Goal: Task Accomplishment & Management: Manage account settings

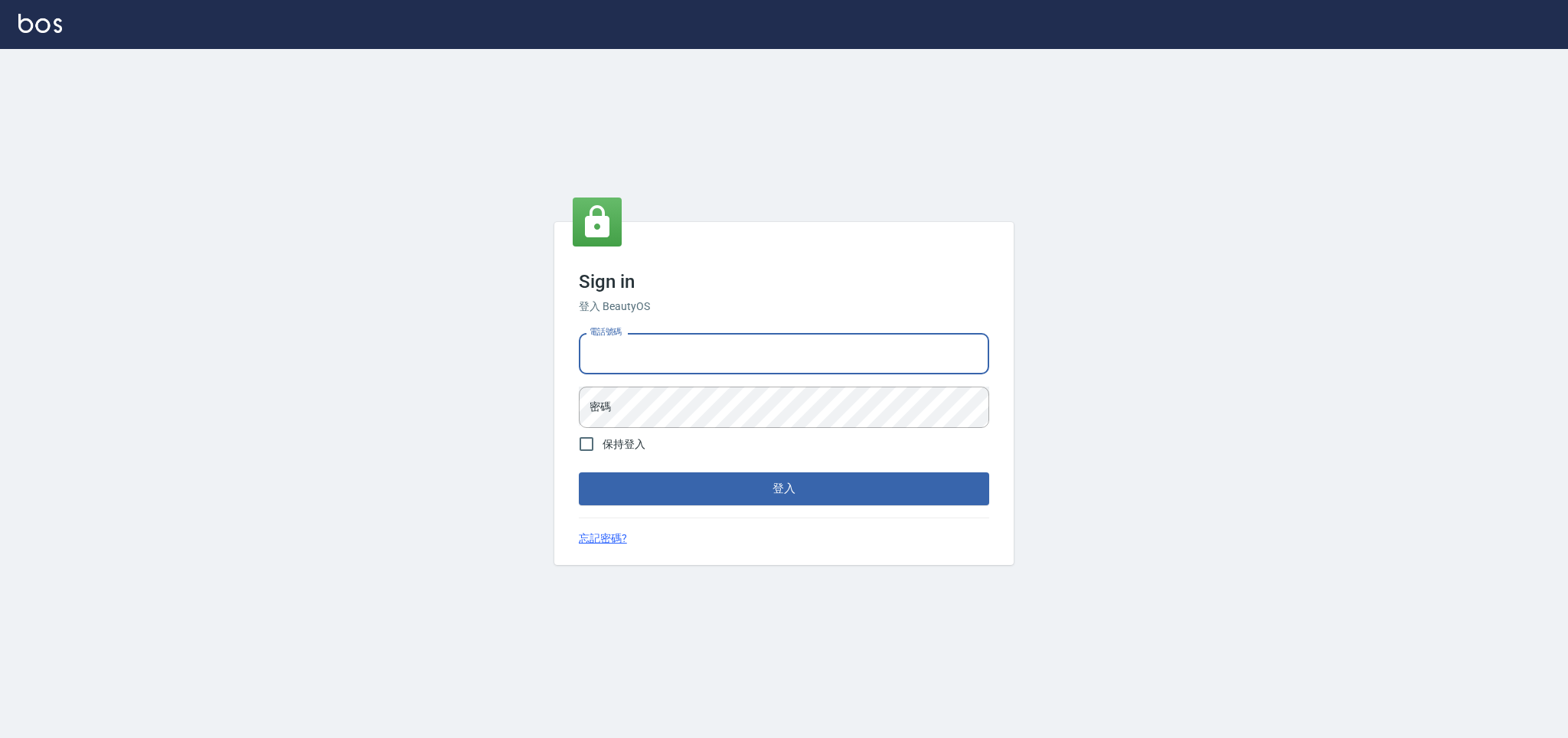
click at [620, 350] on input "電話號碼" at bounding box center [784, 353] width 410 height 41
type input "0981921116"
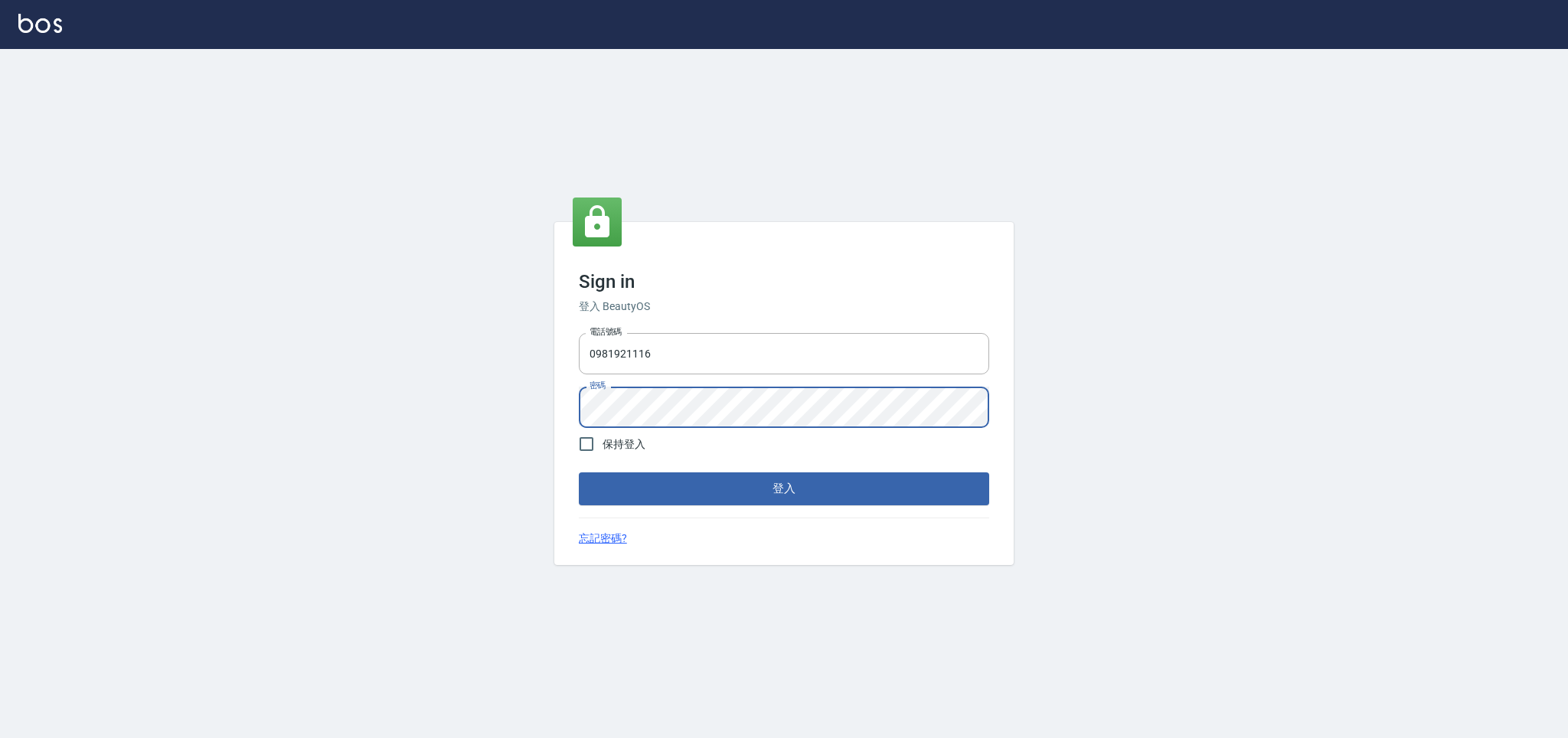
click at [579, 473] on button "登入" at bounding box center [784, 489] width 410 height 32
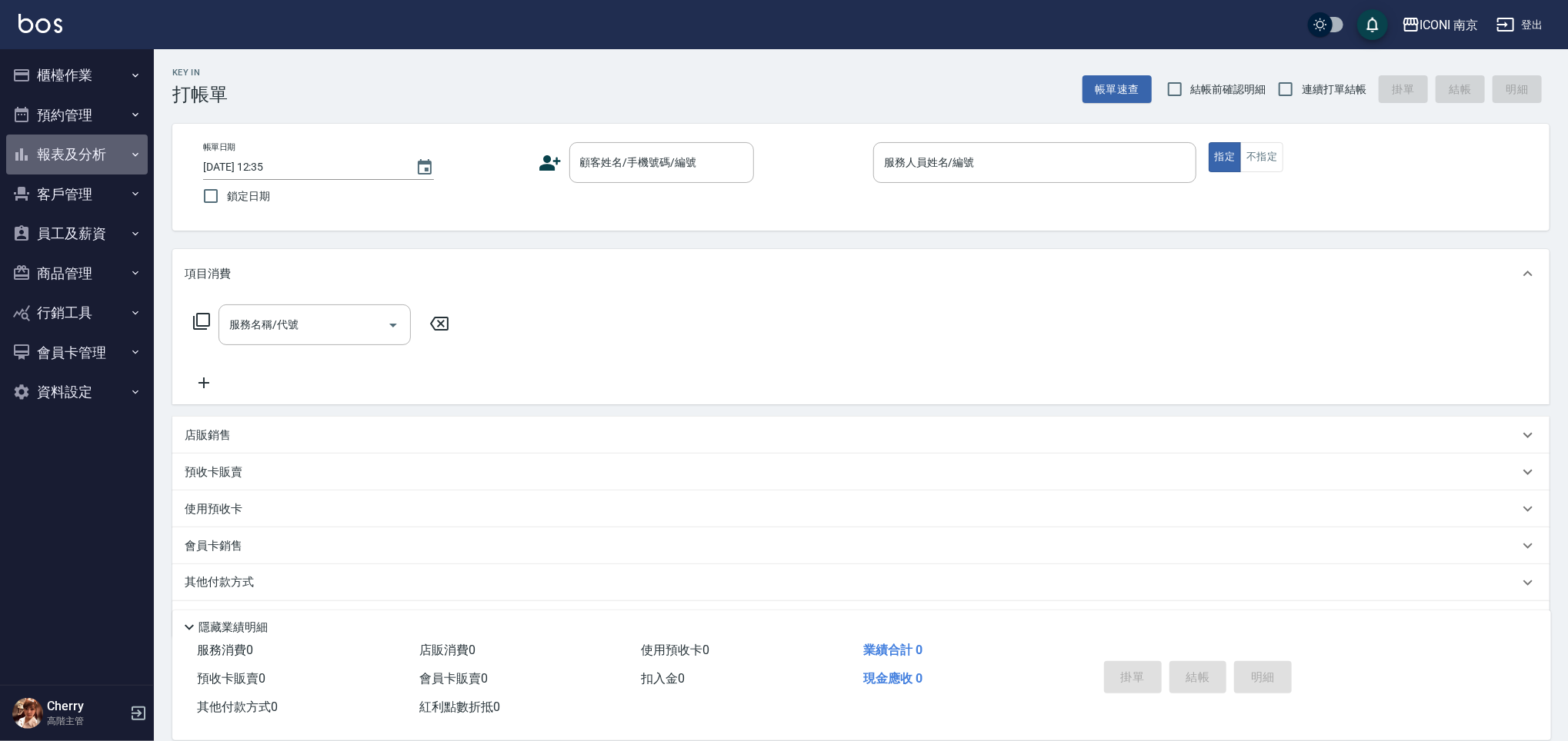
click at [93, 161] on button "報表及分析" at bounding box center [77, 154] width 142 height 40
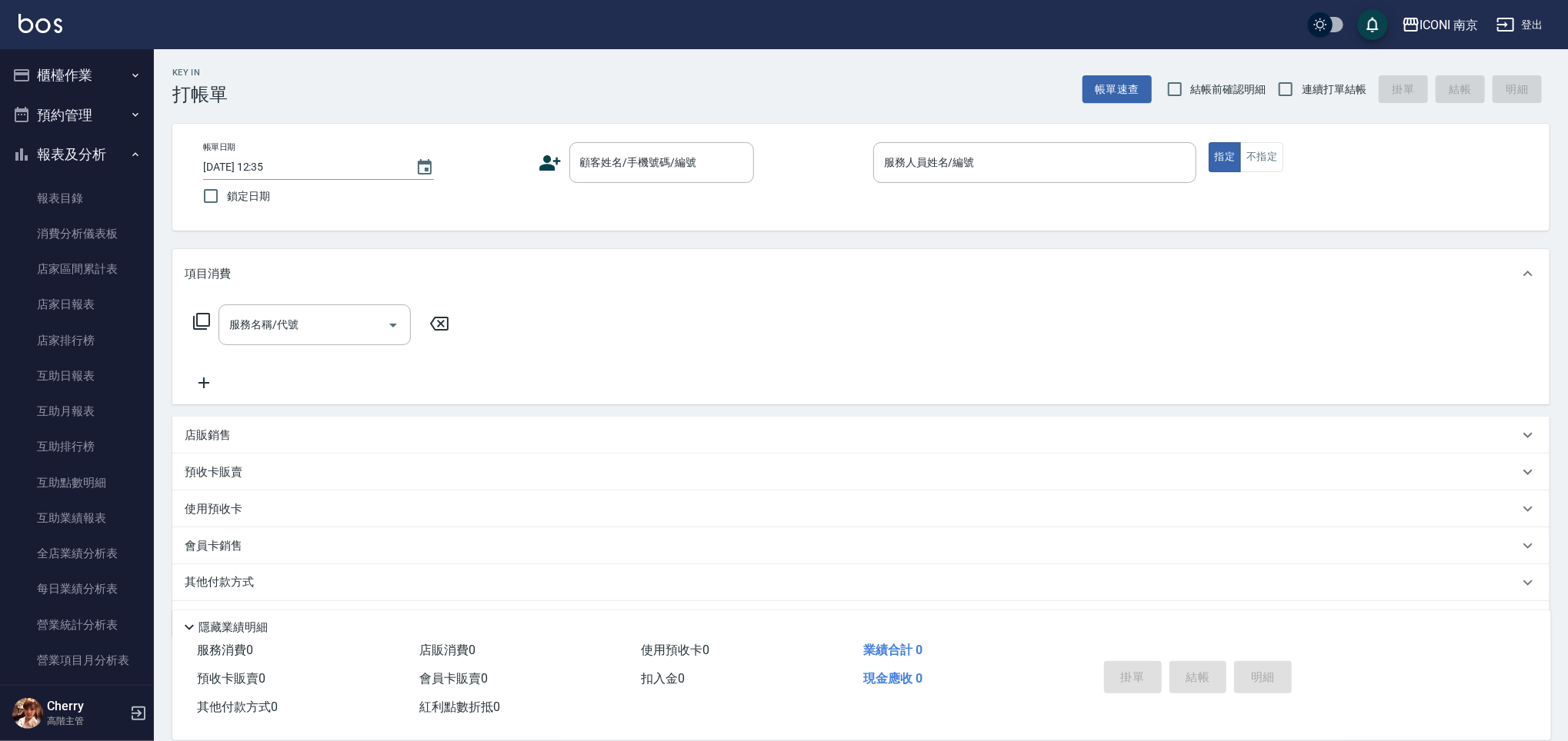
drag, startPoint x: 100, startPoint y: 110, endPoint x: 97, endPoint y: 121, distance: 11.4
click at [100, 110] on button "預約管理" at bounding box center [77, 115] width 142 height 40
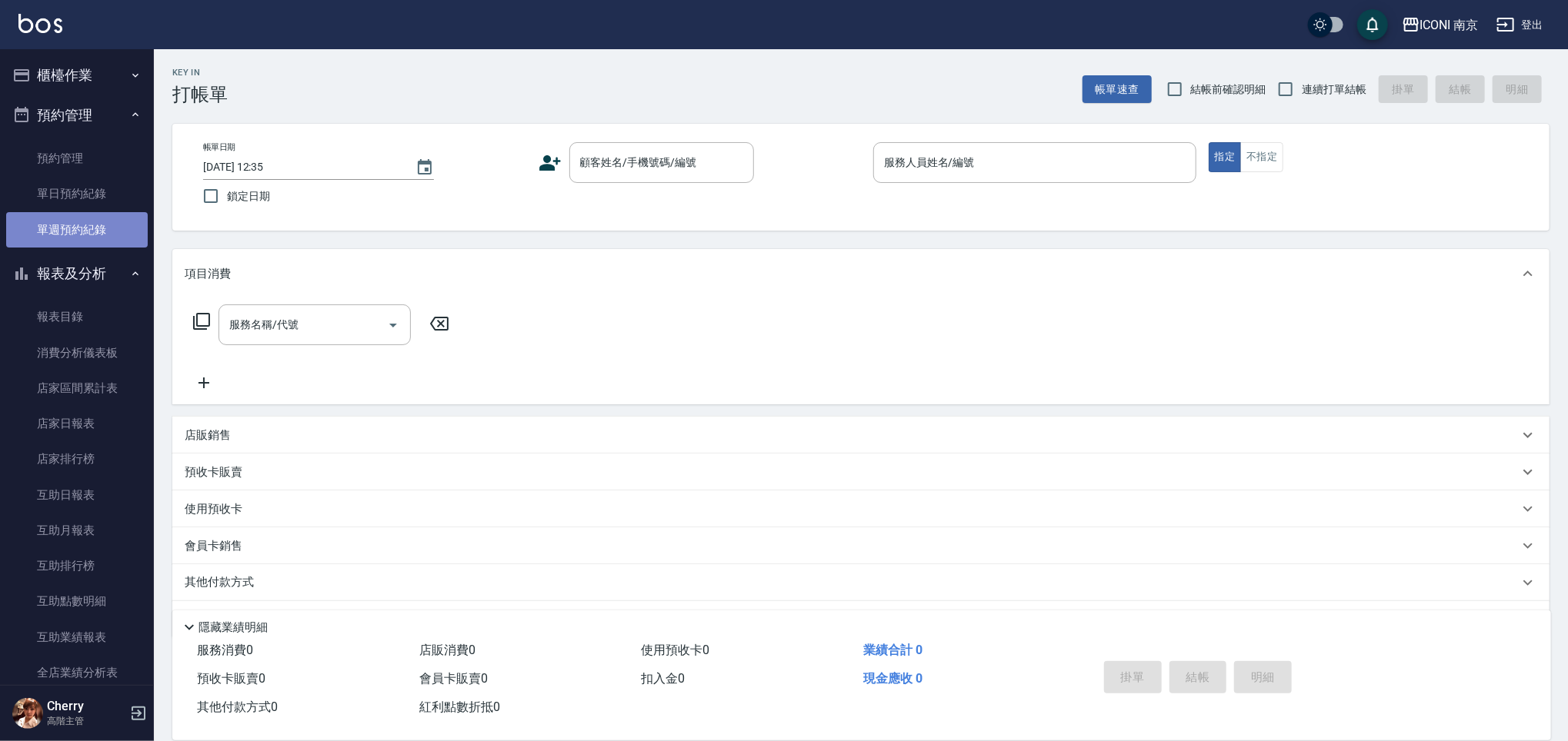
click at [102, 220] on link "單週預約紀錄" at bounding box center [77, 230] width 142 height 35
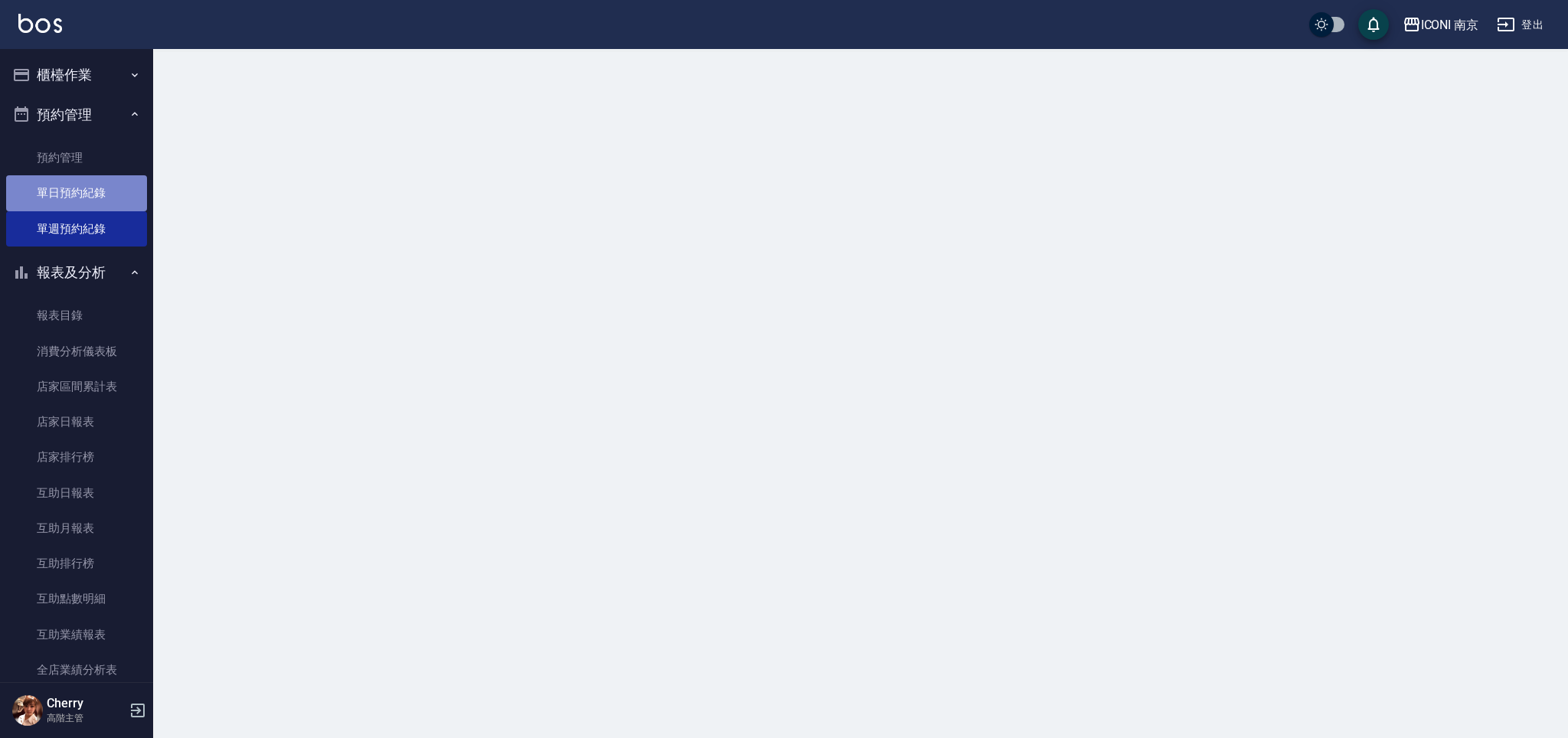
click at [91, 198] on link "單日預約紀錄" at bounding box center [76, 193] width 141 height 35
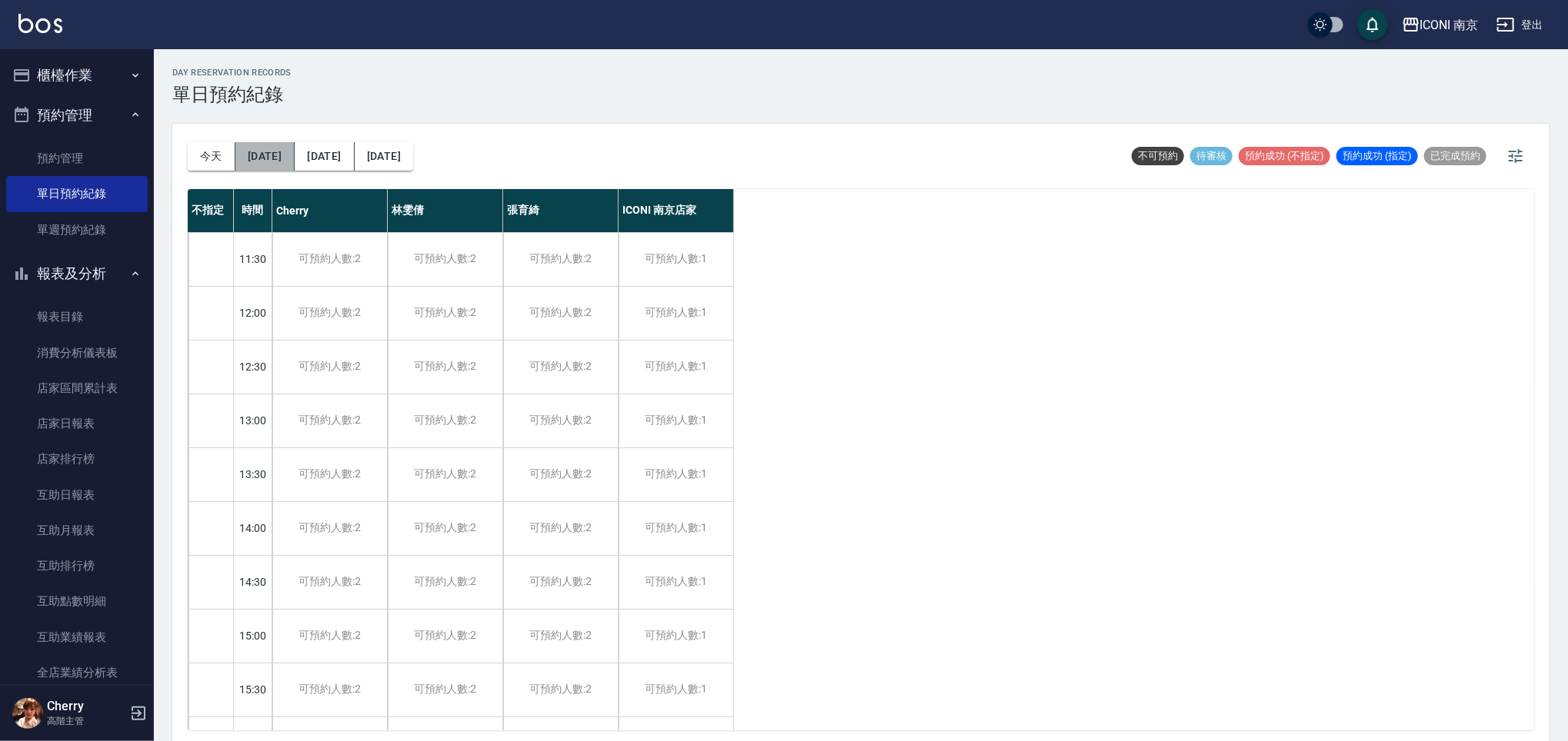
click at [266, 168] on button "[DATE]" at bounding box center [265, 157] width 59 height 29
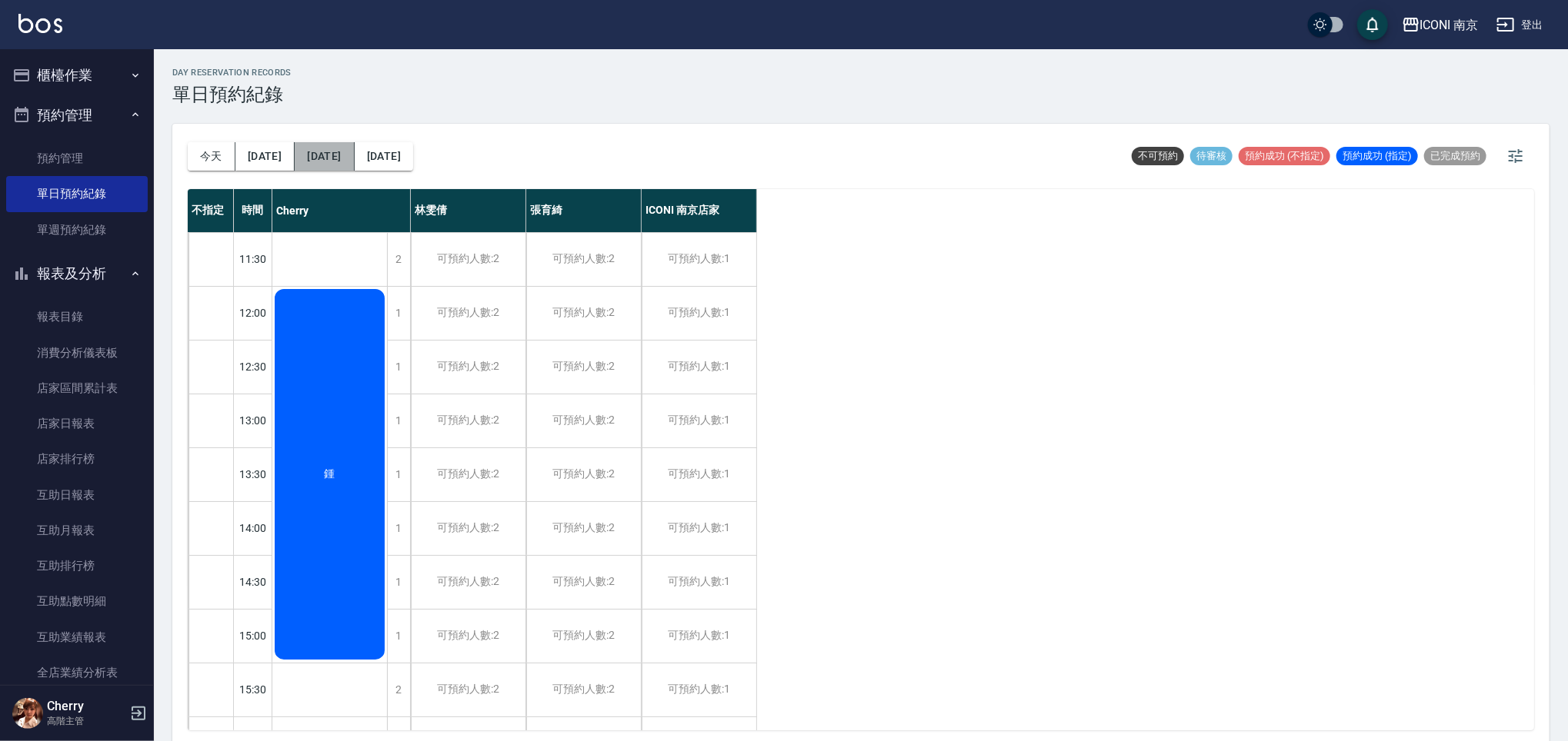
click at [312, 155] on button "[DATE]" at bounding box center [324, 157] width 59 height 29
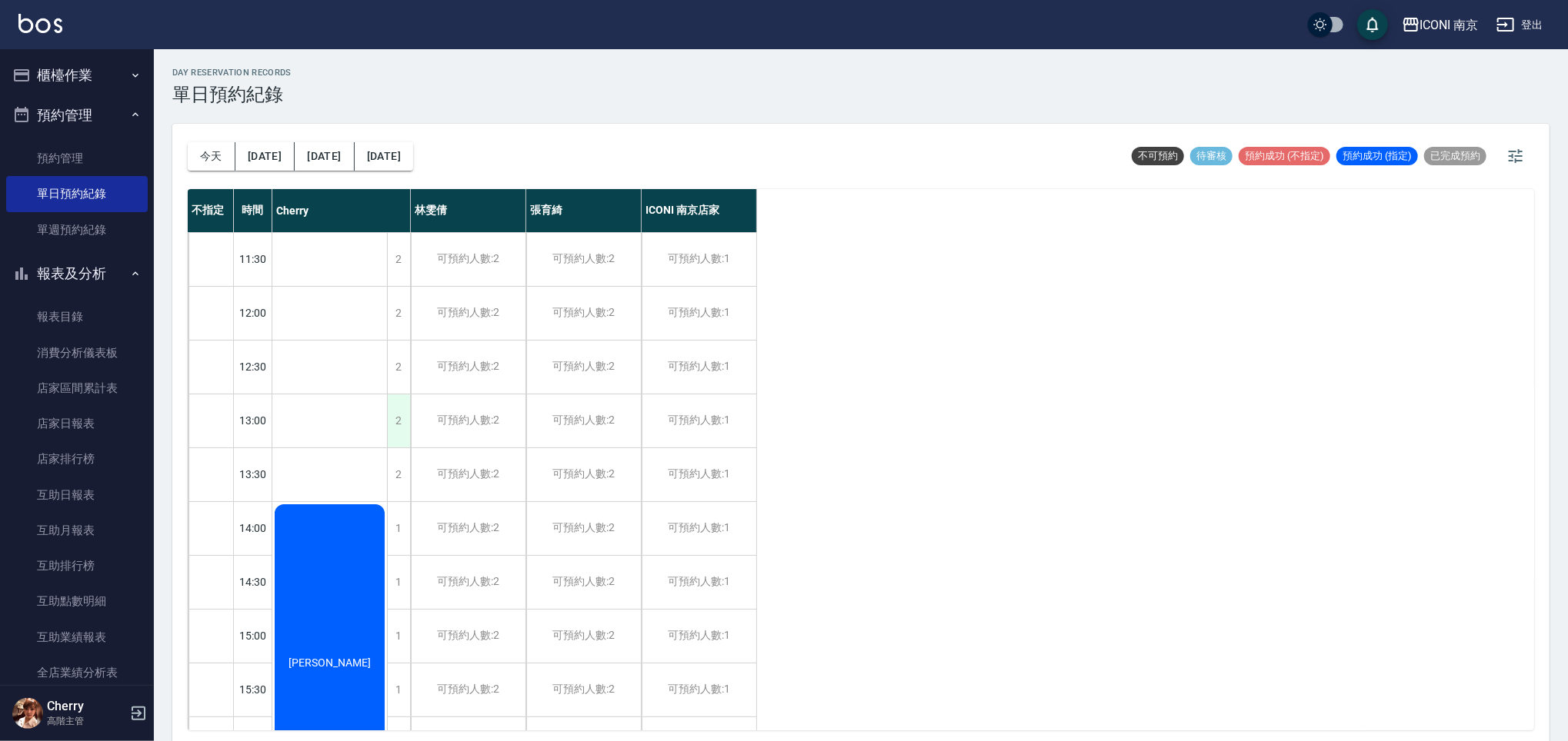
click at [389, 416] on div "2" at bounding box center [398, 421] width 23 height 53
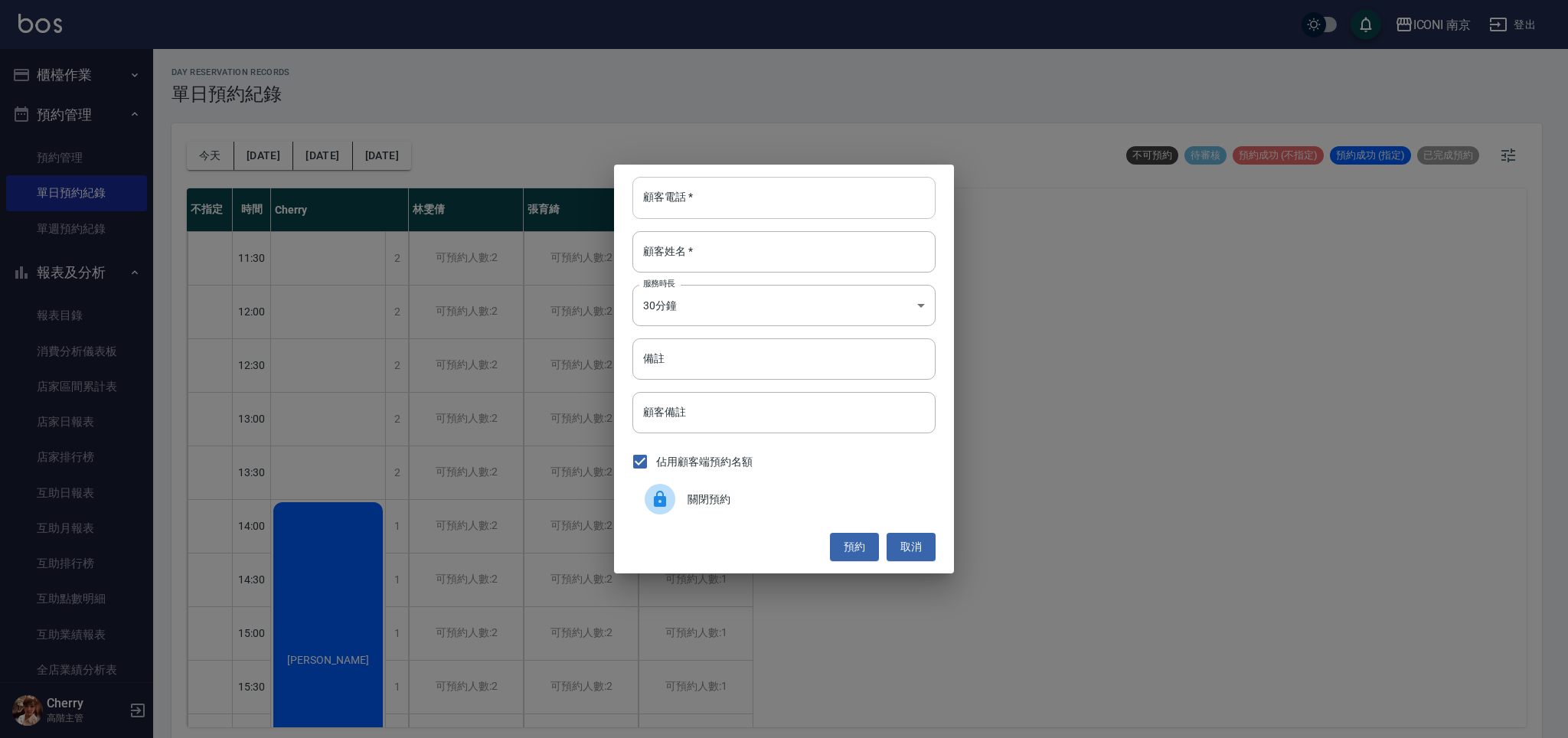
click at [689, 192] on input "顧客電話   *" at bounding box center [783, 197] width 303 height 41
type input "0979597000"
click at [720, 268] on input "顧客姓名   *" at bounding box center [783, 251] width 303 height 41
type input "[PERSON_NAME]"
click at [743, 312] on body "ICONI 南京 登出 櫃檯作業 打帳單 帳單列表 掛單列表 座位開單 營業儀表板 現金收支登錄 高階收支登錄 材料自購登錄 每日結帳 排班表 現場電腦打卡 …" at bounding box center [784, 371] width 1568 height 743
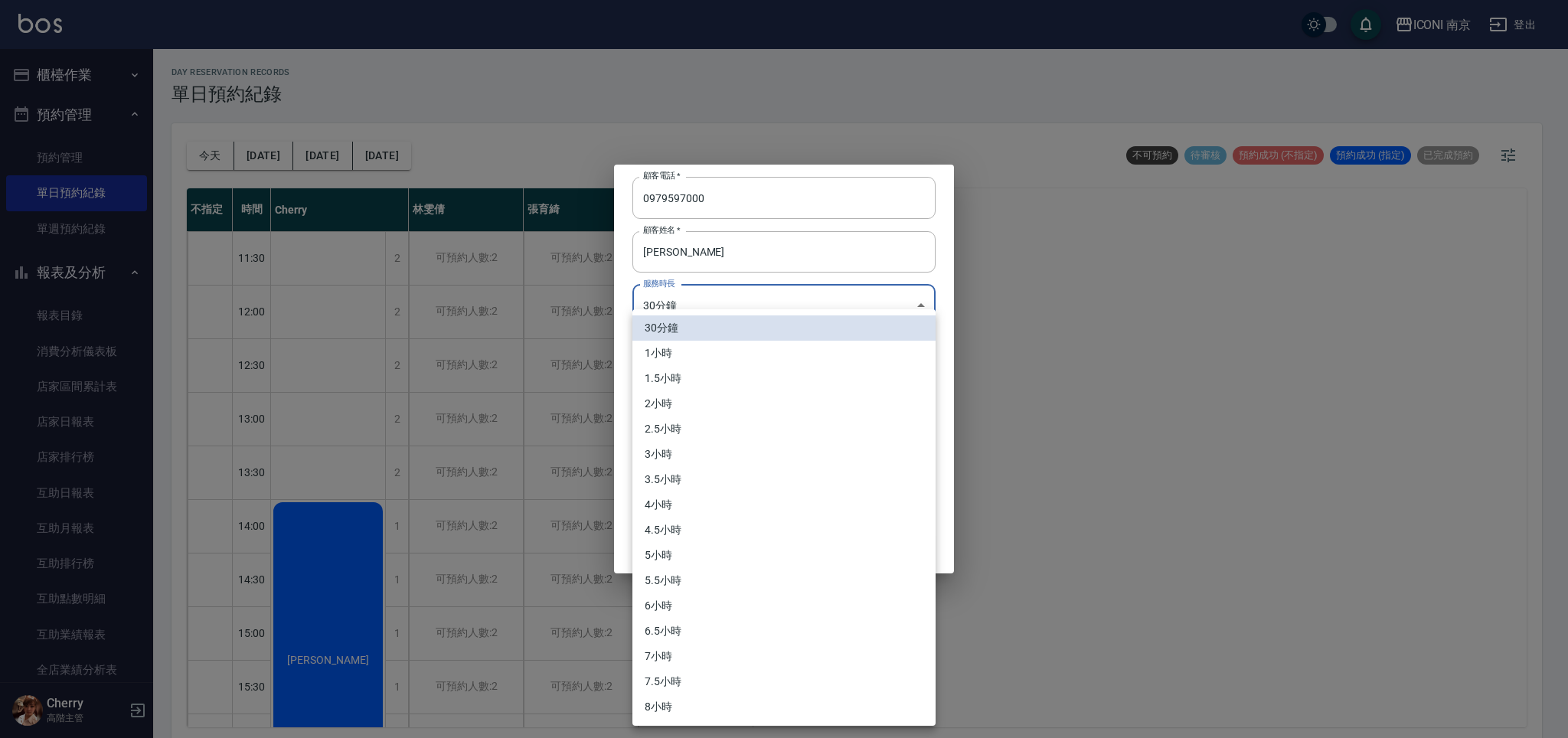
click at [715, 466] on li "3小時" at bounding box center [783, 454] width 303 height 25
type input "6"
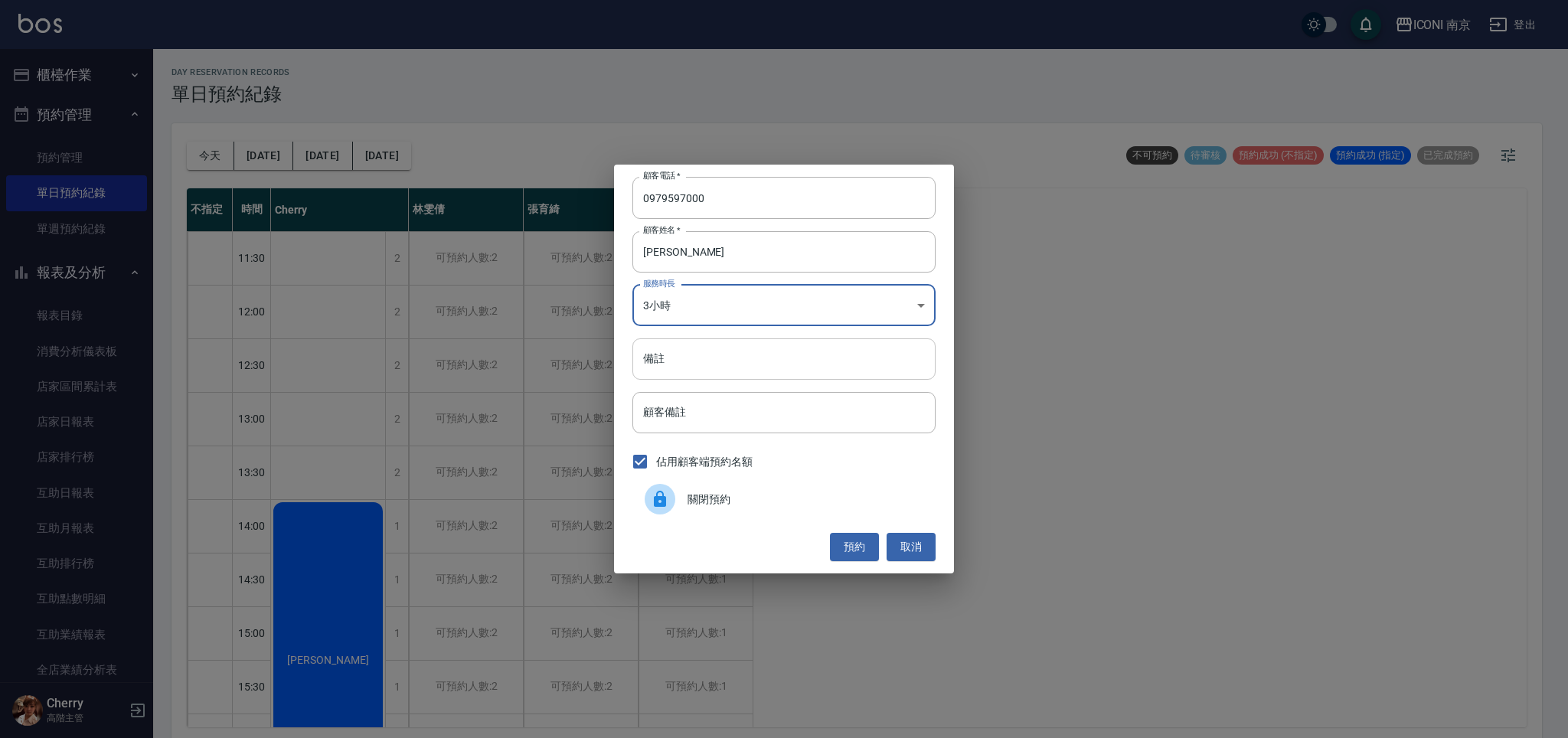
click at [719, 364] on input "備註" at bounding box center [783, 359] width 303 height 41
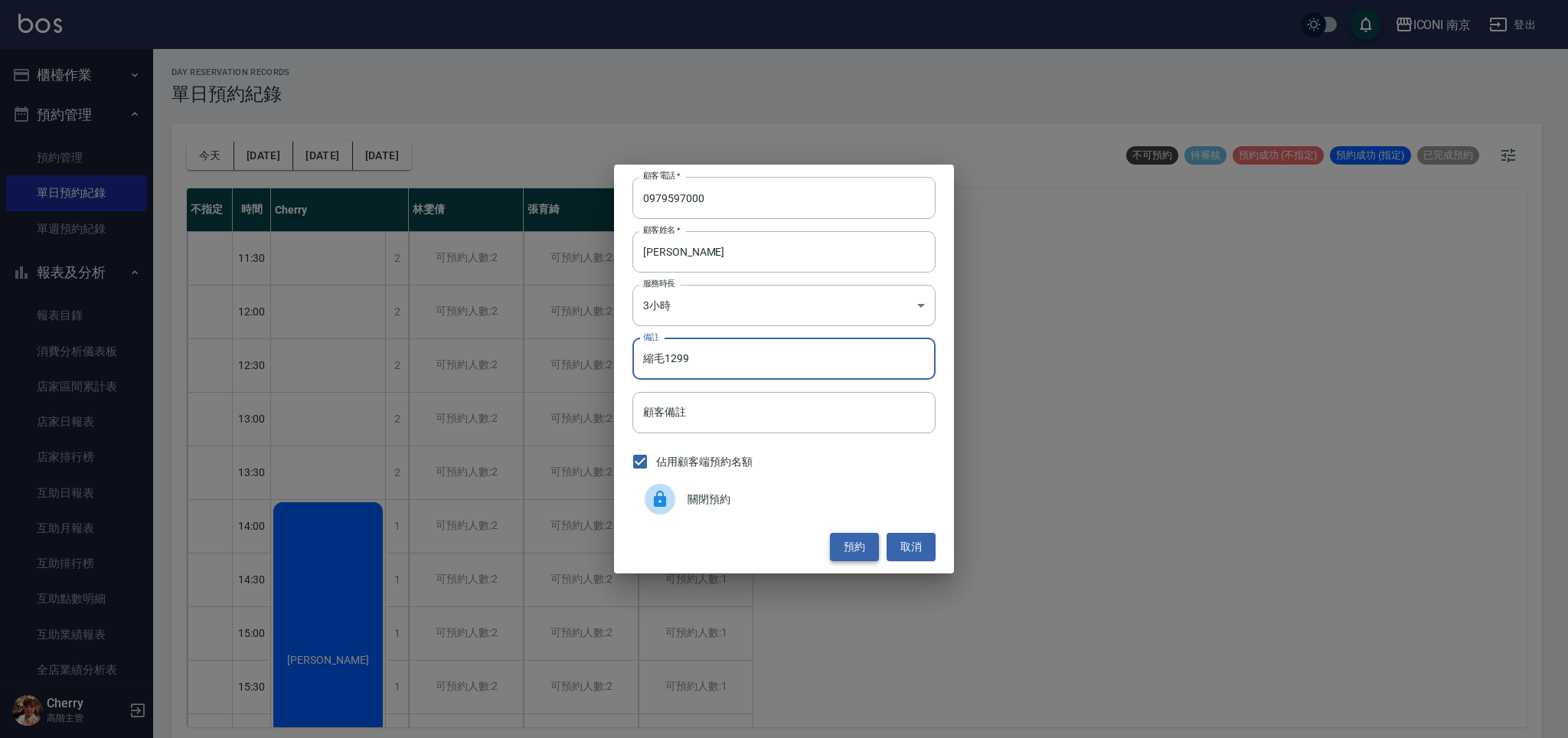
type input "縮毛1299"
click at [842, 547] on button "預約" at bounding box center [855, 547] width 49 height 29
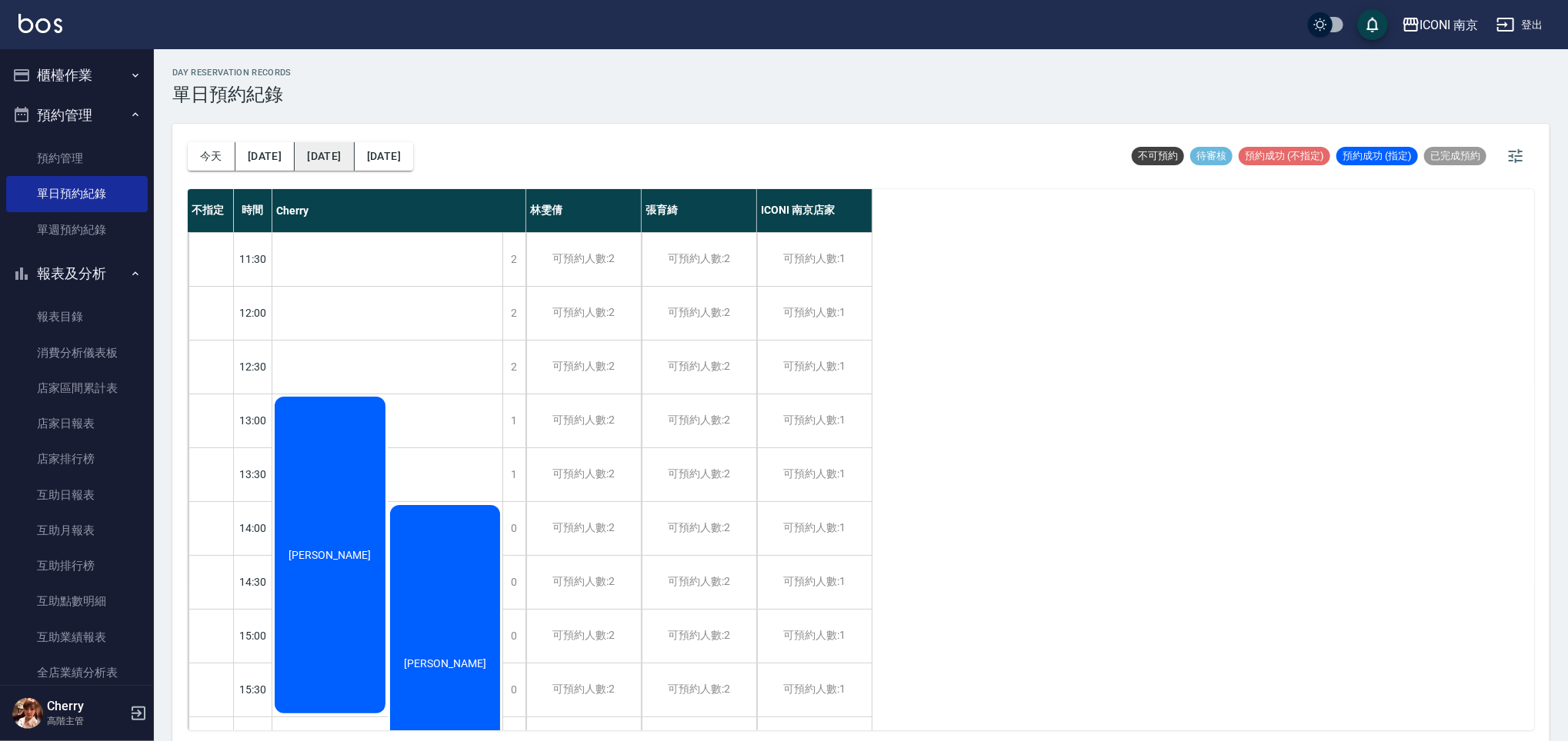
click at [325, 150] on button "[DATE]" at bounding box center [324, 157] width 59 height 29
click at [310, 160] on button "[DATE]" at bounding box center [324, 157] width 59 height 29
click at [354, 158] on button "[DATE]" at bounding box center [383, 157] width 58 height 29
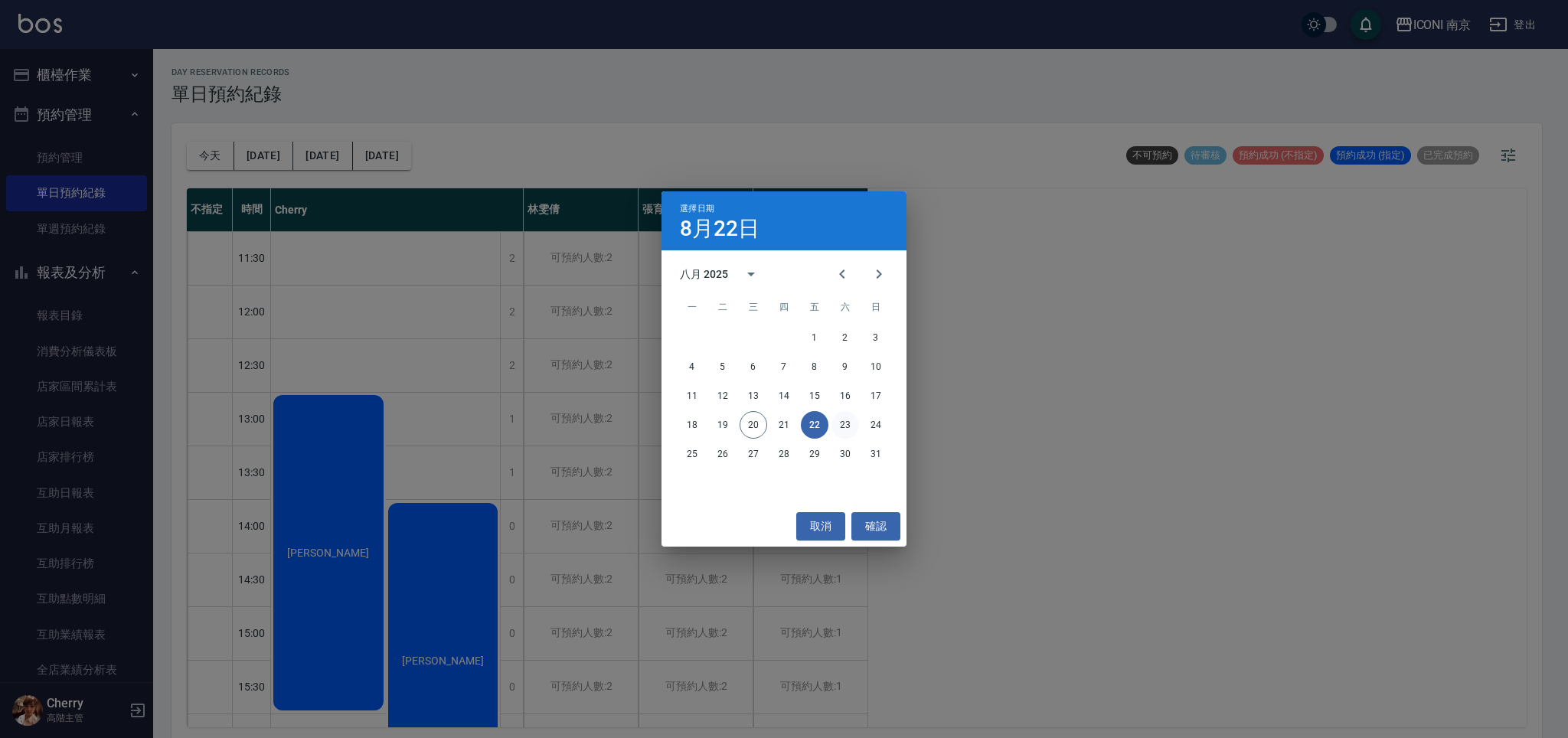
click at [853, 422] on button "23" at bounding box center [845, 425] width 28 height 28
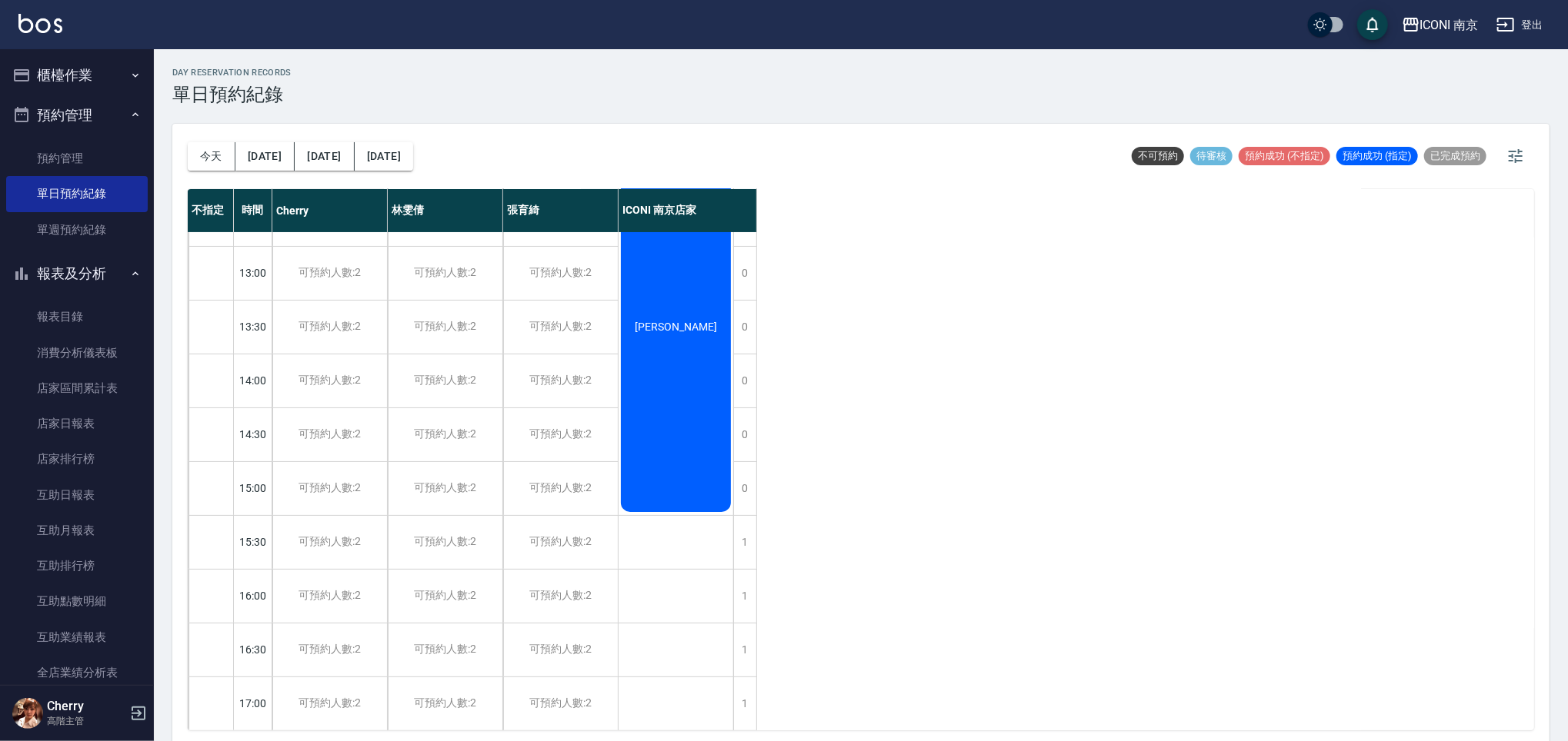
scroll to position [308, 0]
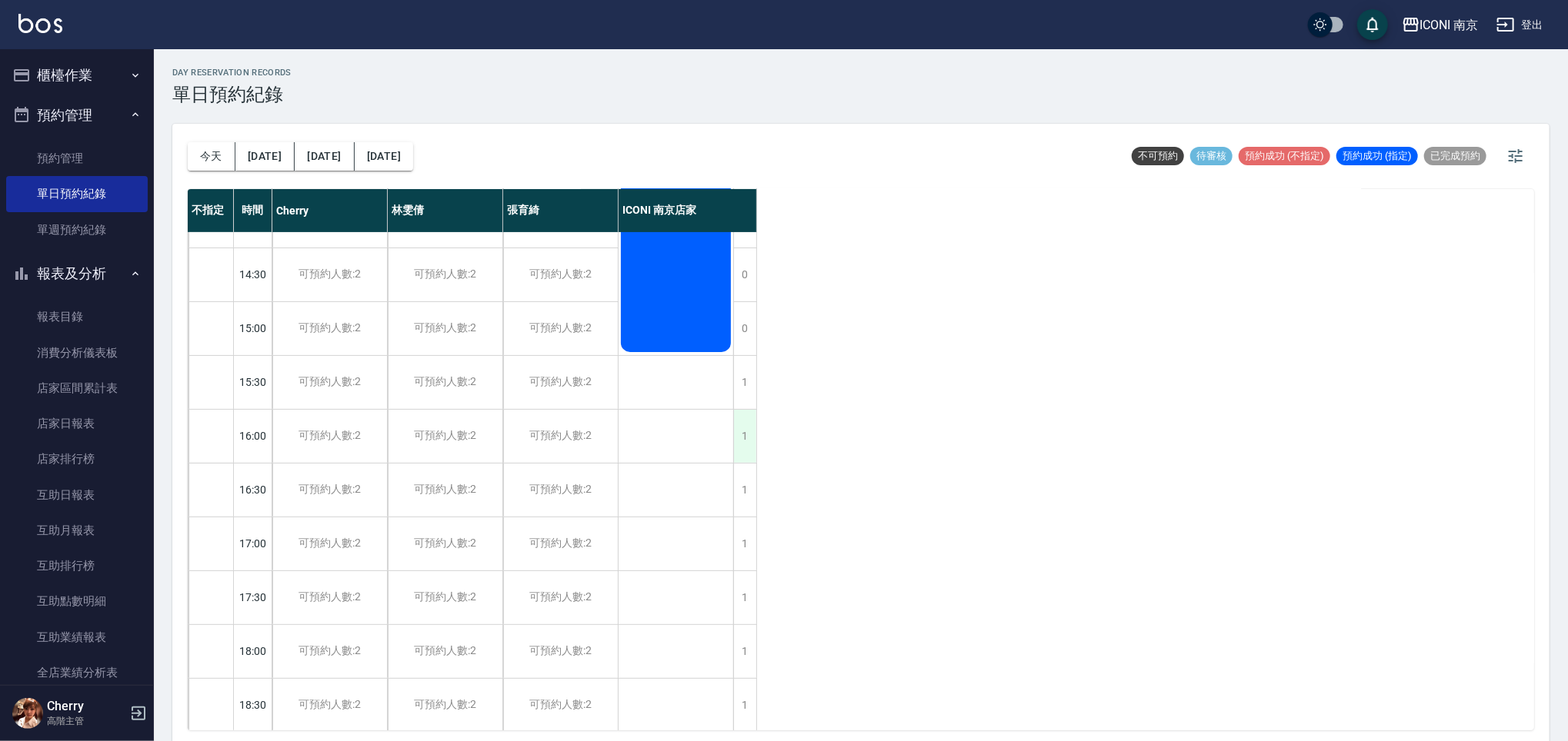
click at [744, 443] on div "1" at bounding box center [744, 436] width 23 height 53
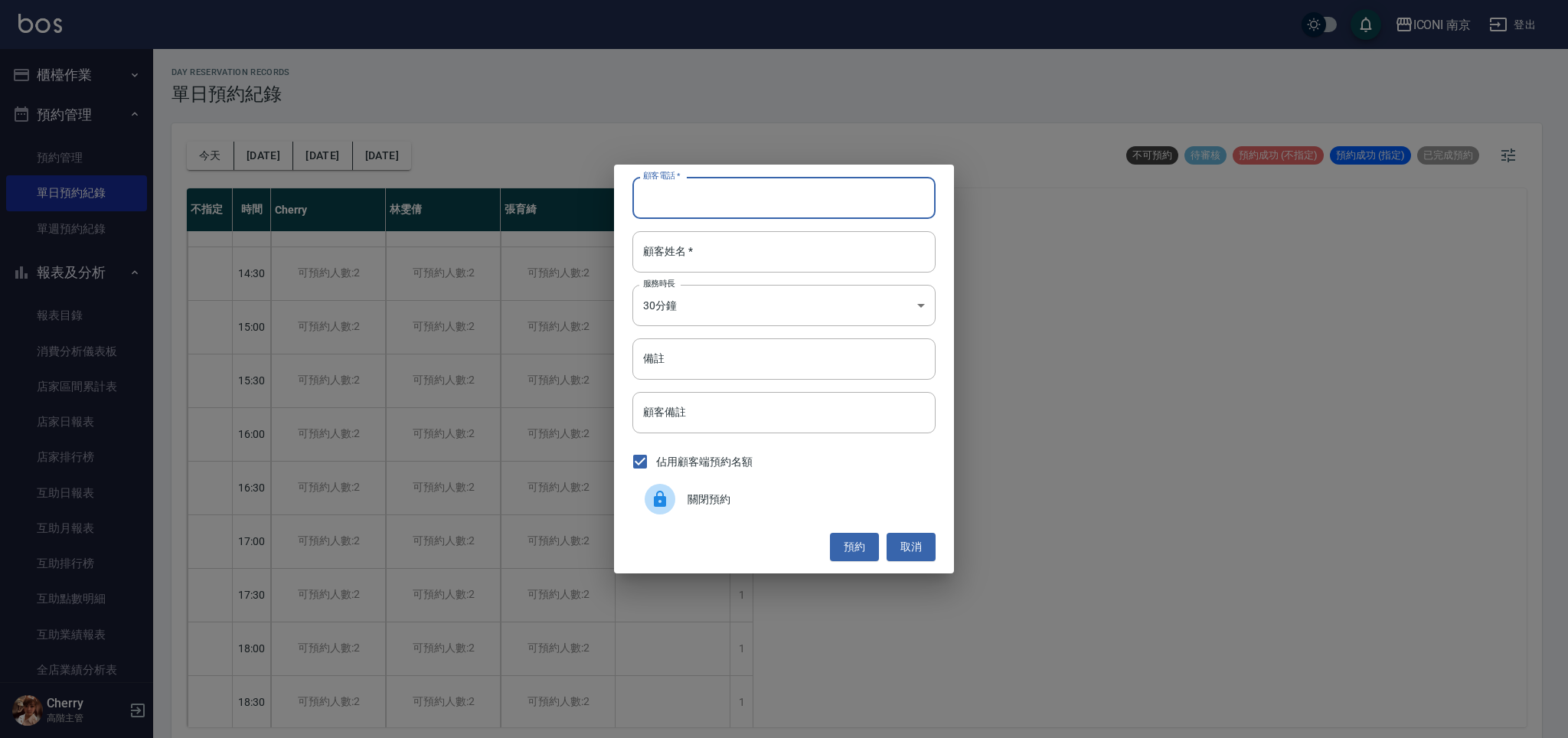
drag, startPoint x: 716, startPoint y: 202, endPoint x: 742, endPoint y: 197, distance: 26.5
click at [716, 202] on input "顧客電話   *" at bounding box center [783, 197] width 303 height 41
type input "0912965273"
click at [730, 264] on input "顧客姓名   *" at bounding box center [783, 251] width 303 height 41
type input "[PERSON_NAME]"
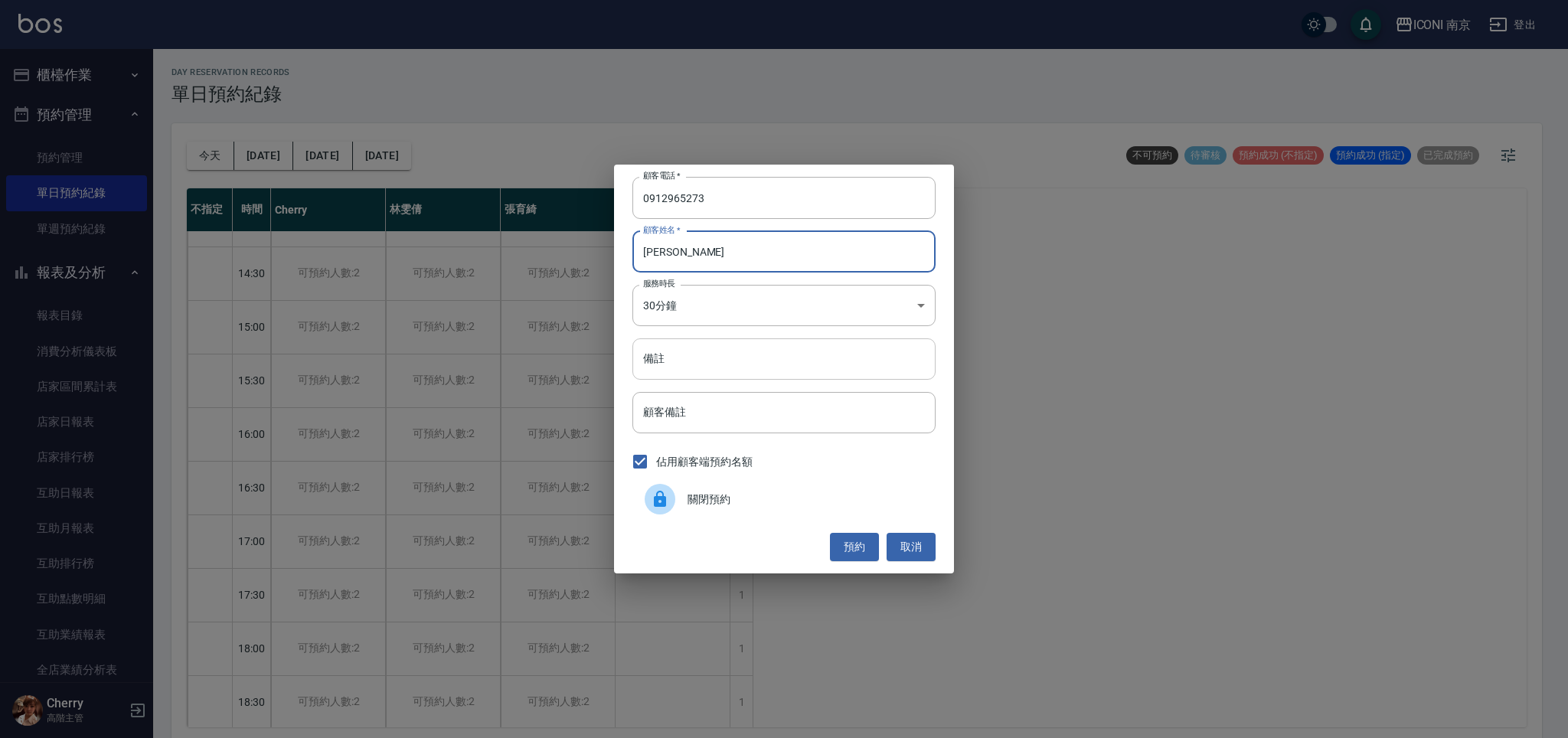
click at [745, 363] on input "備註" at bounding box center [783, 359] width 303 height 41
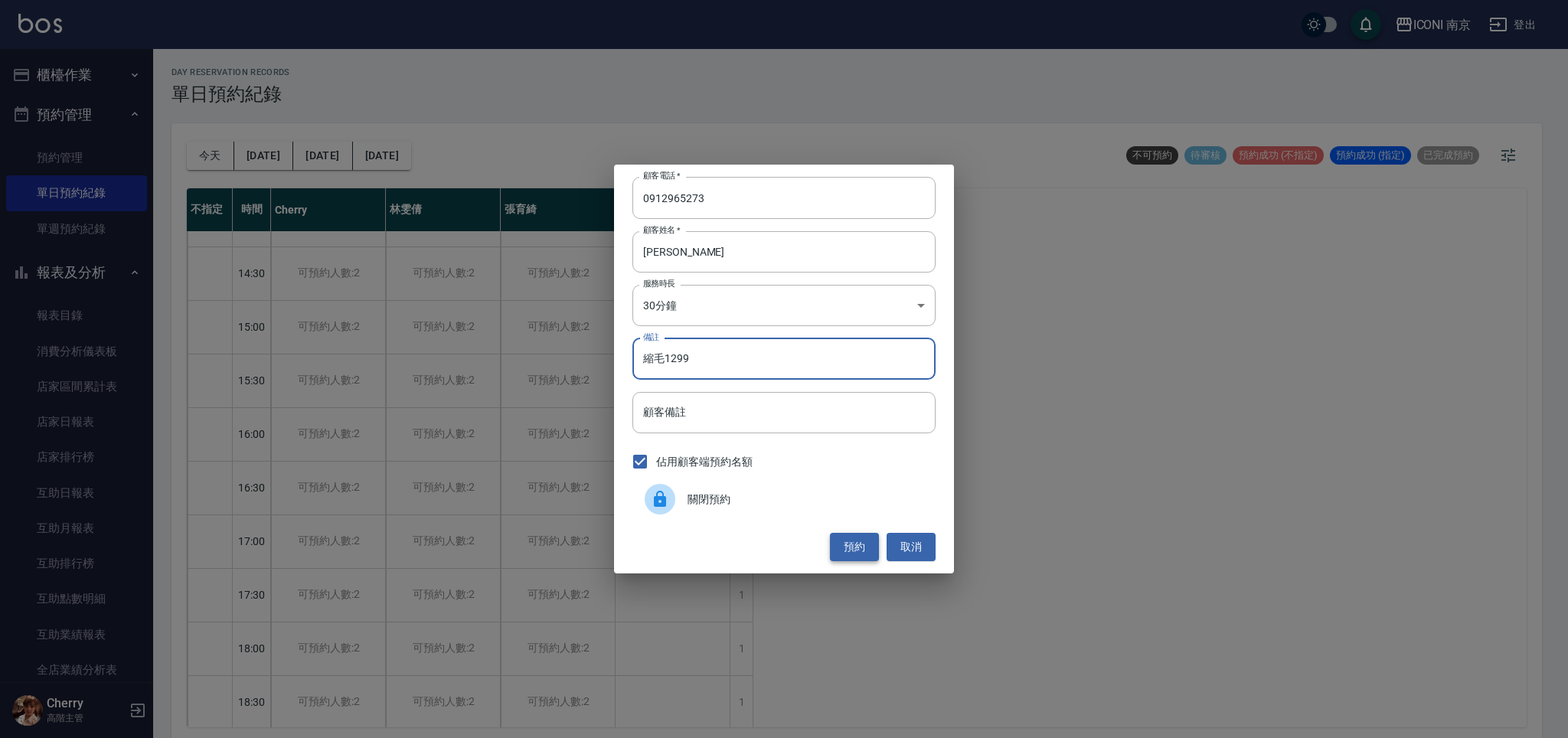
type input "縮毛1299"
click at [864, 536] on button "預約" at bounding box center [855, 547] width 49 height 29
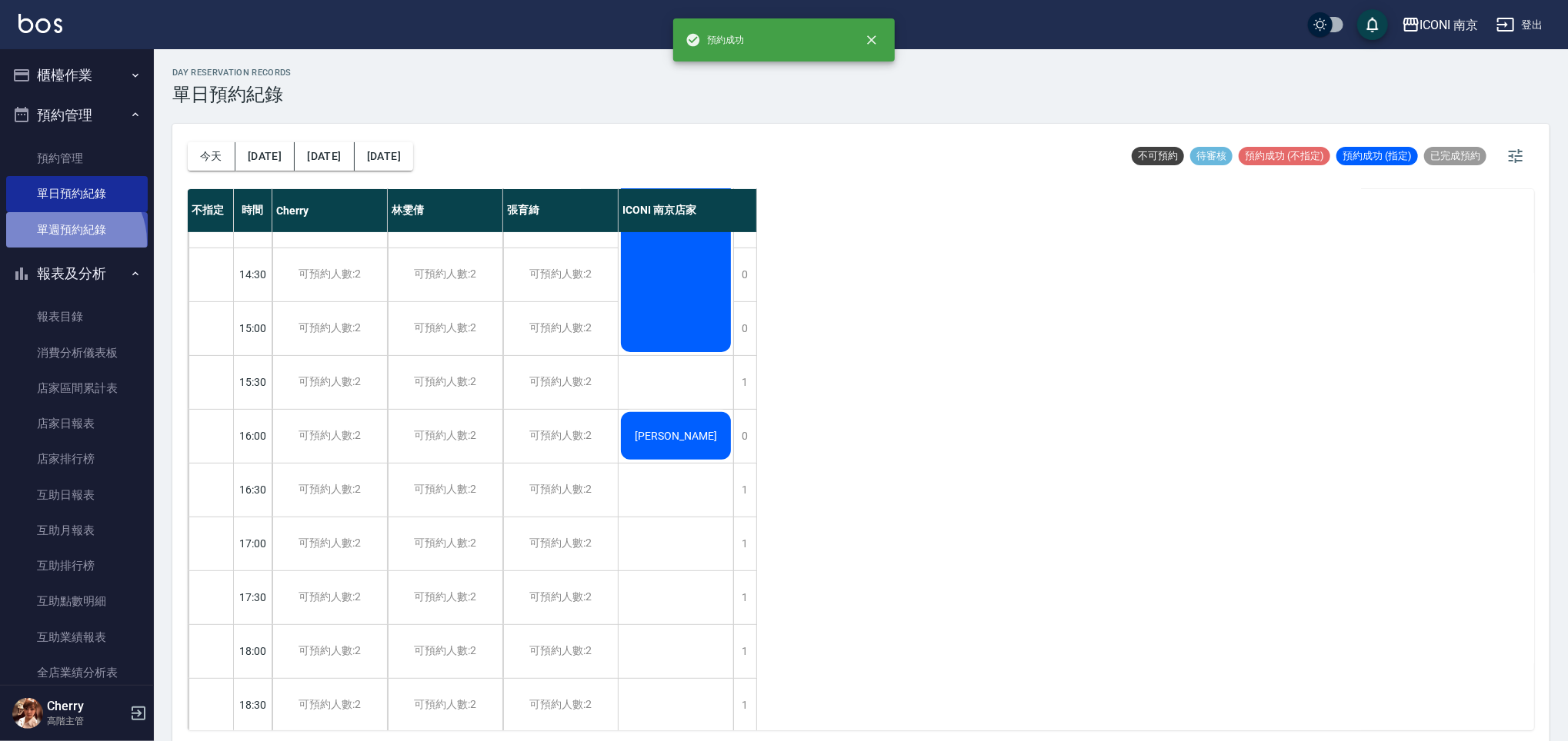
click at [68, 241] on link "單週預約紀錄" at bounding box center [77, 230] width 142 height 35
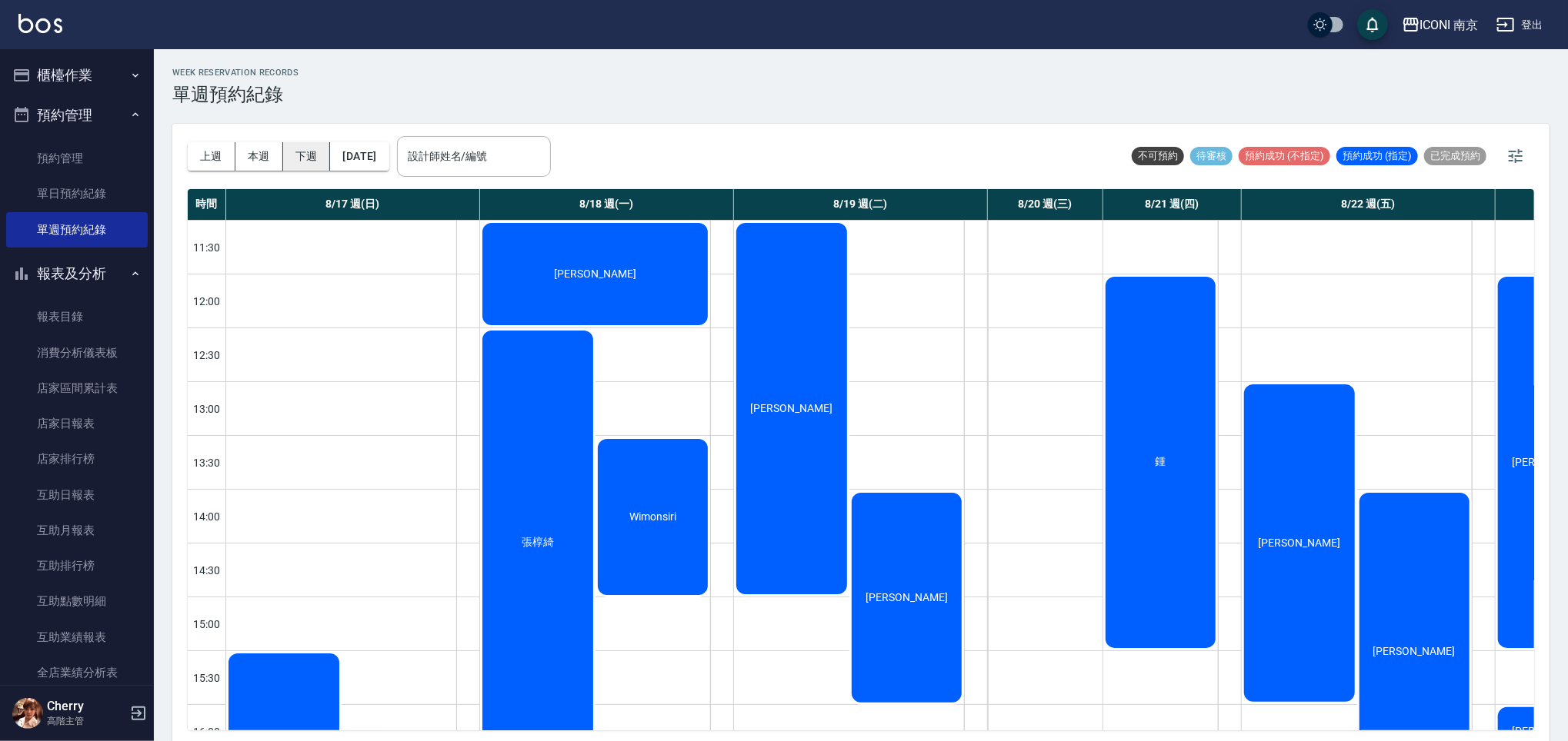
click at [292, 158] on button "下週" at bounding box center [307, 157] width 48 height 29
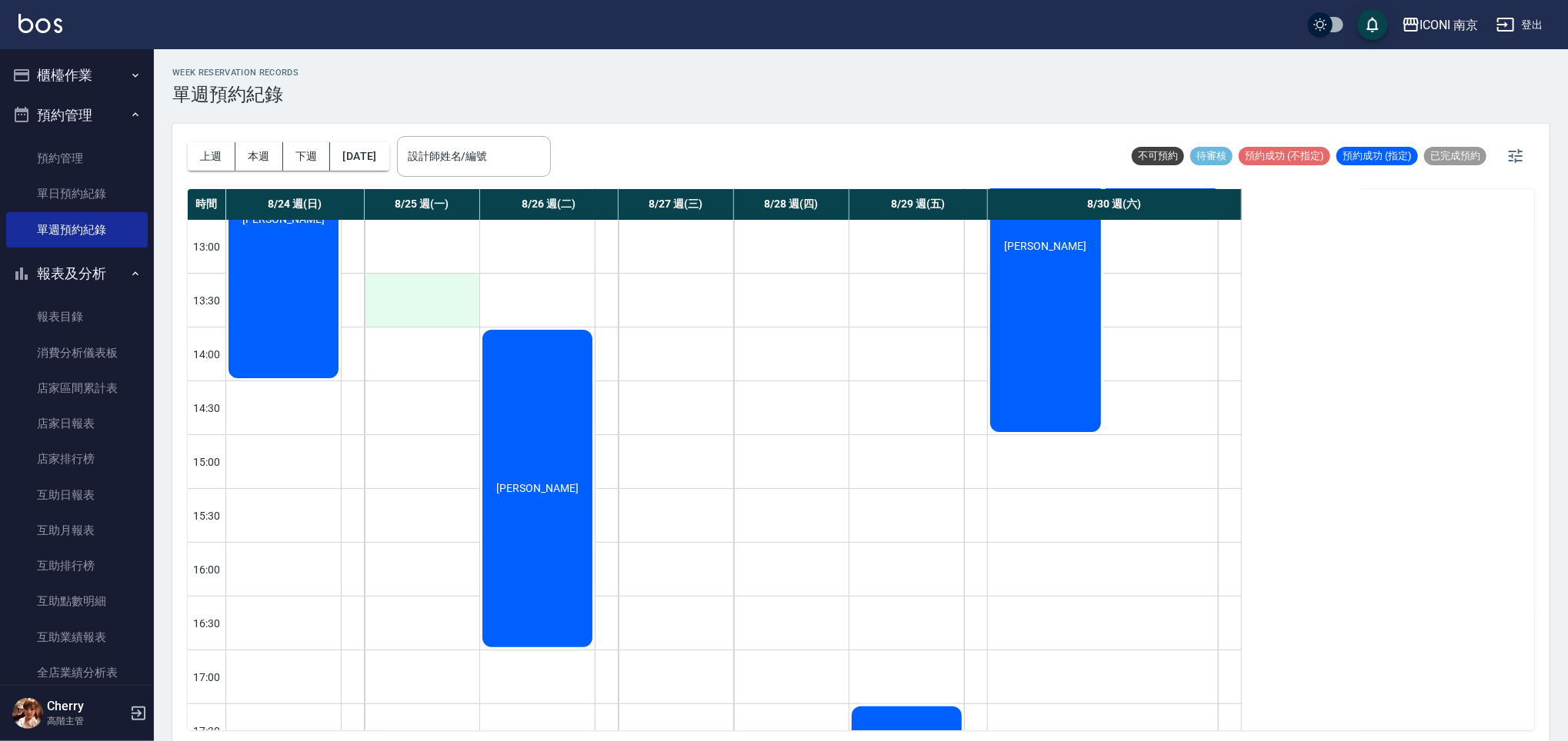
scroll to position [422, 0]
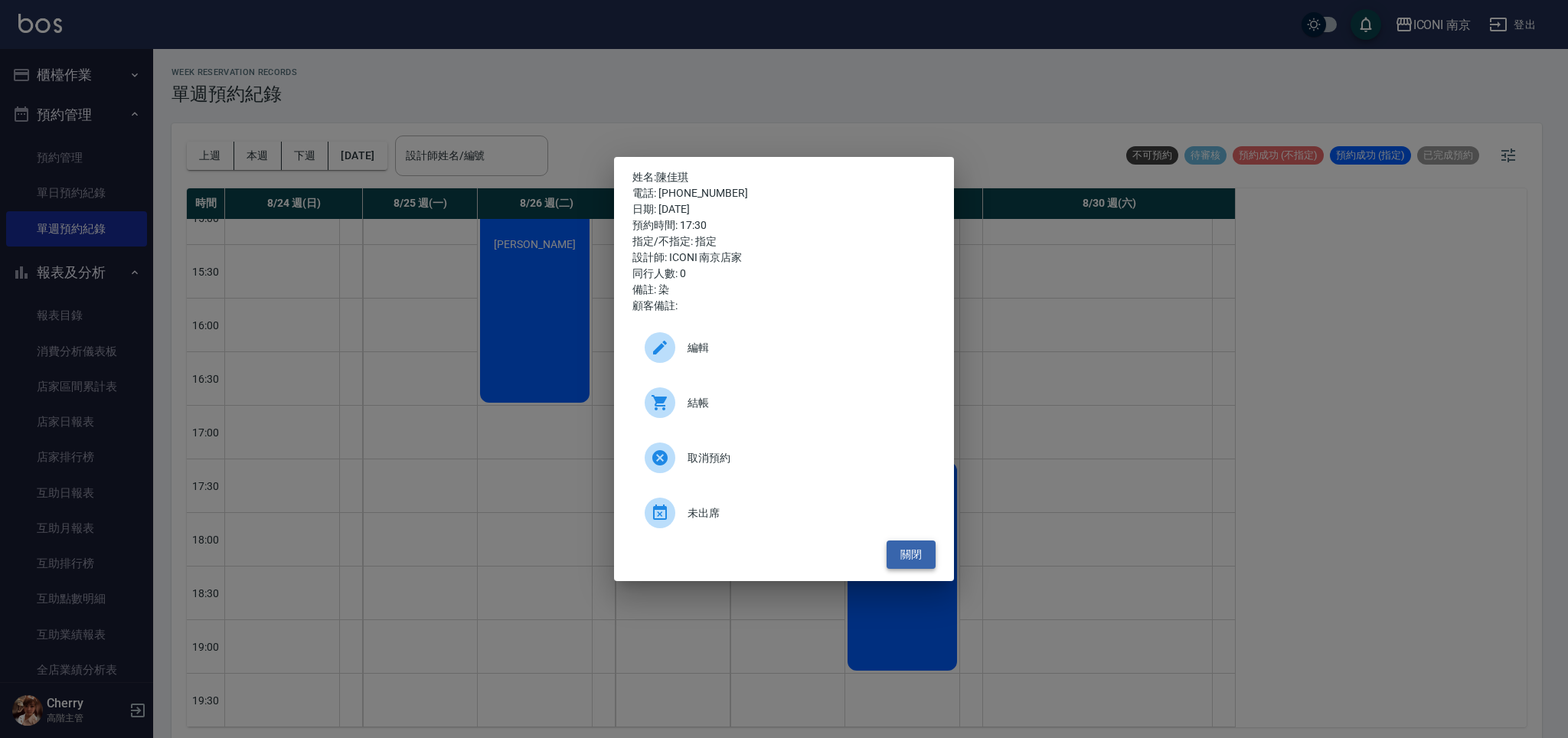
click at [910, 555] on button "關閉" at bounding box center [911, 555] width 49 height 29
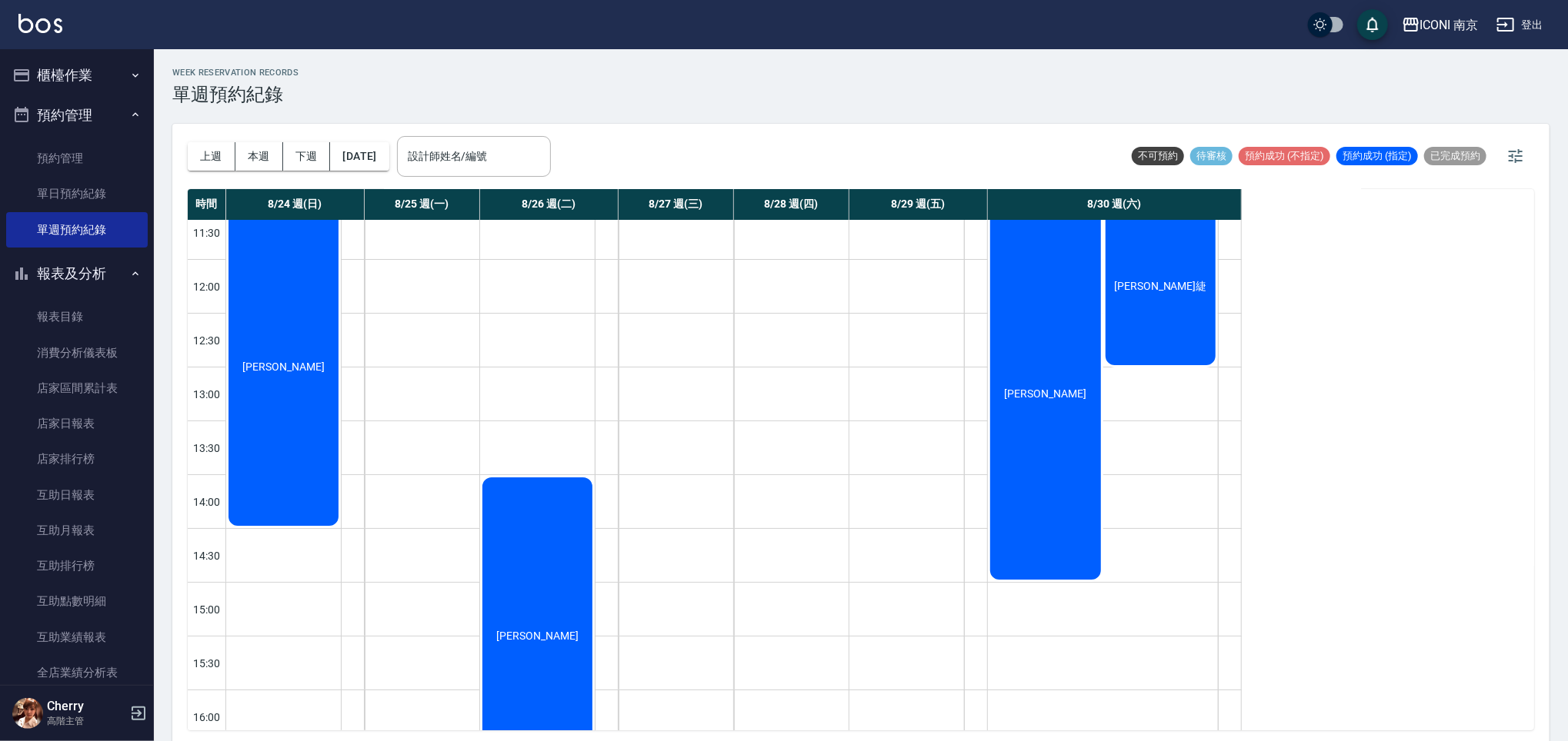
scroll to position [13, 0]
click at [341, 530] on div "[PERSON_NAME]" at bounding box center [283, 369] width 115 height 322
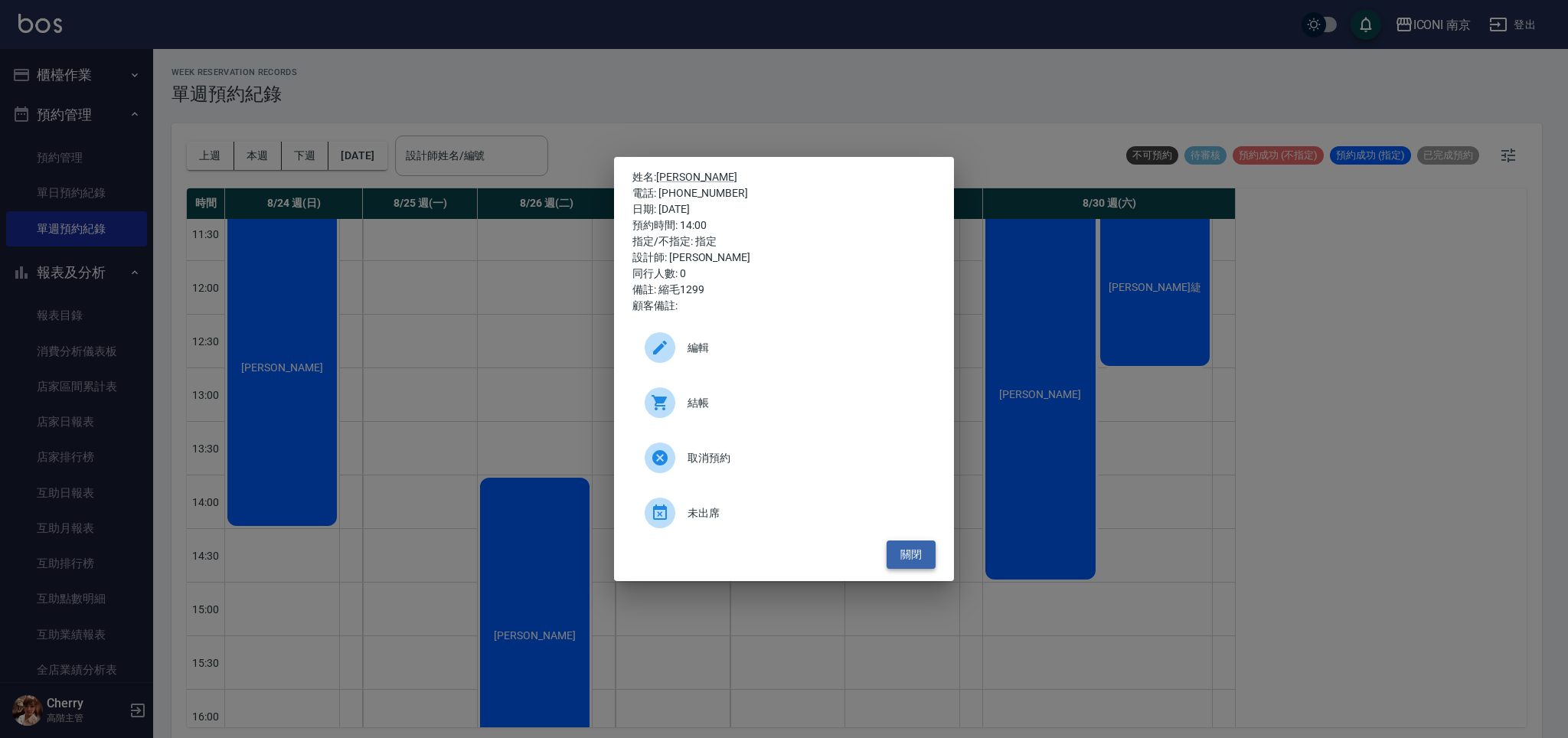
click at [915, 553] on button "關閉" at bounding box center [911, 555] width 49 height 29
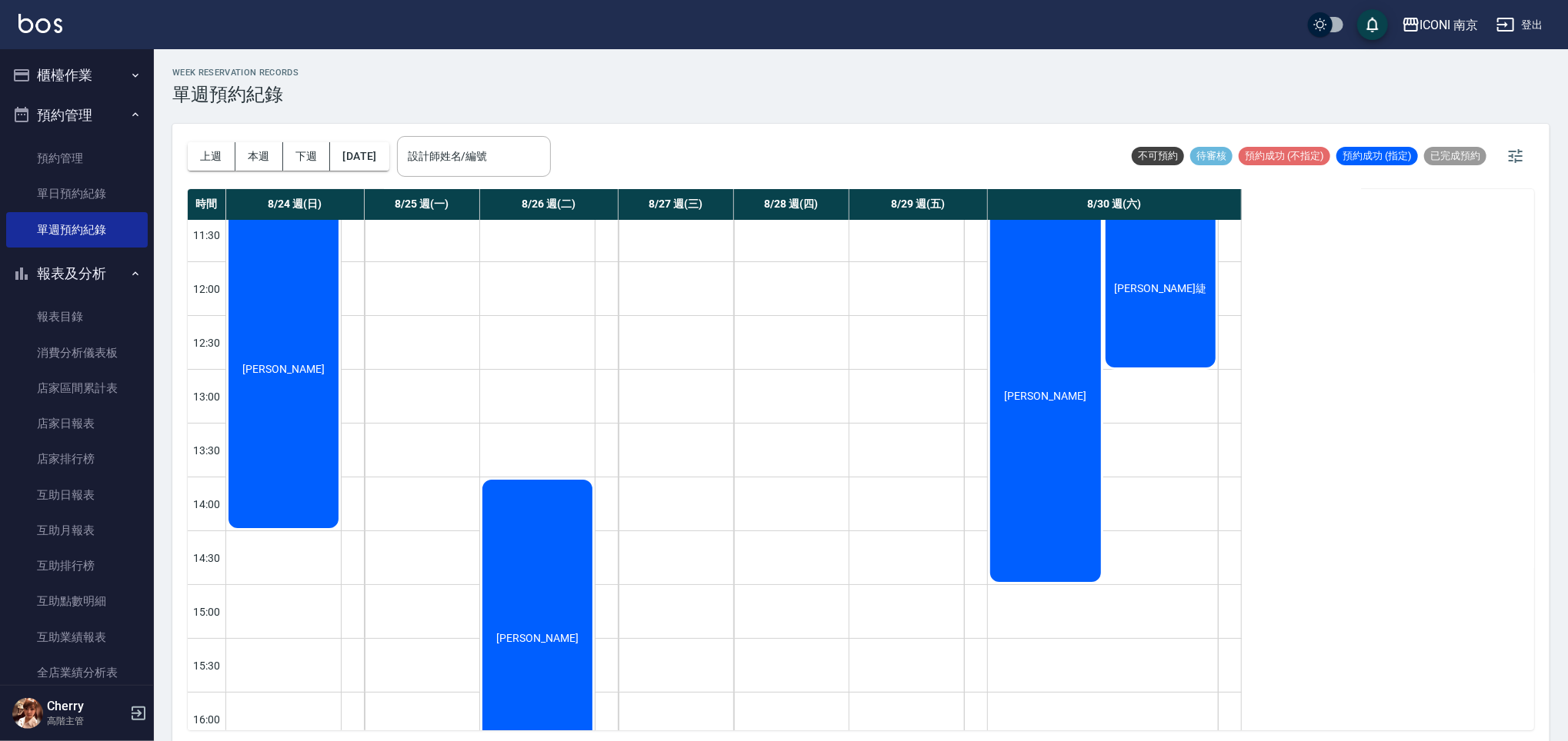
click at [341, 530] on div "[PERSON_NAME]" at bounding box center [283, 369] width 115 height 322
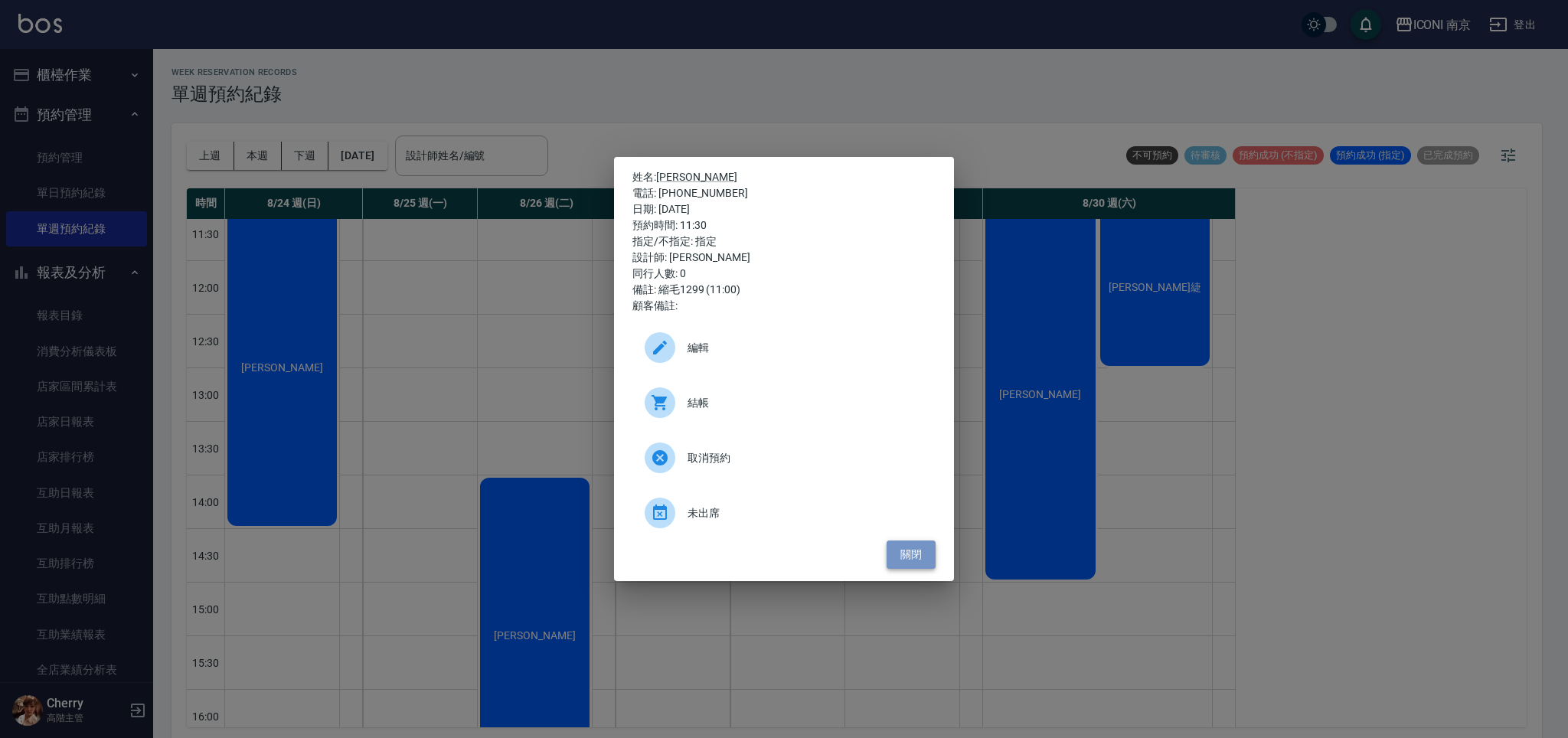
click at [902, 553] on button "關閉" at bounding box center [911, 555] width 49 height 29
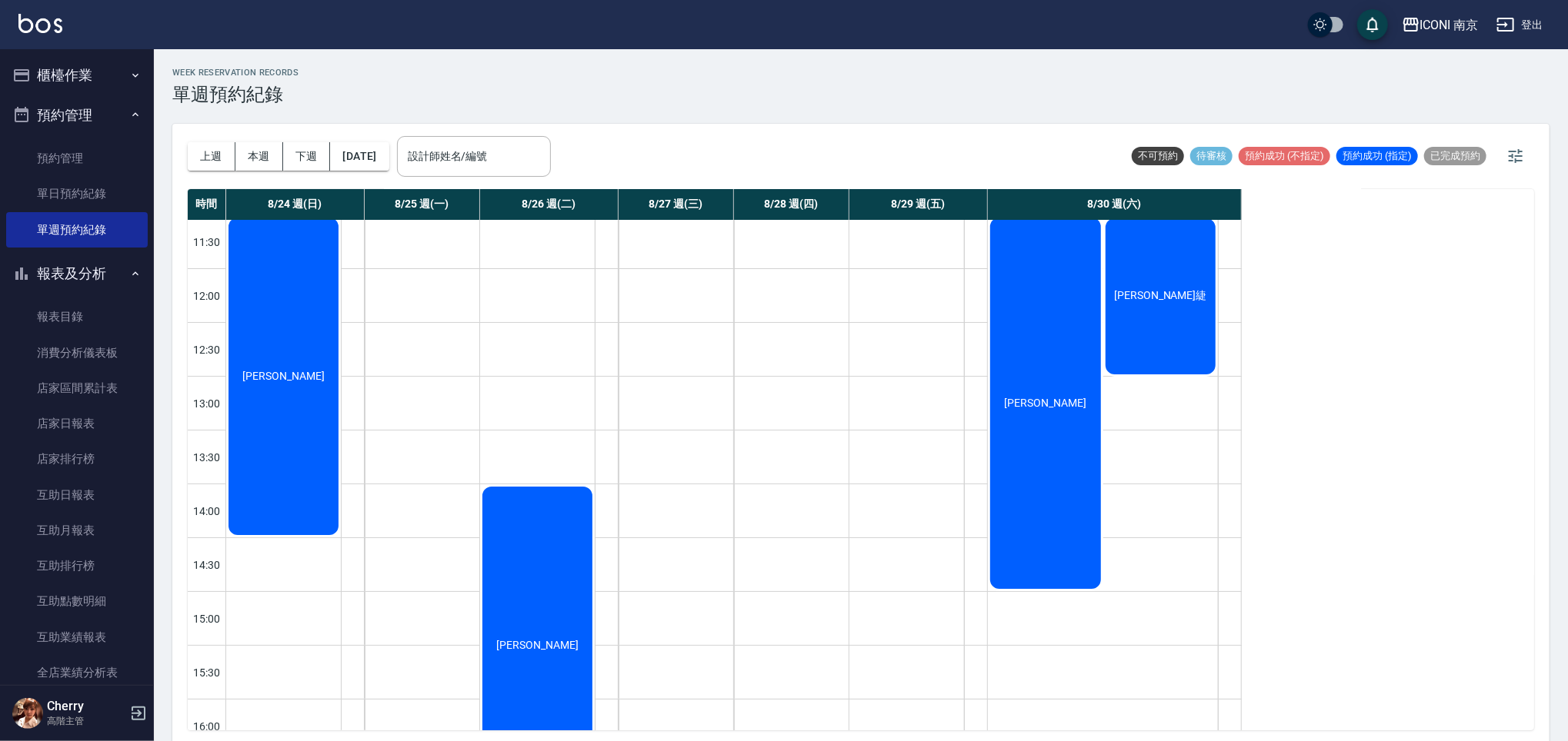
scroll to position [0, 0]
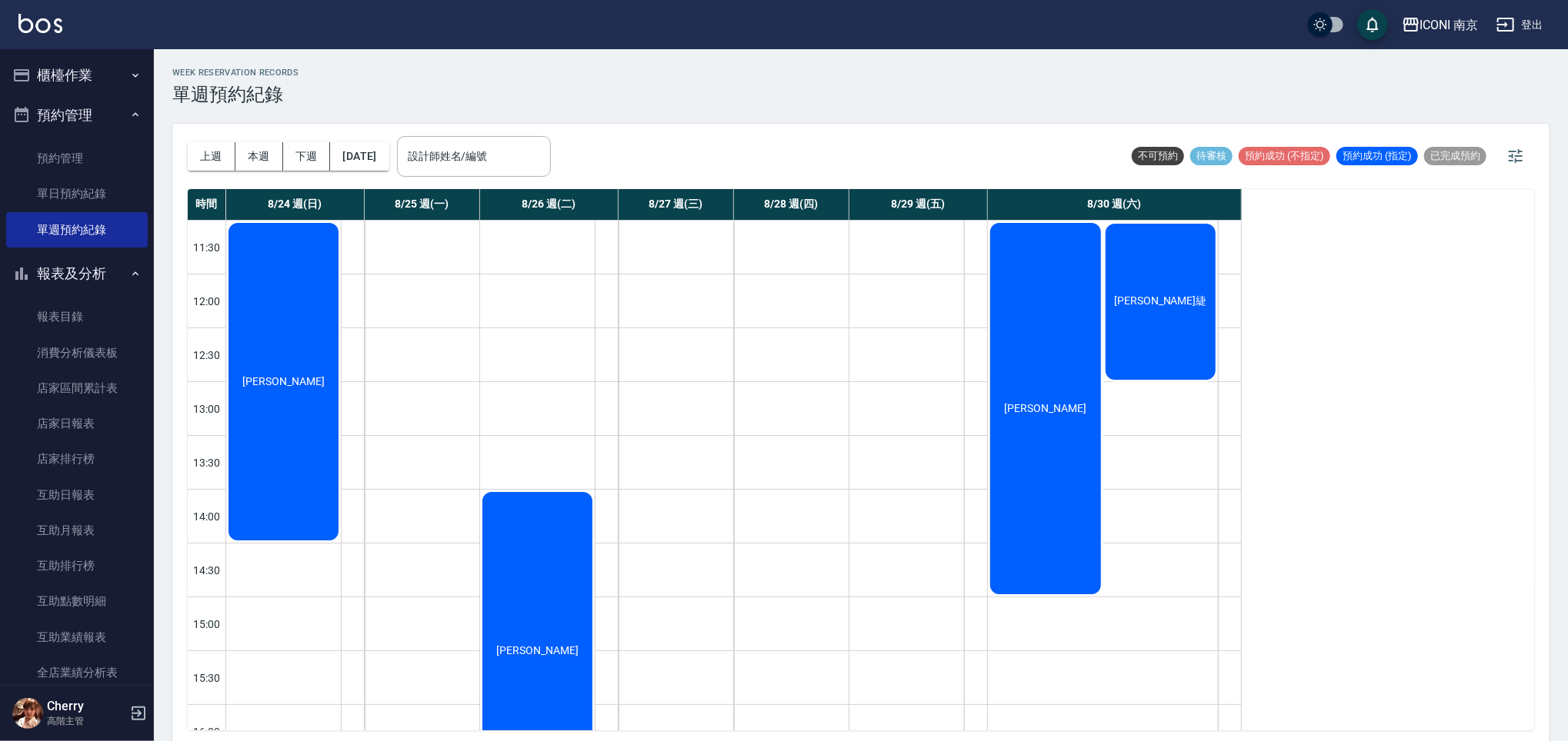
click at [341, 338] on div "[PERSON_NAME]" at bounding box center [283, 382] width 115 height 322
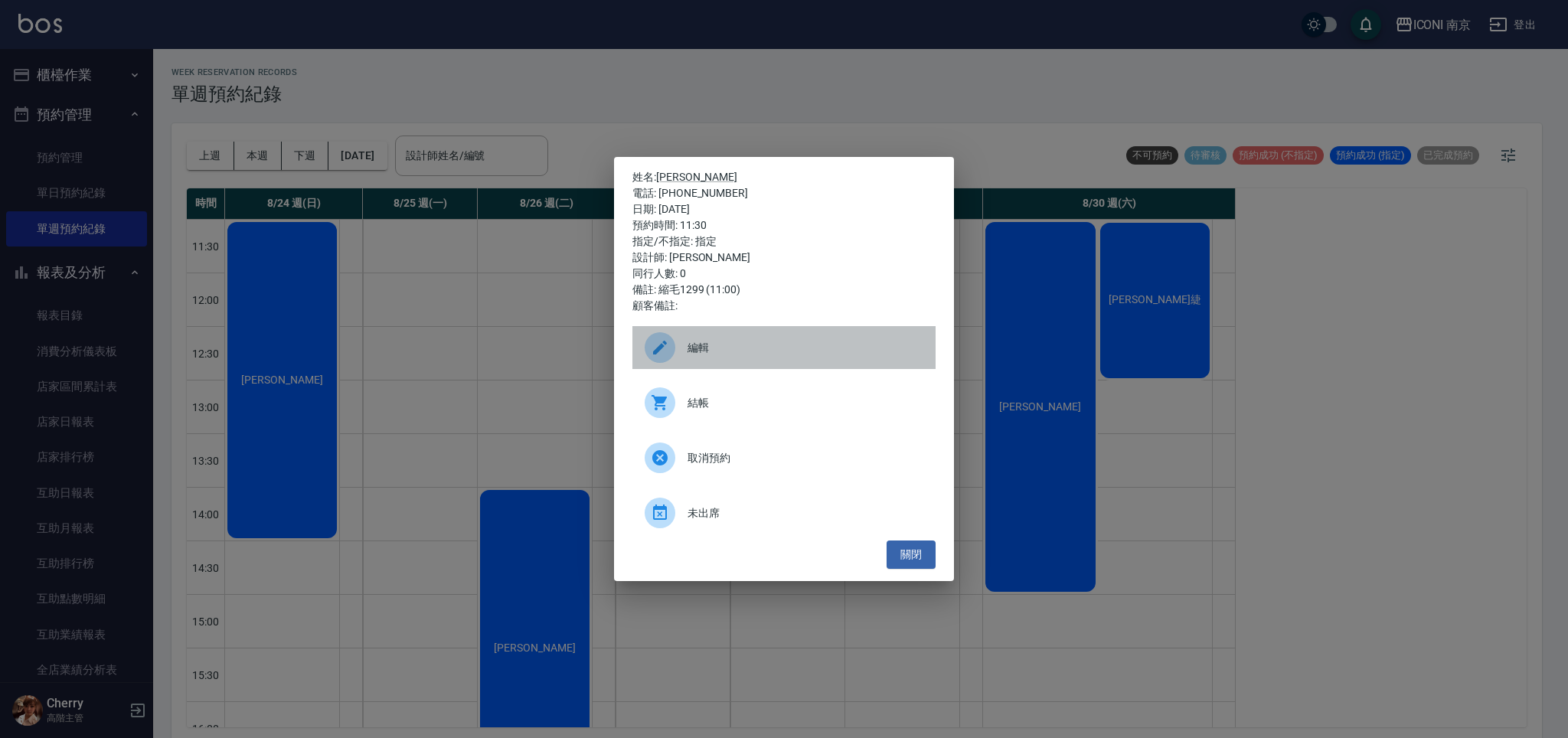
click at [681, 357] on div at bounding box center [666, 348] width 43 height 30
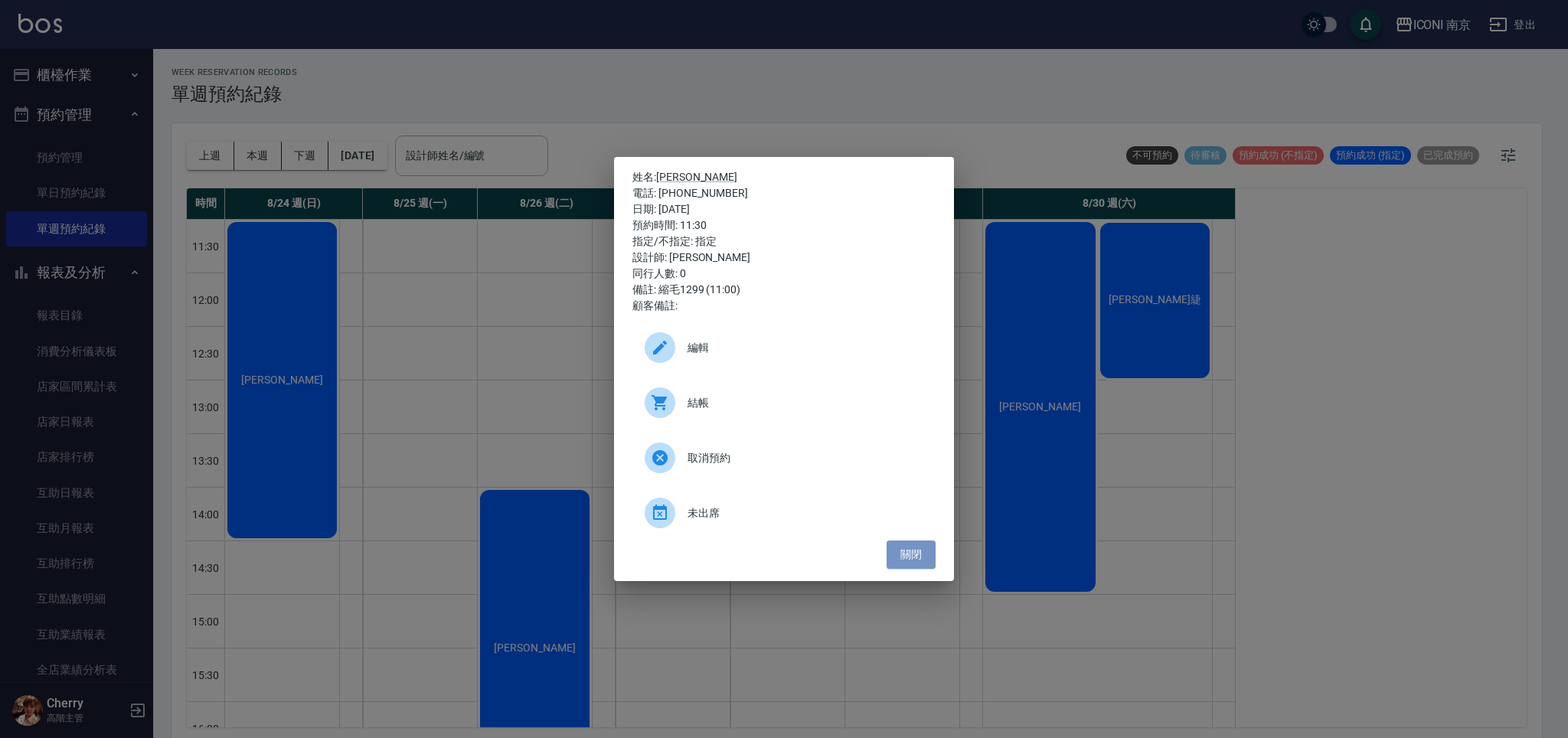
drag, startPoint x: 924, startPoint y: 543, endPoint x: 757, endPoint y: 501, distance: 172.2
click at [923, 542] on button "關閉" at bounding box center [911, 555] width 49 height 29
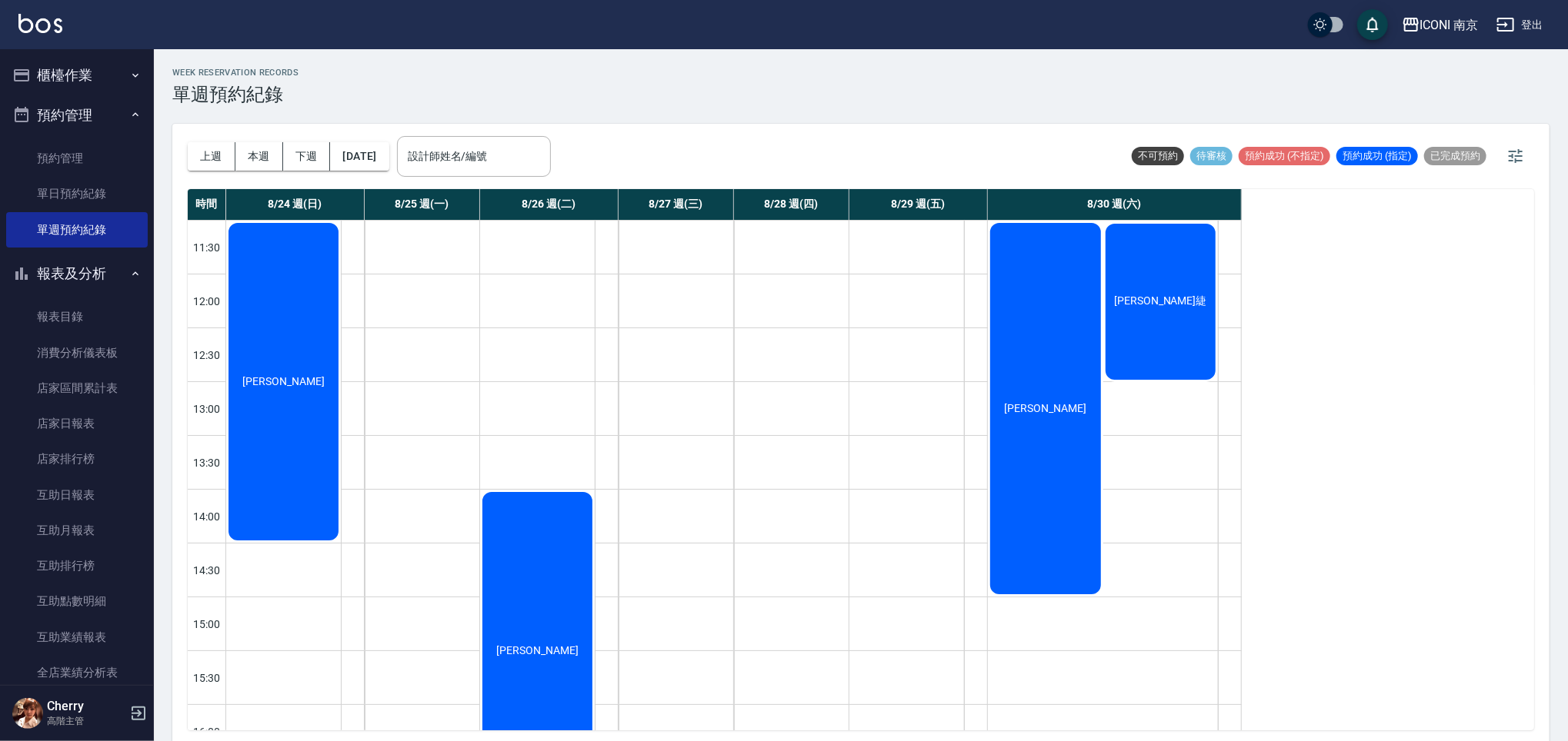
click at [289, 433] on div "[PERSON_NAME]" at bounding box center [283, 382] width 115 height 322
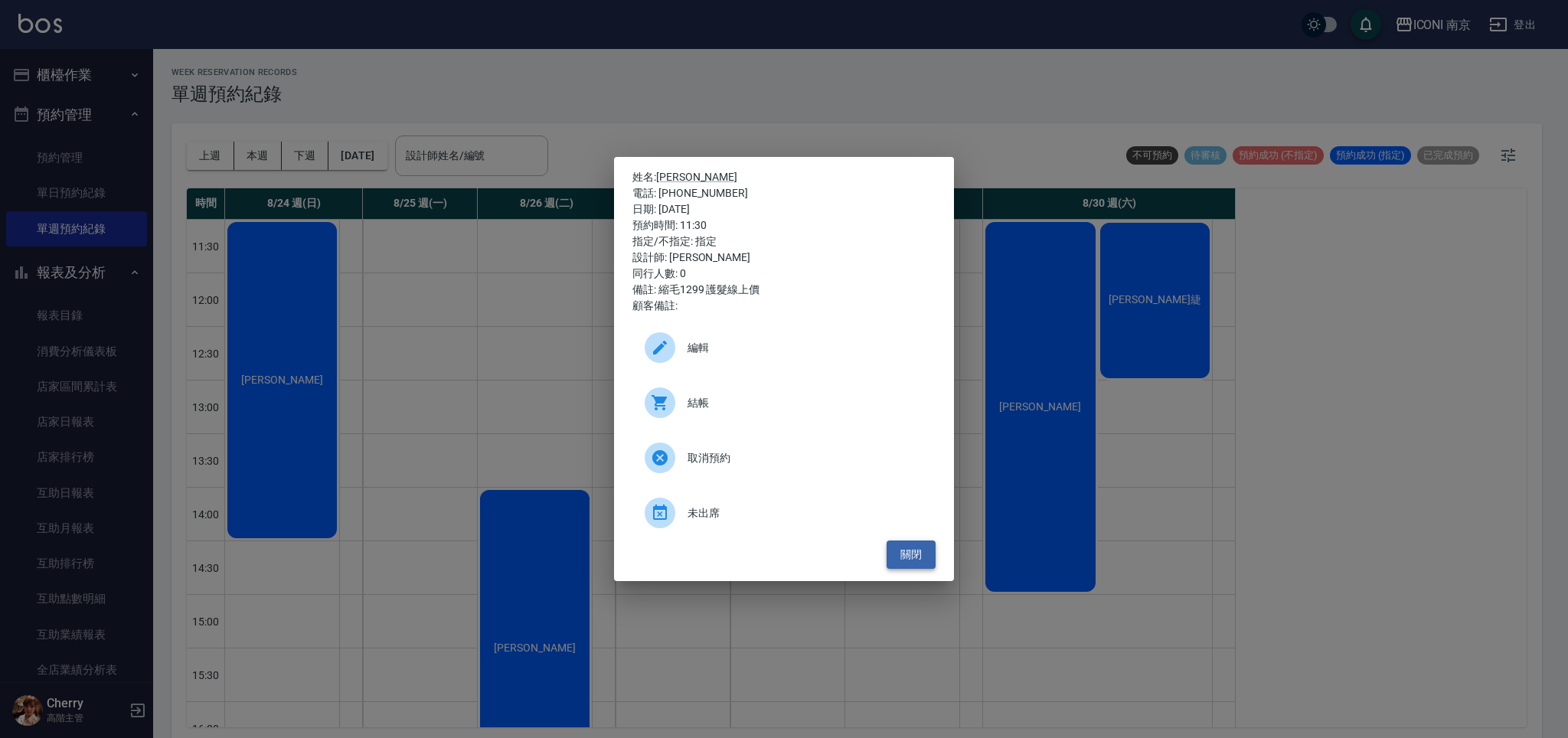
click at [920, 560] on button "關閉" at bounding box center [911, 555] width 49 height 29
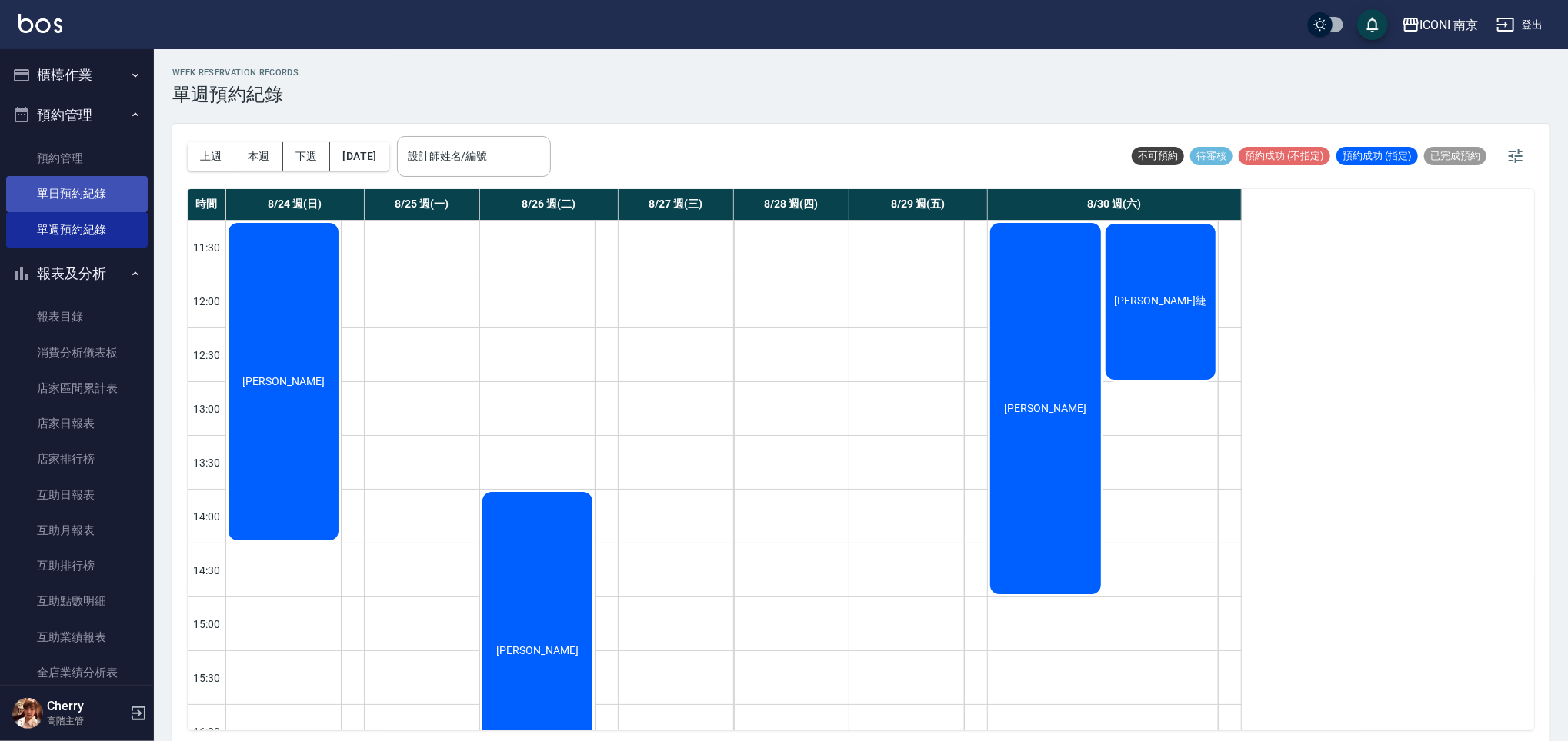
click at [88, 195] on link "單日預約紀錄" at bounding box center [77, 194] width 142 height 35
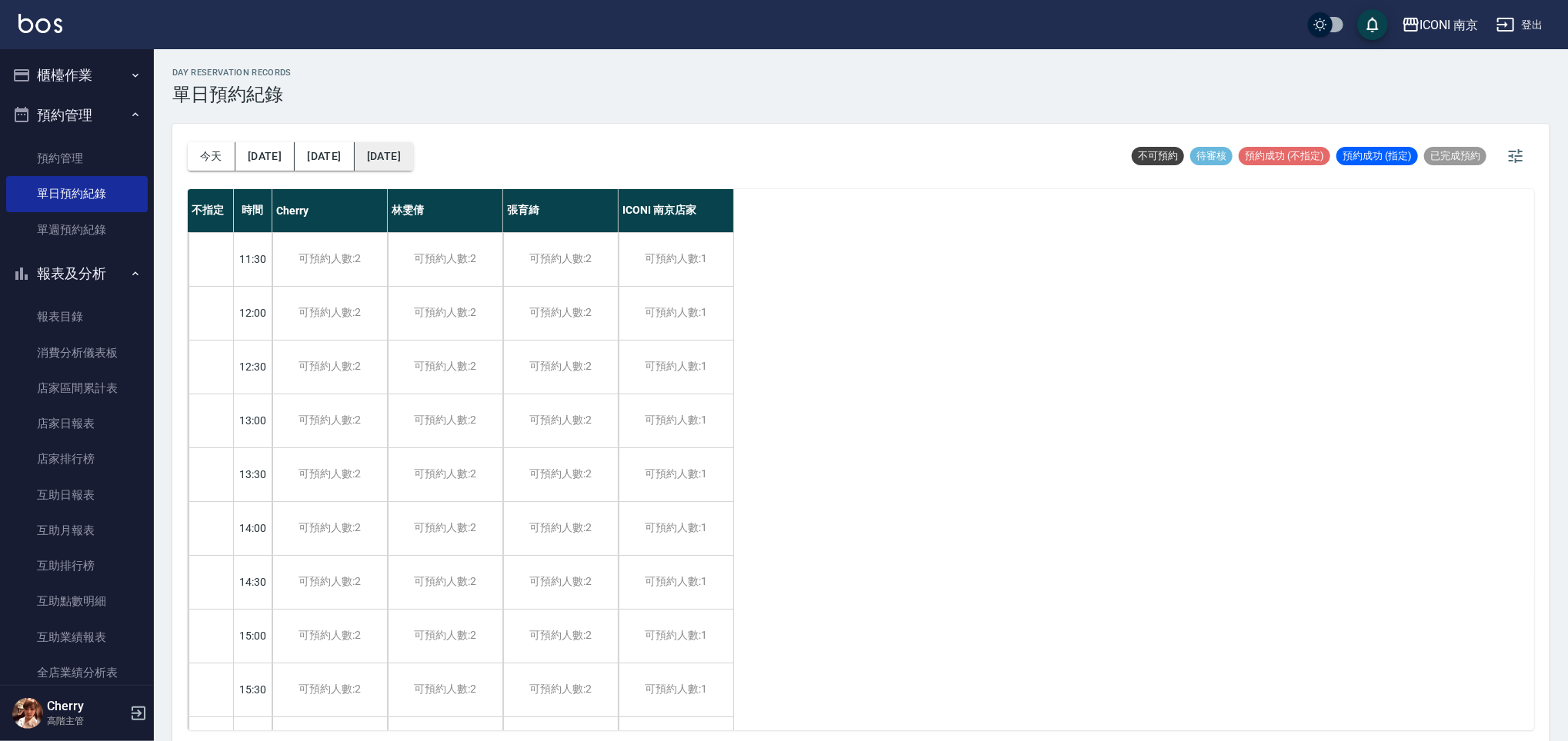
click at [384, 147] on button "[DATE]" at bounding box center [383, 157] width 58 height 29
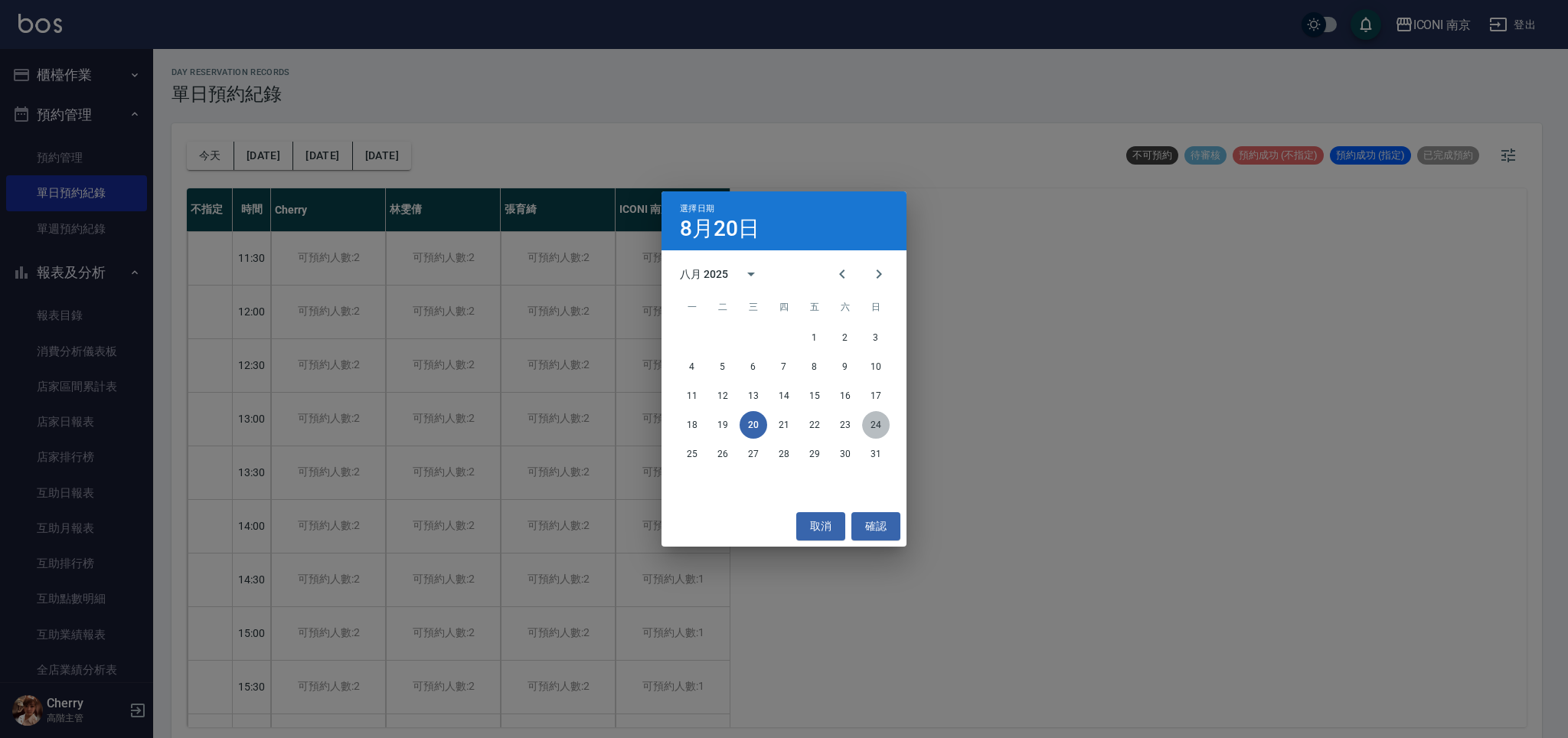
click at [875, 428] on button "24" at bounding box center [875, 425] width 28 height 28
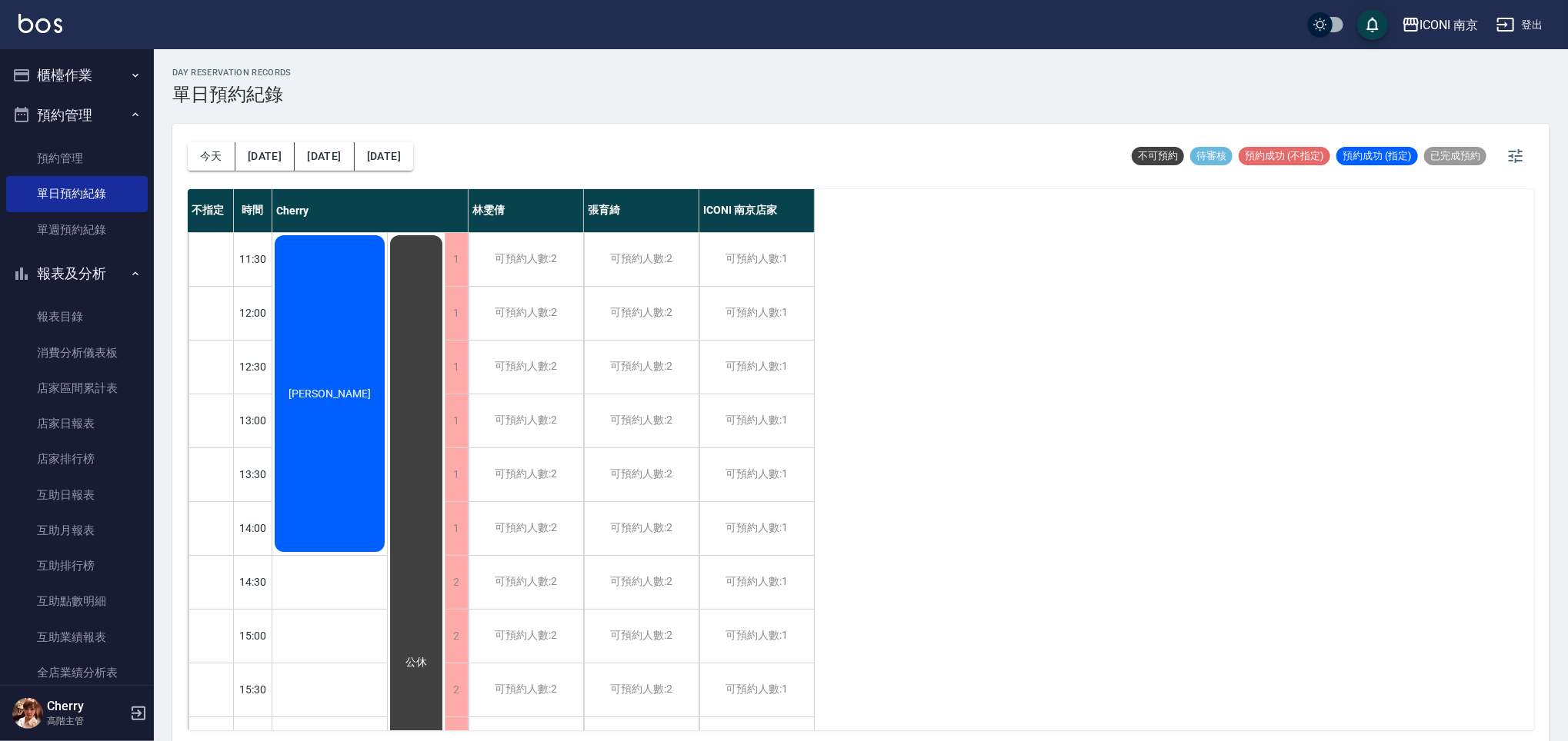
click at [315, 398] on span "[PERSON_NAME]" at bounding box center [329, 394] width 89 height 13
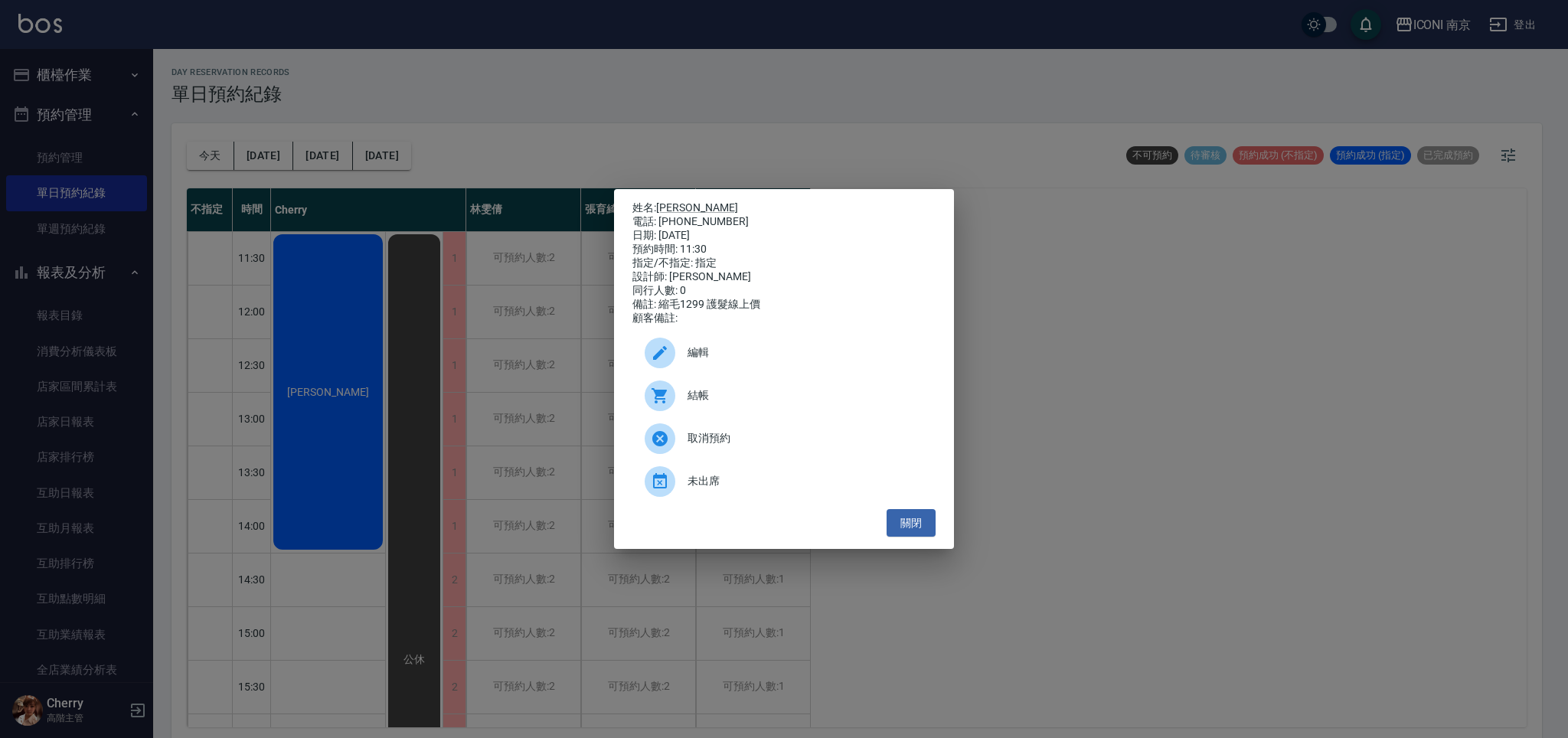
click at [653, 362] on icon at bounding box center [660, 353] width 18 height 18
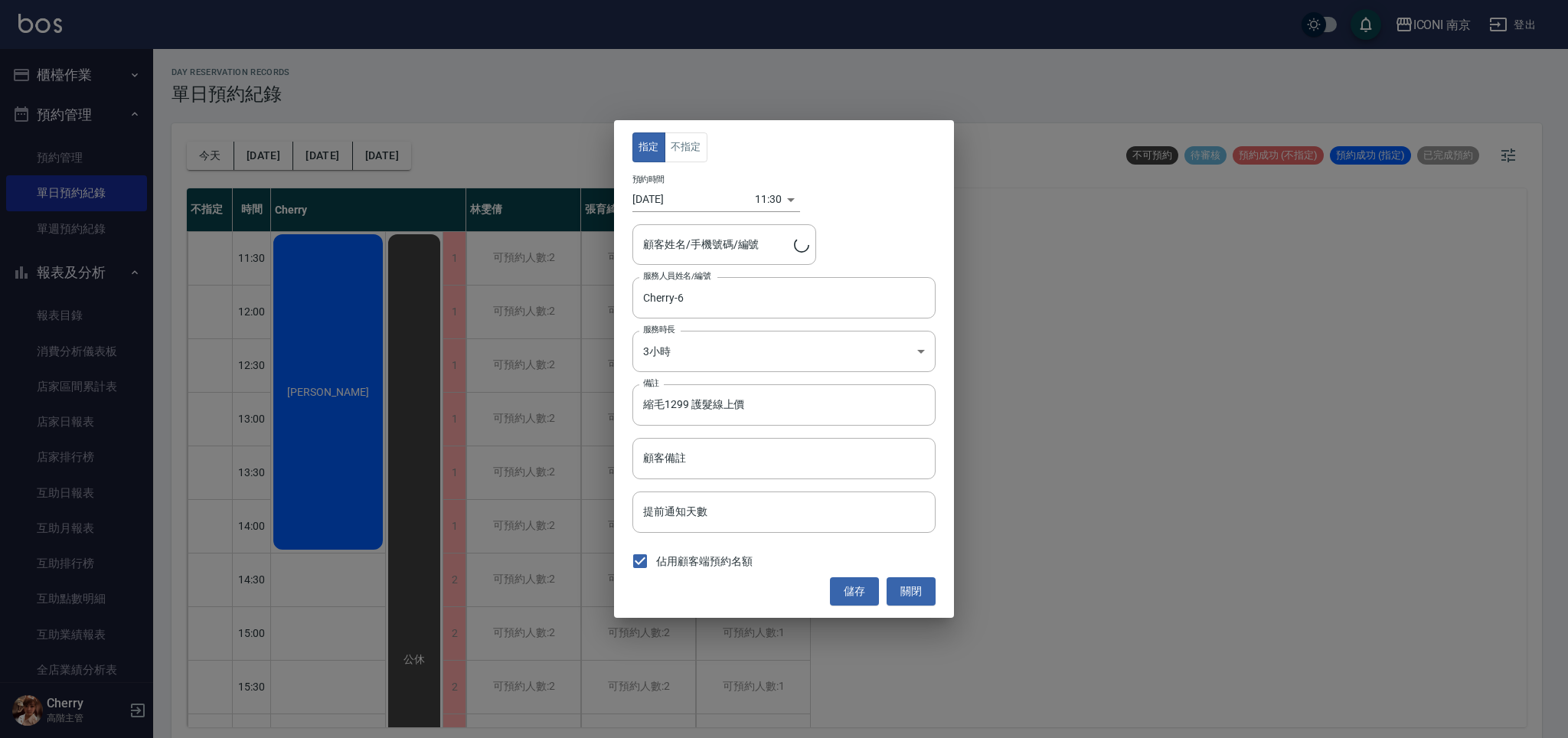
type input "[PERSON_NAME]/0905315023"
drag, startPoint x: 753, startPoint y: 208, endPoint x: 763, endPoint y: 204, distance: 10.8
click at [760, 205] on div "預約時間 [DATE] 11:30 1756006200000" at bounding box center [783, 193] width 303 height 38
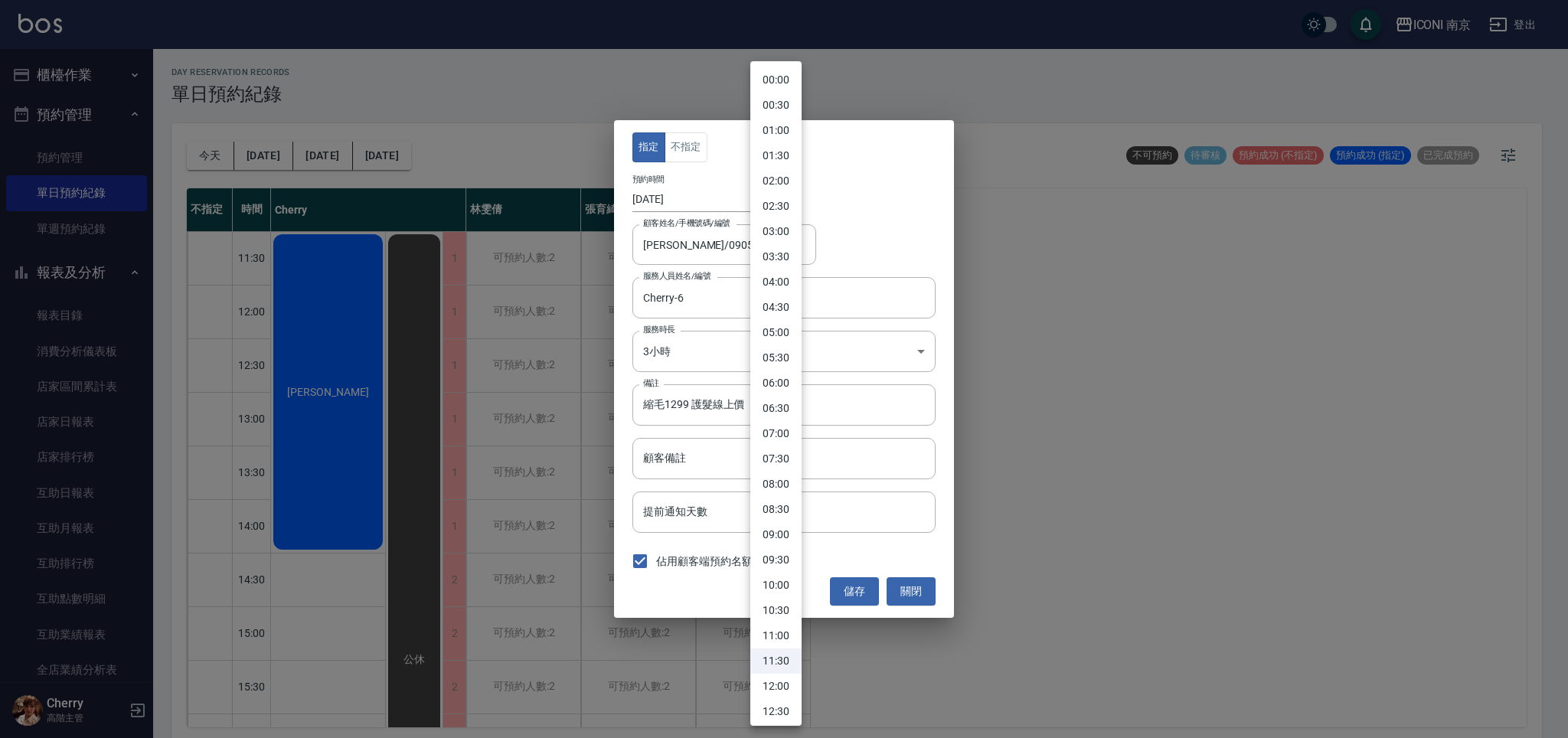
click at [763, 204] on body "ICONI 南京 登出 櫃檯作業 打帳單 帳單列表 掛單列表 座位開單 營業儀表板 現金收支登錄 高階收支登錄 材料自購登錄 每日結帳 排班表 現場電腦打卡 …" at bounding box center [784, 371] width 1568 height 743
click at [789, 633] on li "11:00" at bounding box center [776, 636] width 51 height 25
type input "1756004400000"
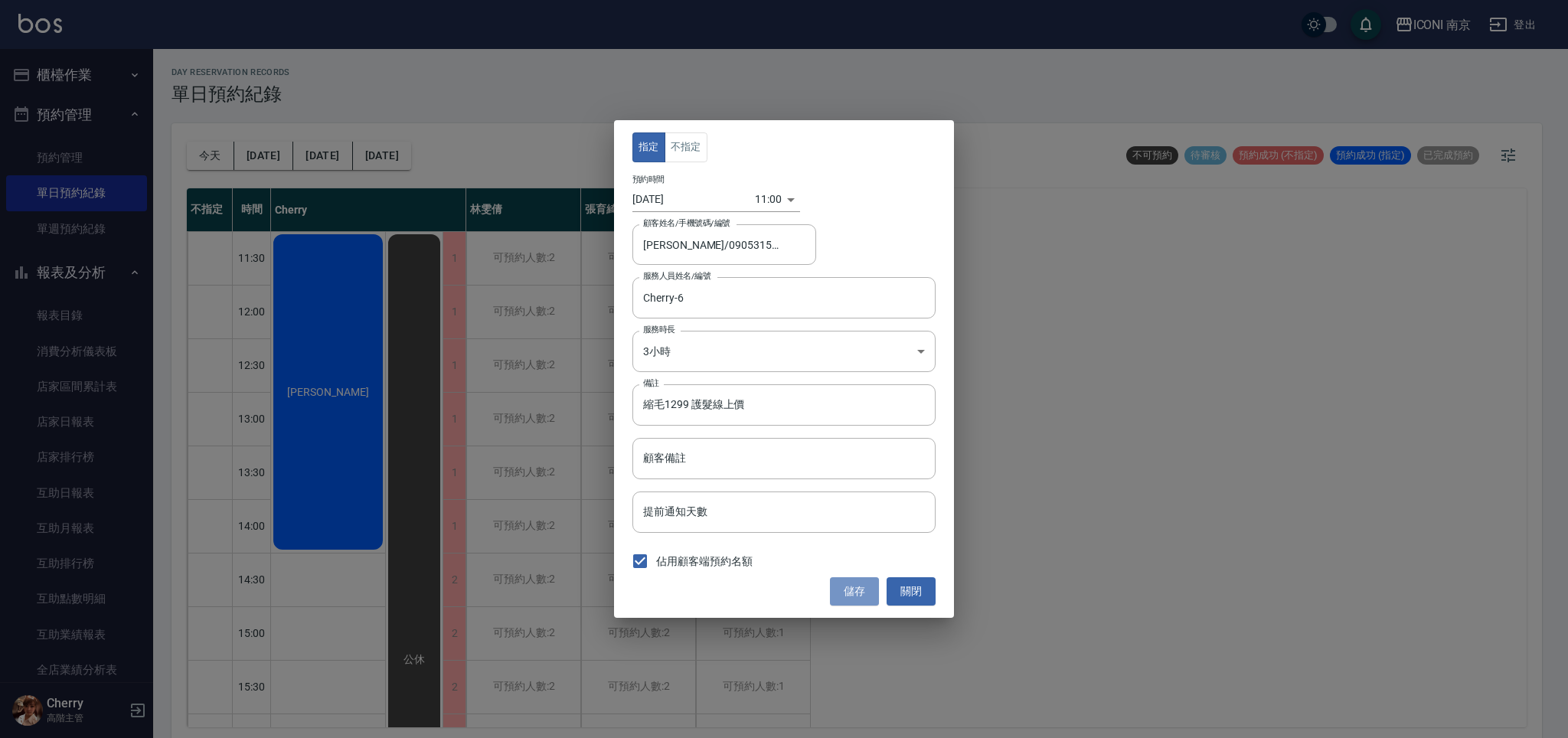
click at [844, 589] on button "儲存" at bounding box center [855, 592] width 49 height 29
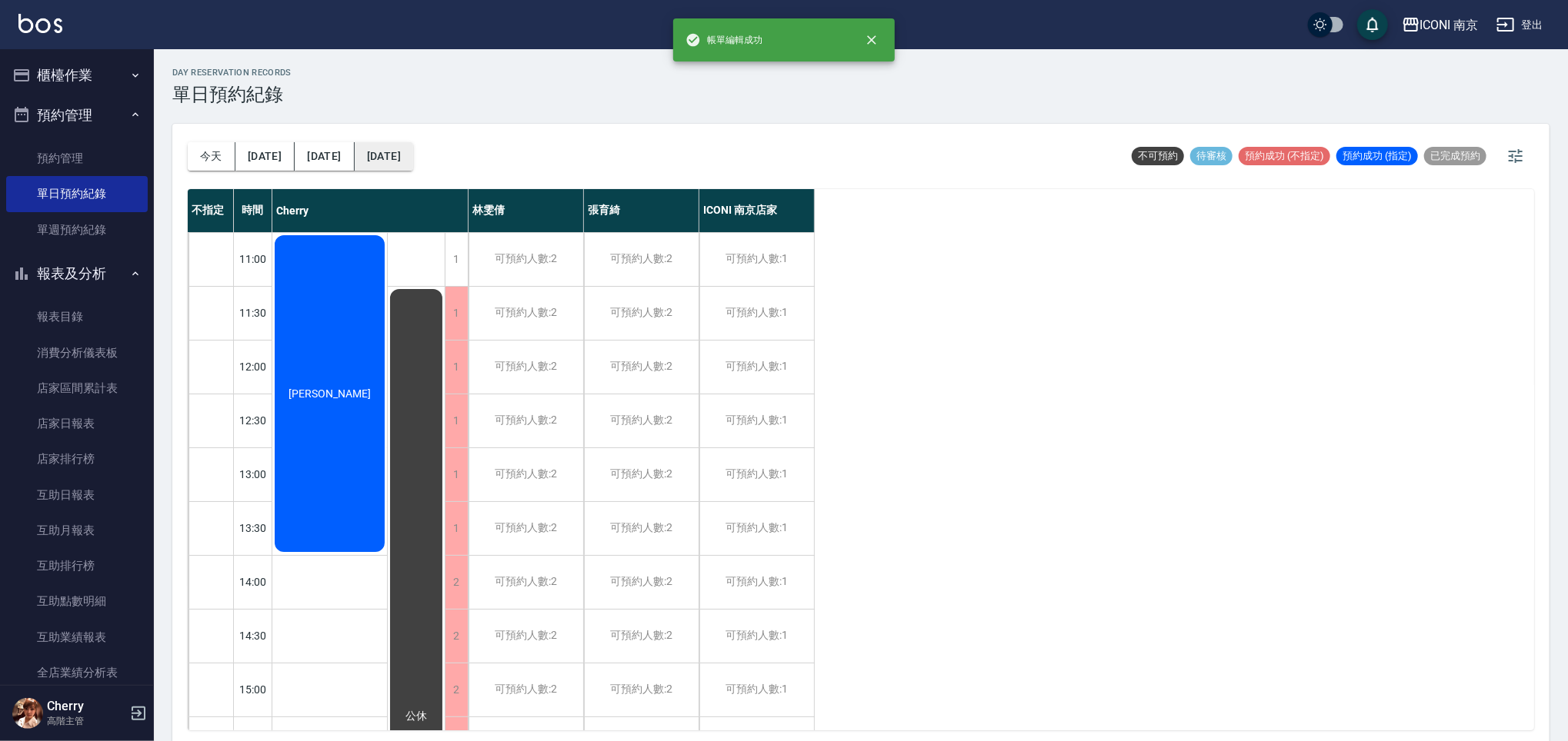
click at [407, 162] on button "[DATE]" at bounding box center [383, 157] width 58 height 29
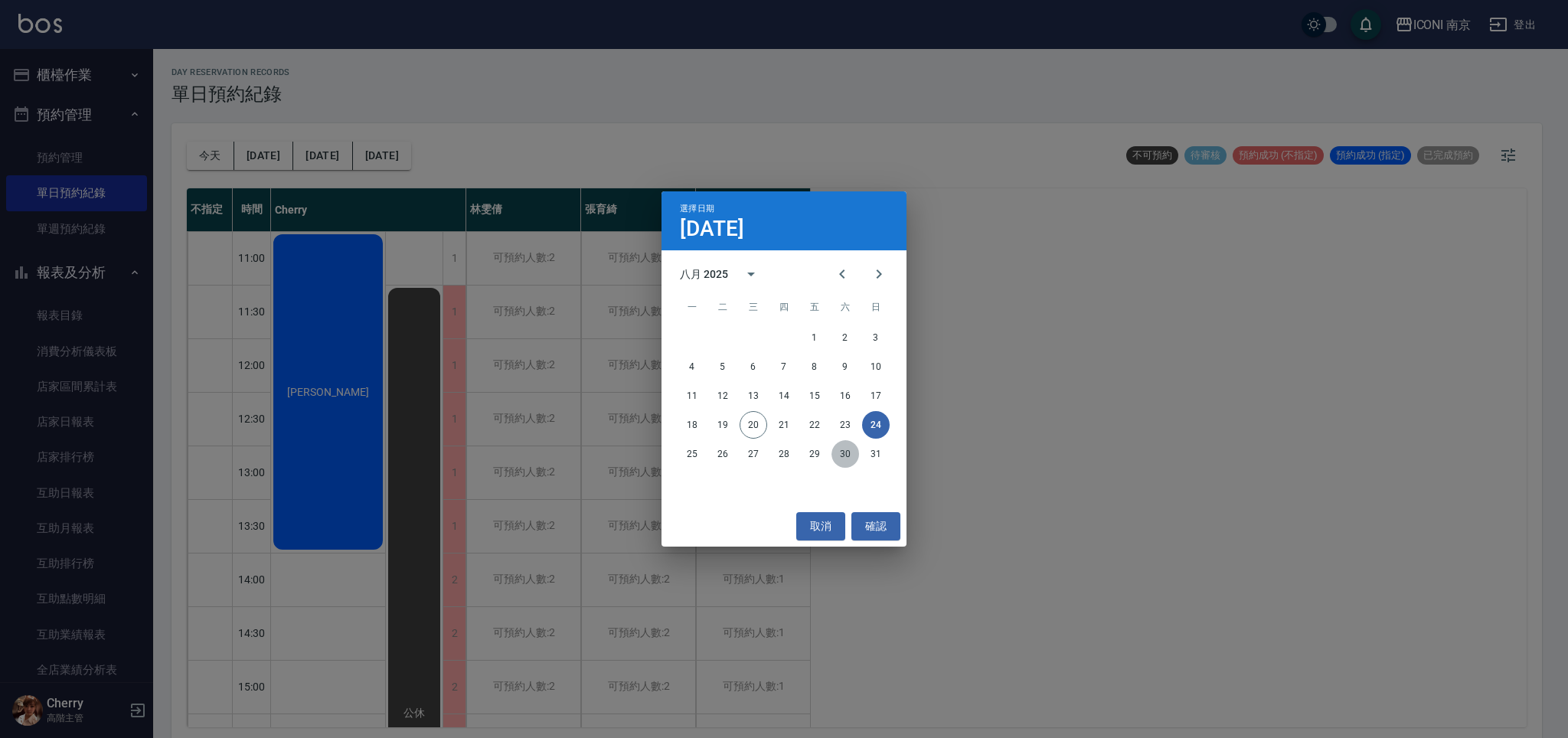
click at [846, 453] on button "30" at bounding box center [845, 453] width 28 height 28
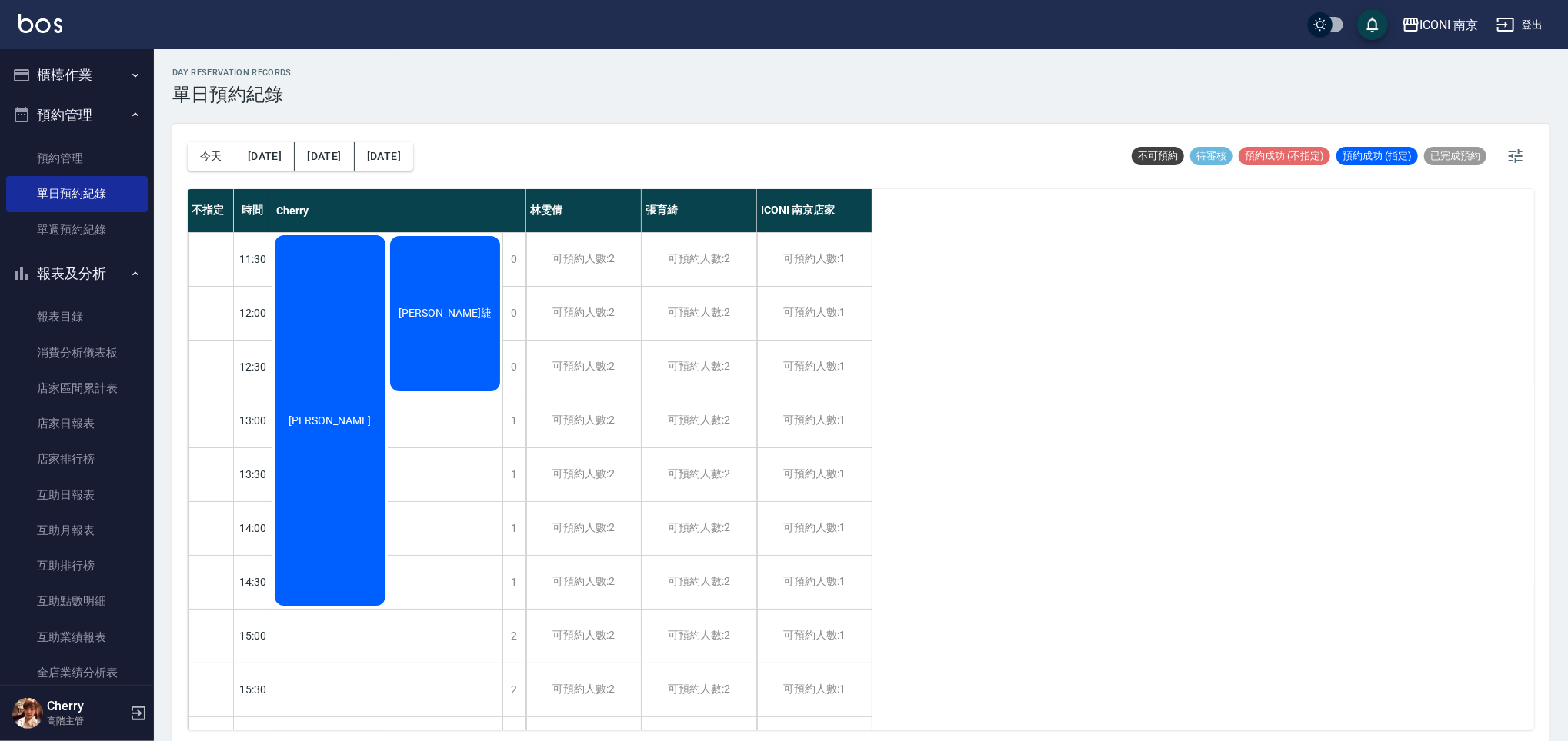
click at [317, 367] on div "[PERSON_NAME]" at bounding box center [330, 420] width 116 height 375
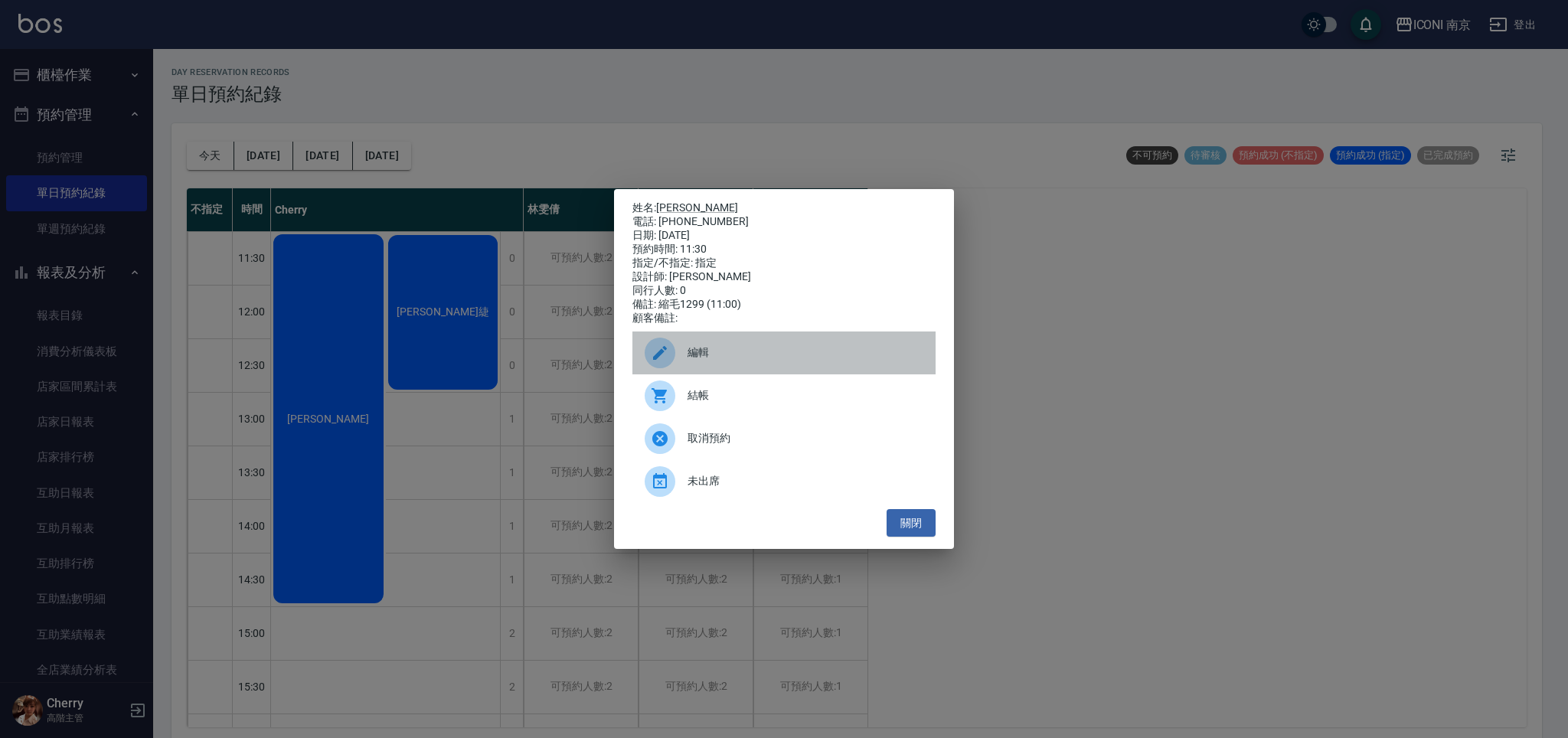
click at [682, 362] on div at bounding box center [666, 353] width 43 height 30
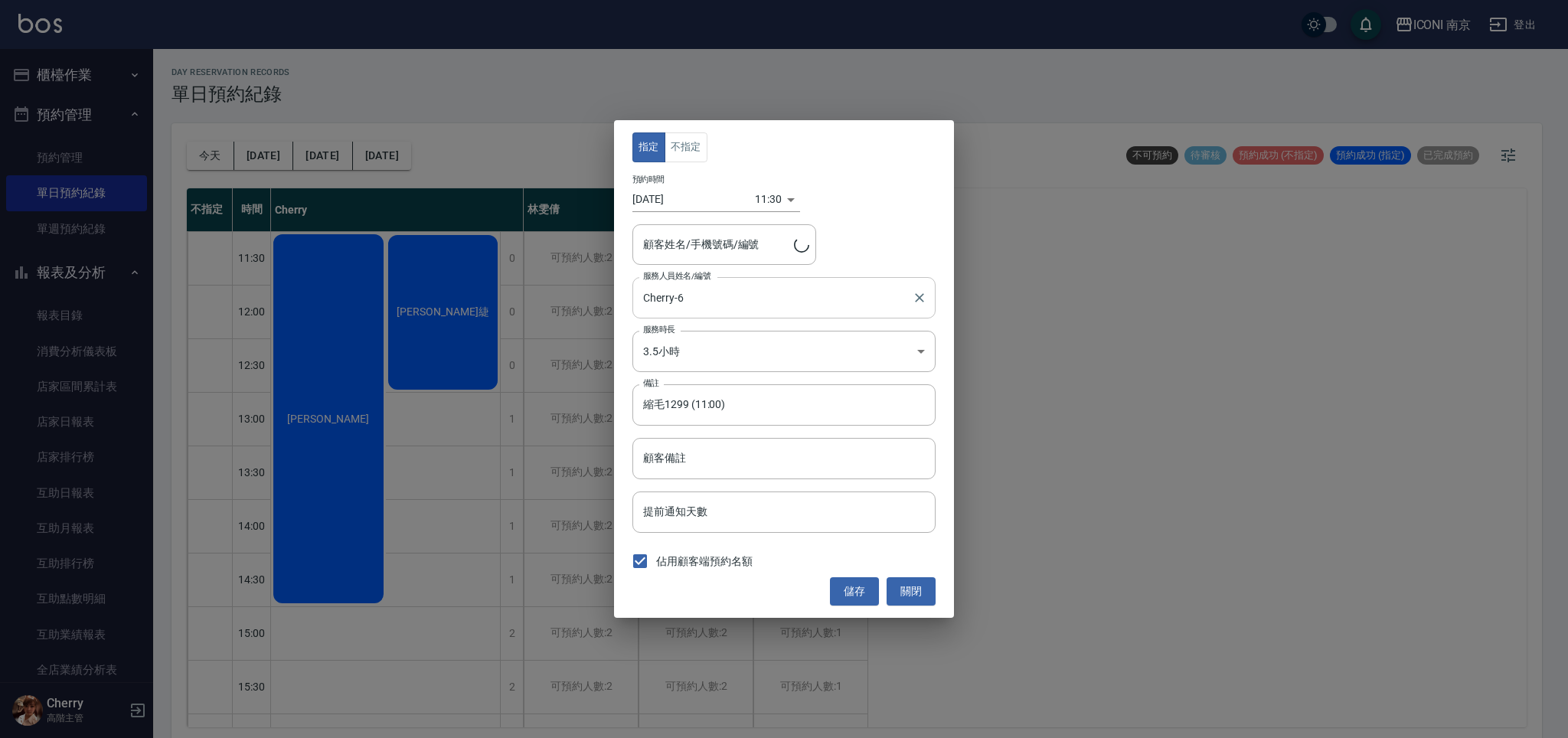
type input "[PERSON_NAME]/0958815121"
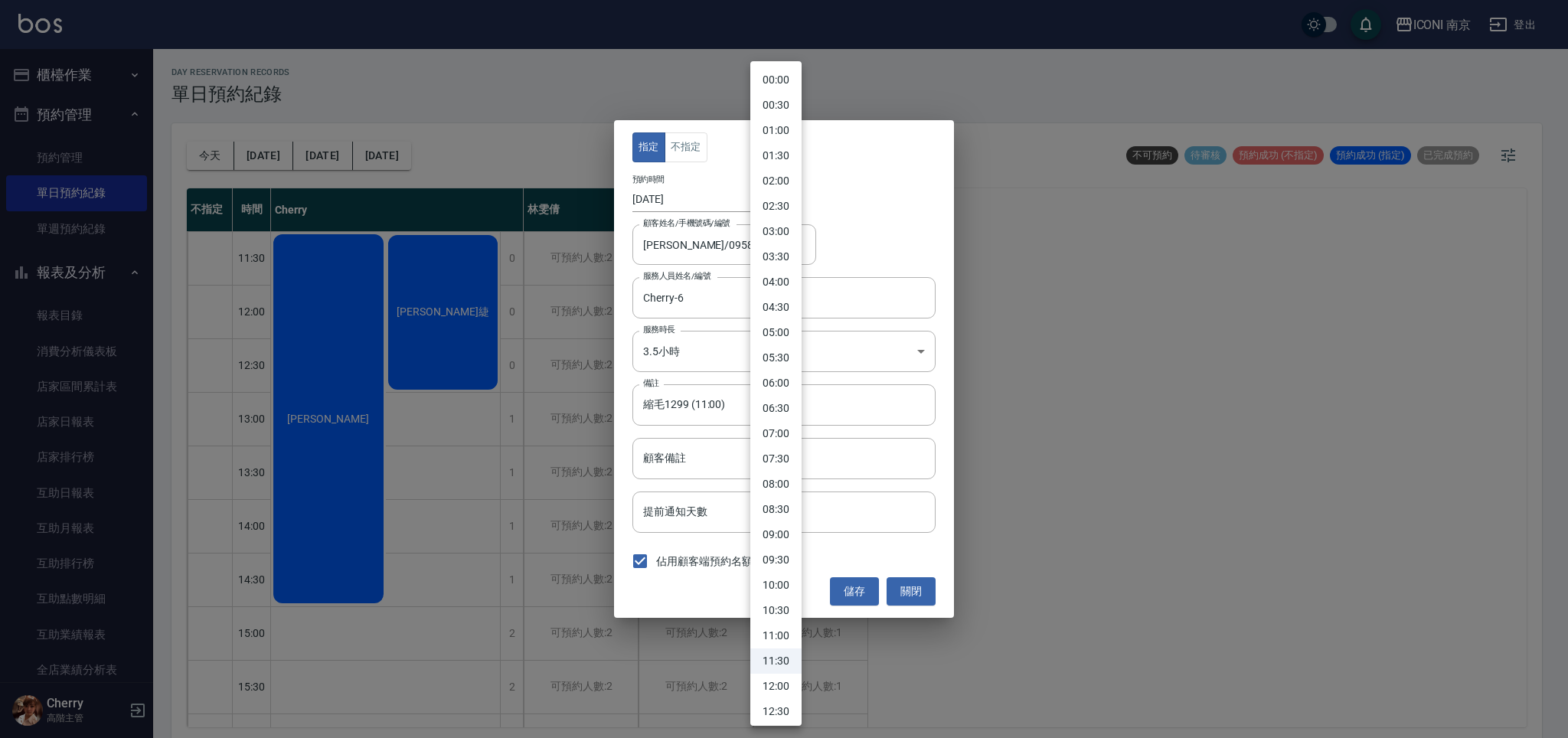
click at [780, 198] on body "ICONI 南京 登出 櫃檯作業 打帳單 帳單列表 掛單列表 座位開單 營業儀表板 現金收支登錄 高階收支登錄 材料自購登錄 每日結帳 排班表 現場電腦打卡 …" at bounding box center [784, 371] width 1568 height 743
drag, startPoint x: 760, startPoint y: 640, endPoint x: 767, endPoint y: 632, distance: 10.6
click at [761, 639] on li "11:00" at bounding box center [776, 636] width 51 height 25
type input "1756522800000"
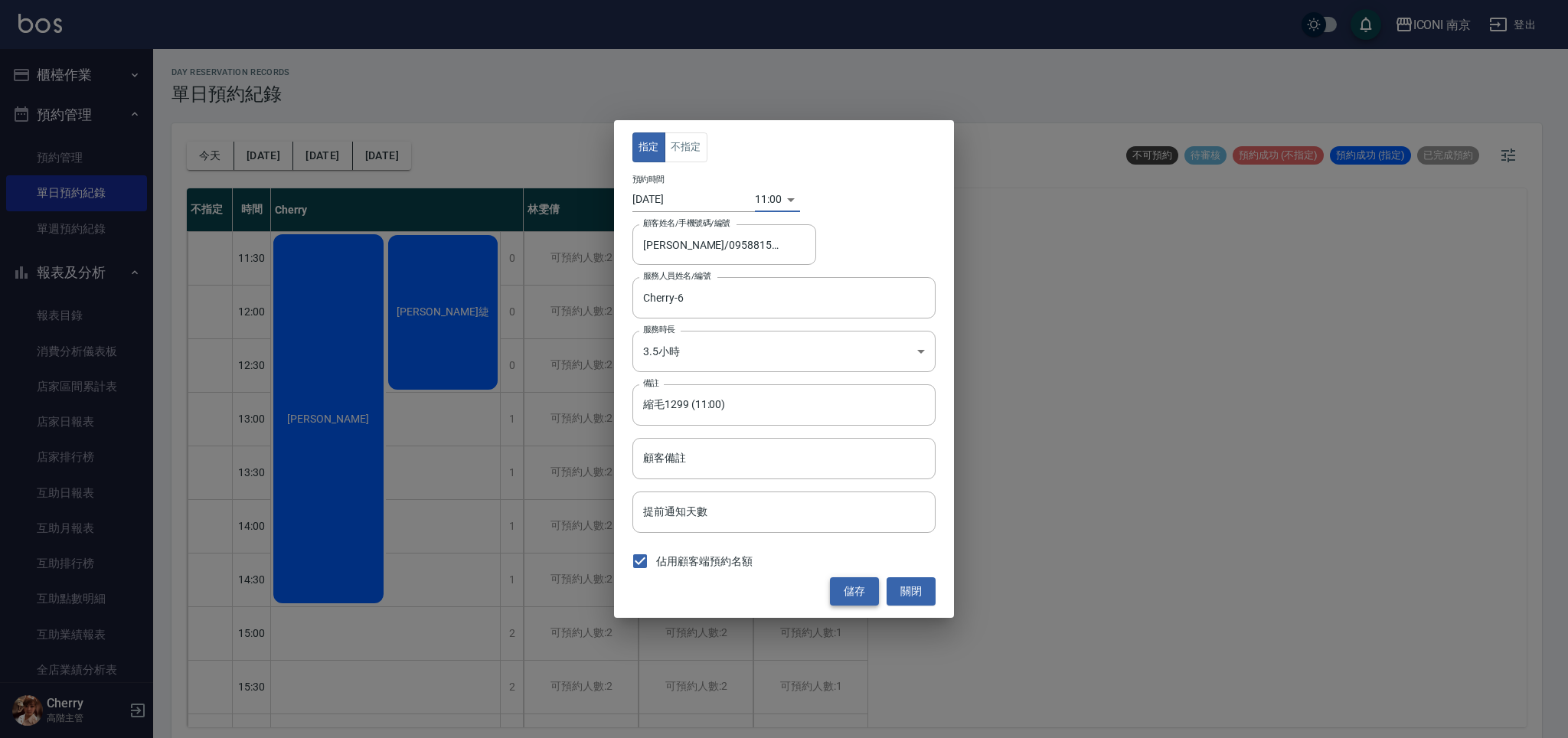
click at [845, 586] on button "儲存" at bounding box center [855, 592] width 49 height 29
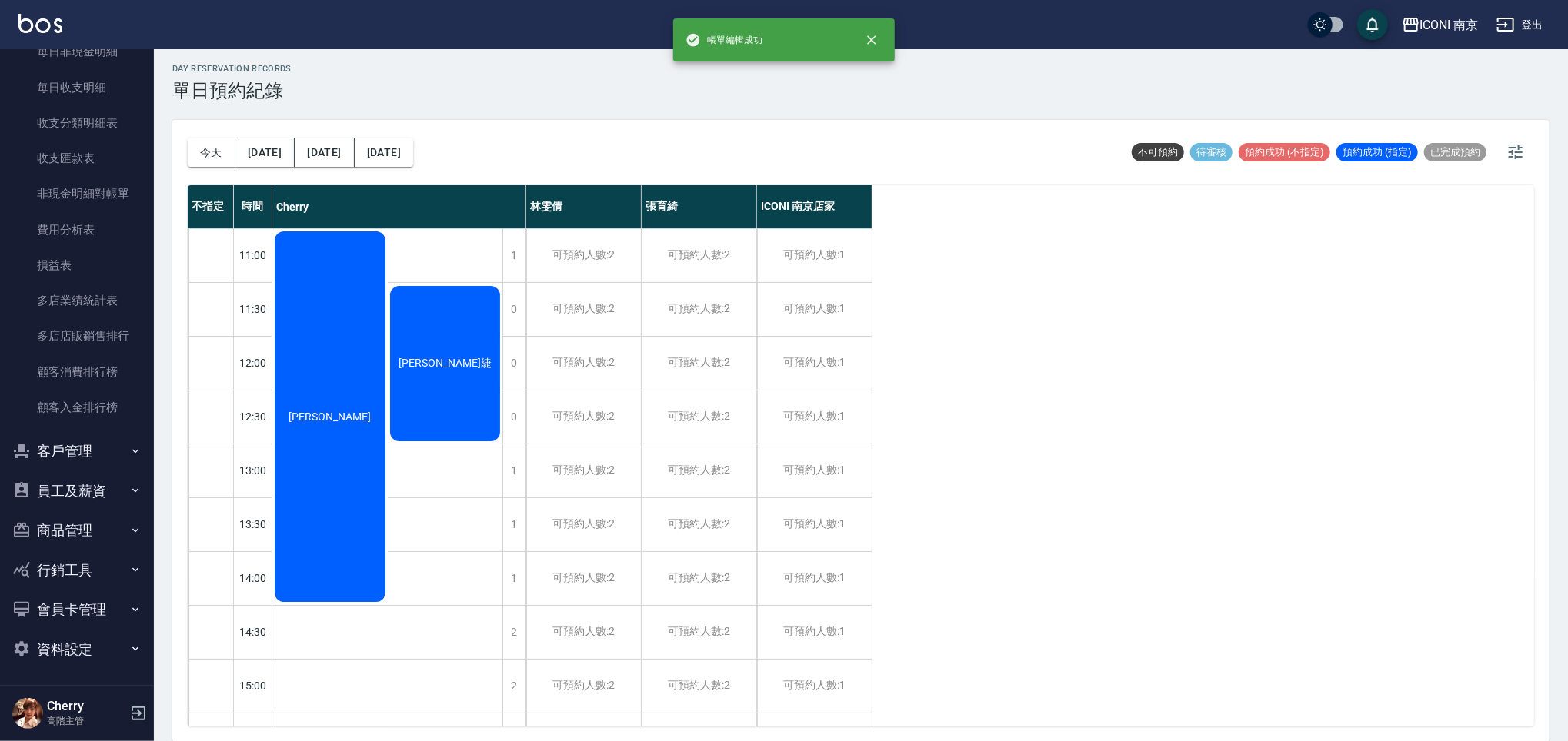
scroll to position [1404, 0]
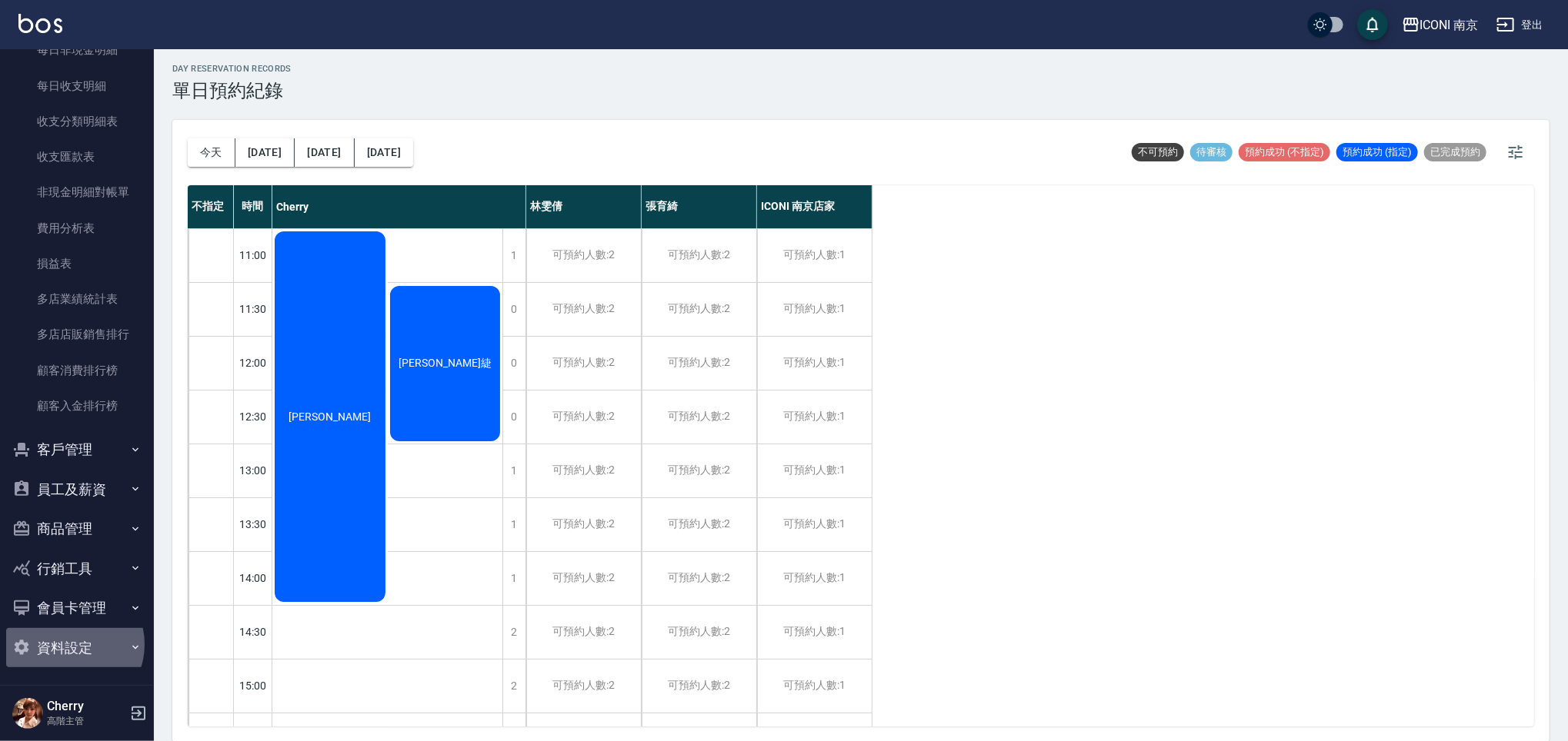
click at [73, 644] on button "資料設定" at bounding box center [77, 647] width 142 height 40
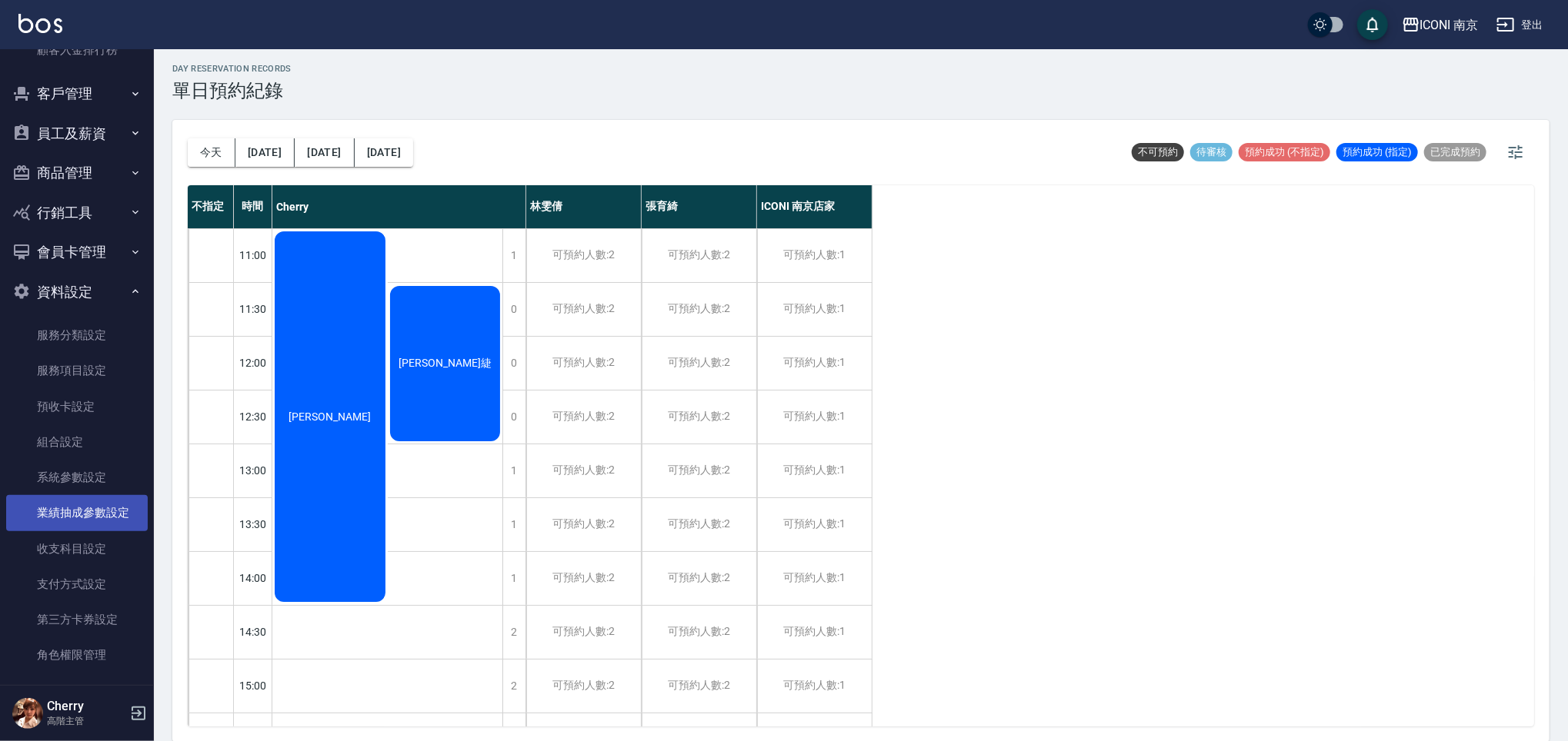
scroll to position [1767, 0]
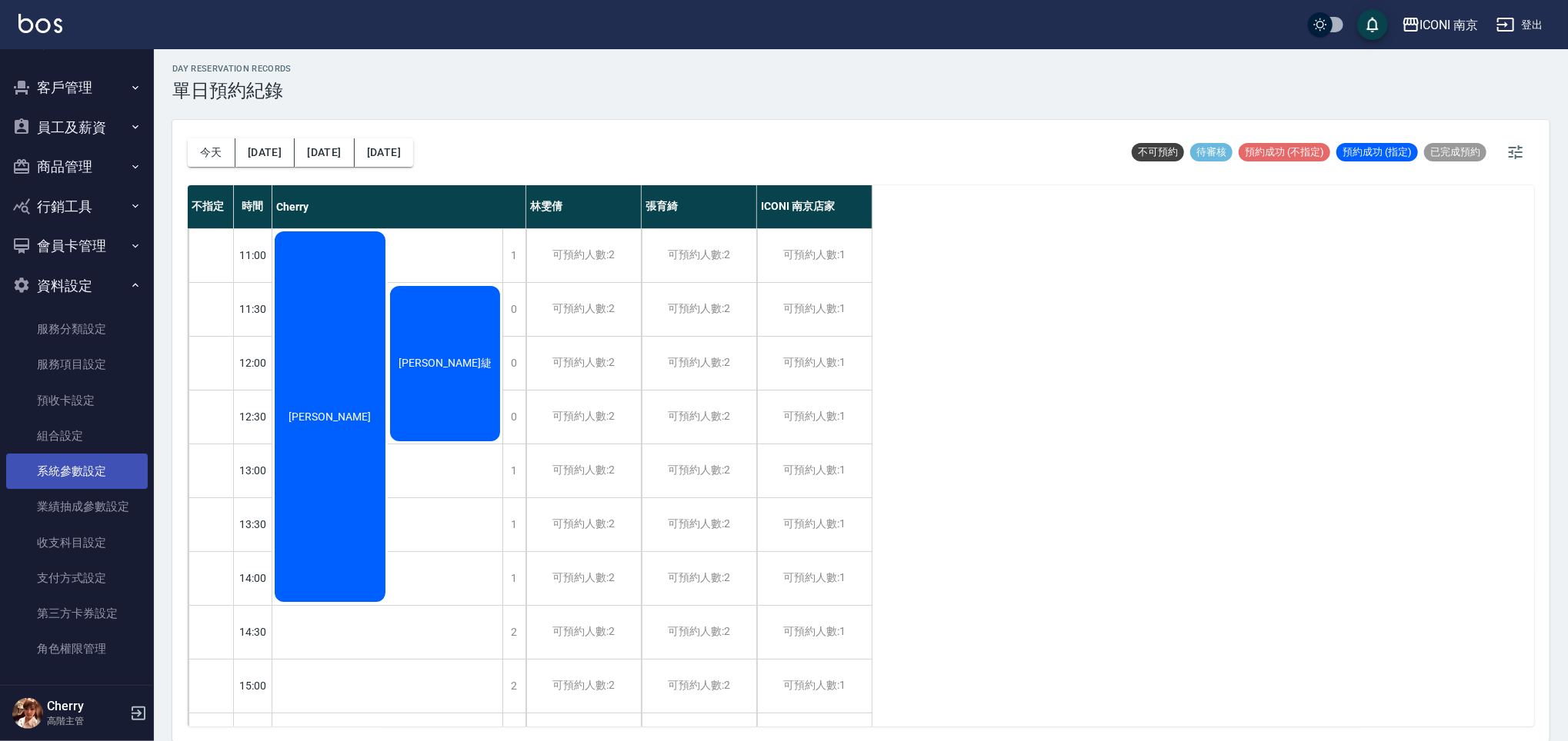
click at [89, 469] on link "系統參數設定" at bounding box center [77, 471] width 142 height 35
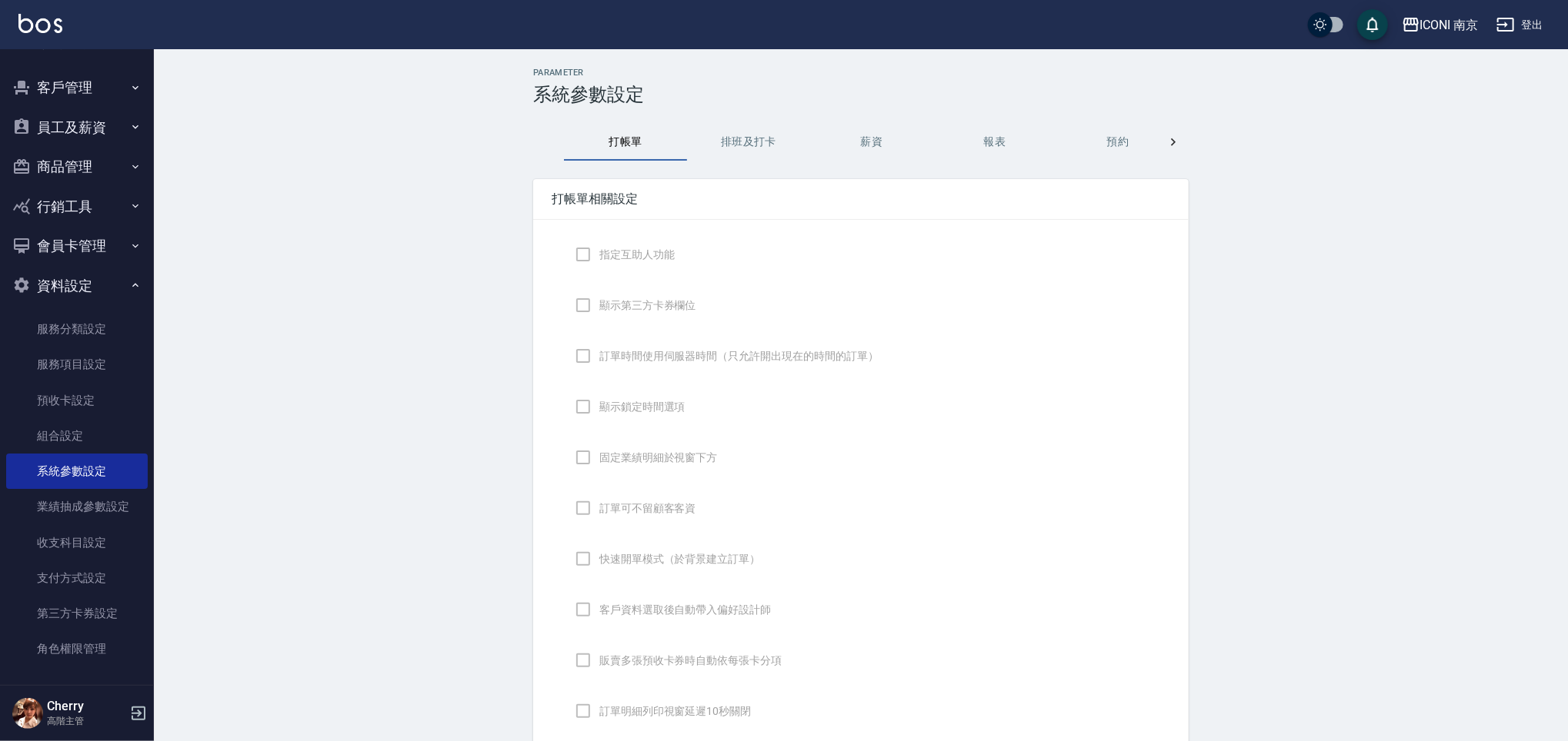
checkbox input "true"
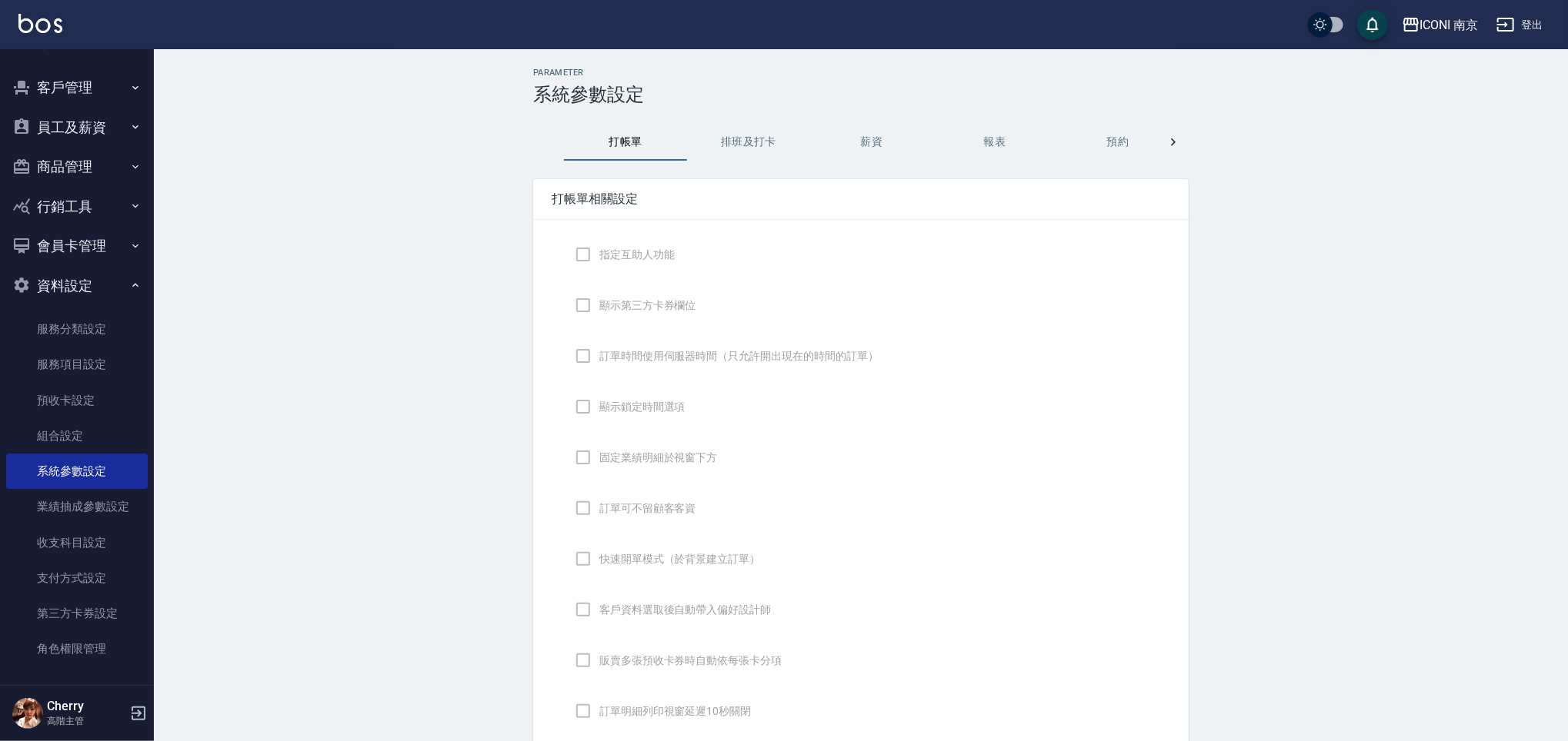
checkbox input "false"
type input "NICKNAME"
type input "LASTORDER"
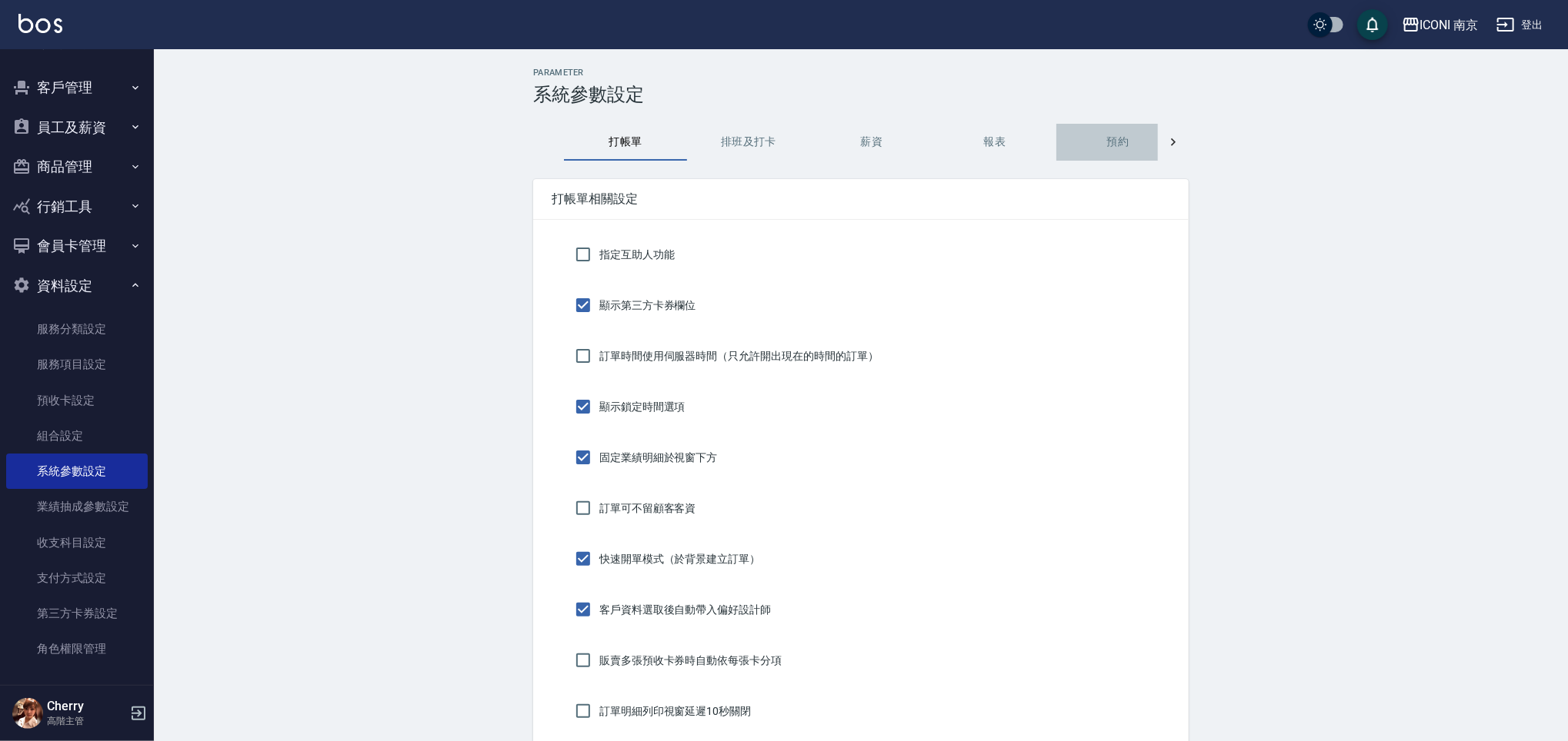
click at [1115, 139] on button "預約" at bounding box center [1118, 142] width 123 height 37
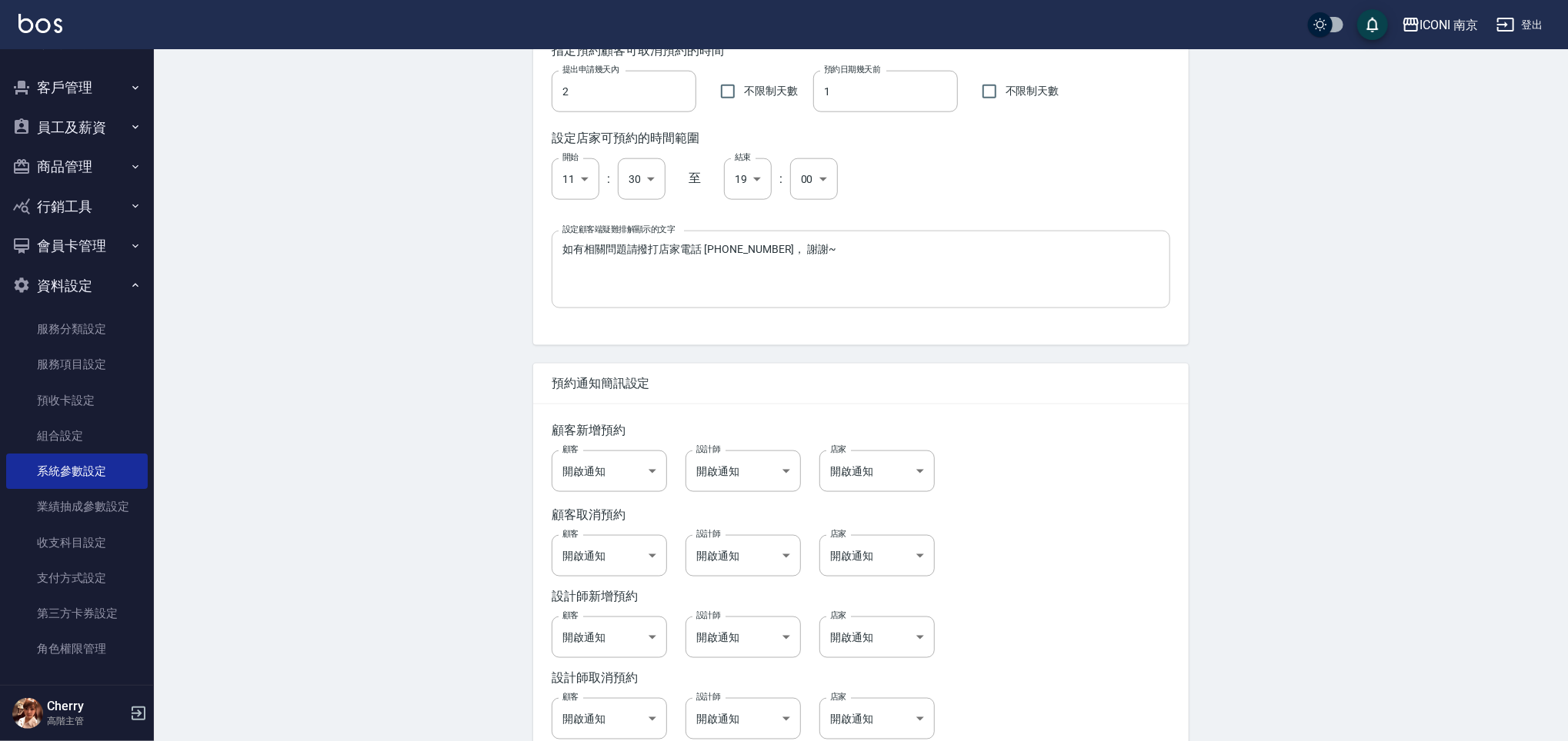
scroll to position [893, 0]
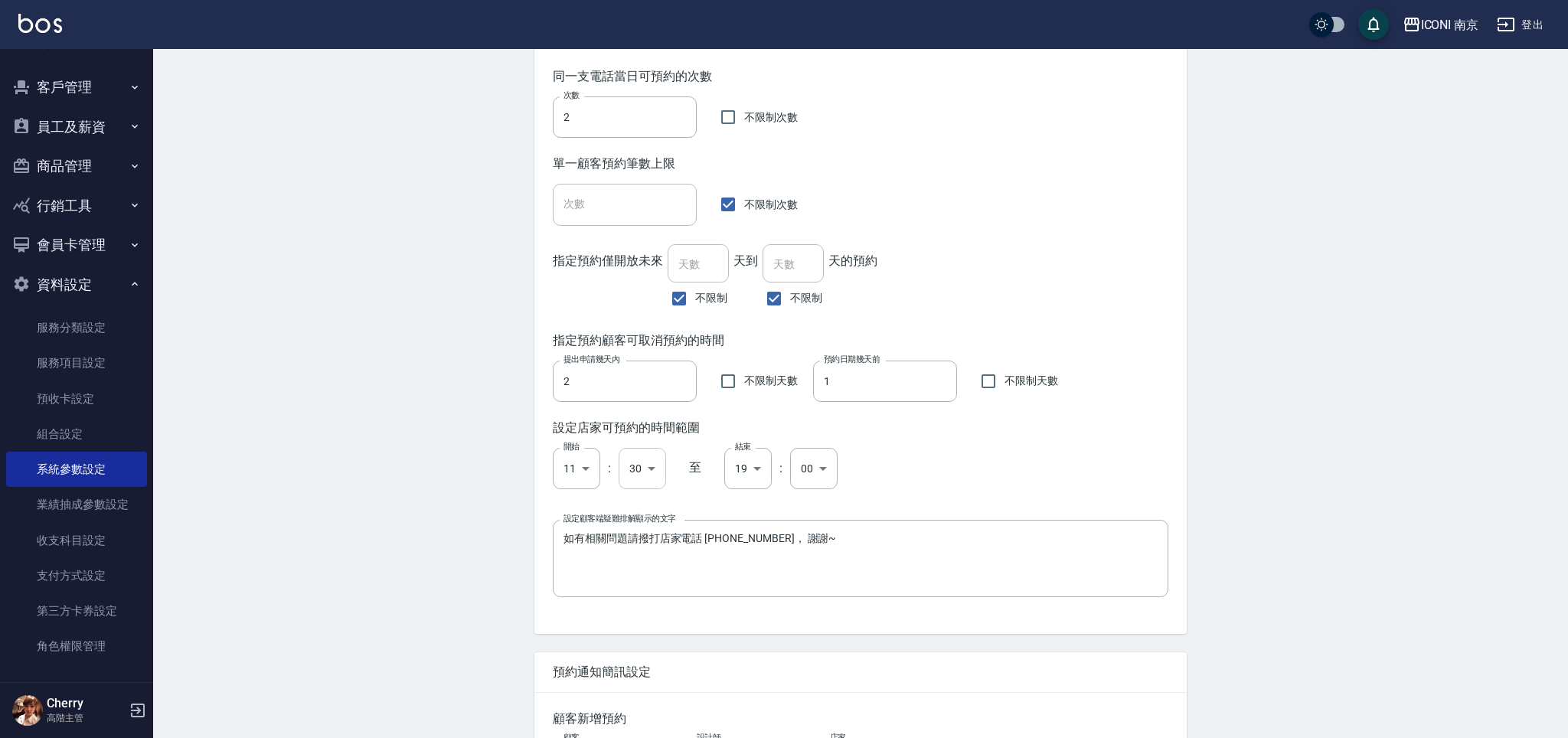
click at [634, 505] on li "00" at bounding box center [637, 512] width 47 height 25
type input "00"
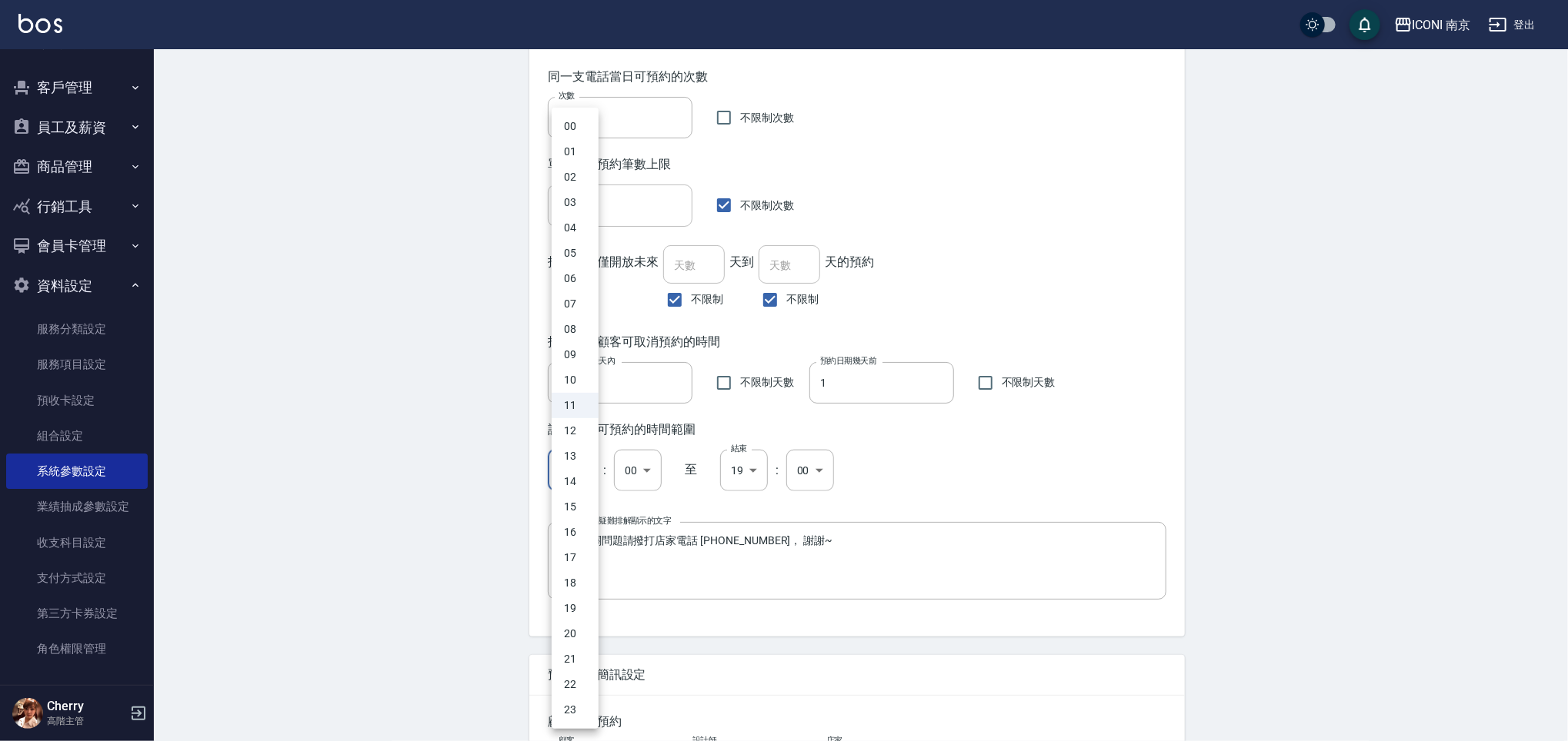
click at [583, 381] on li "10" at bounding box center [575, 380] width 47 height 25
type input "10"
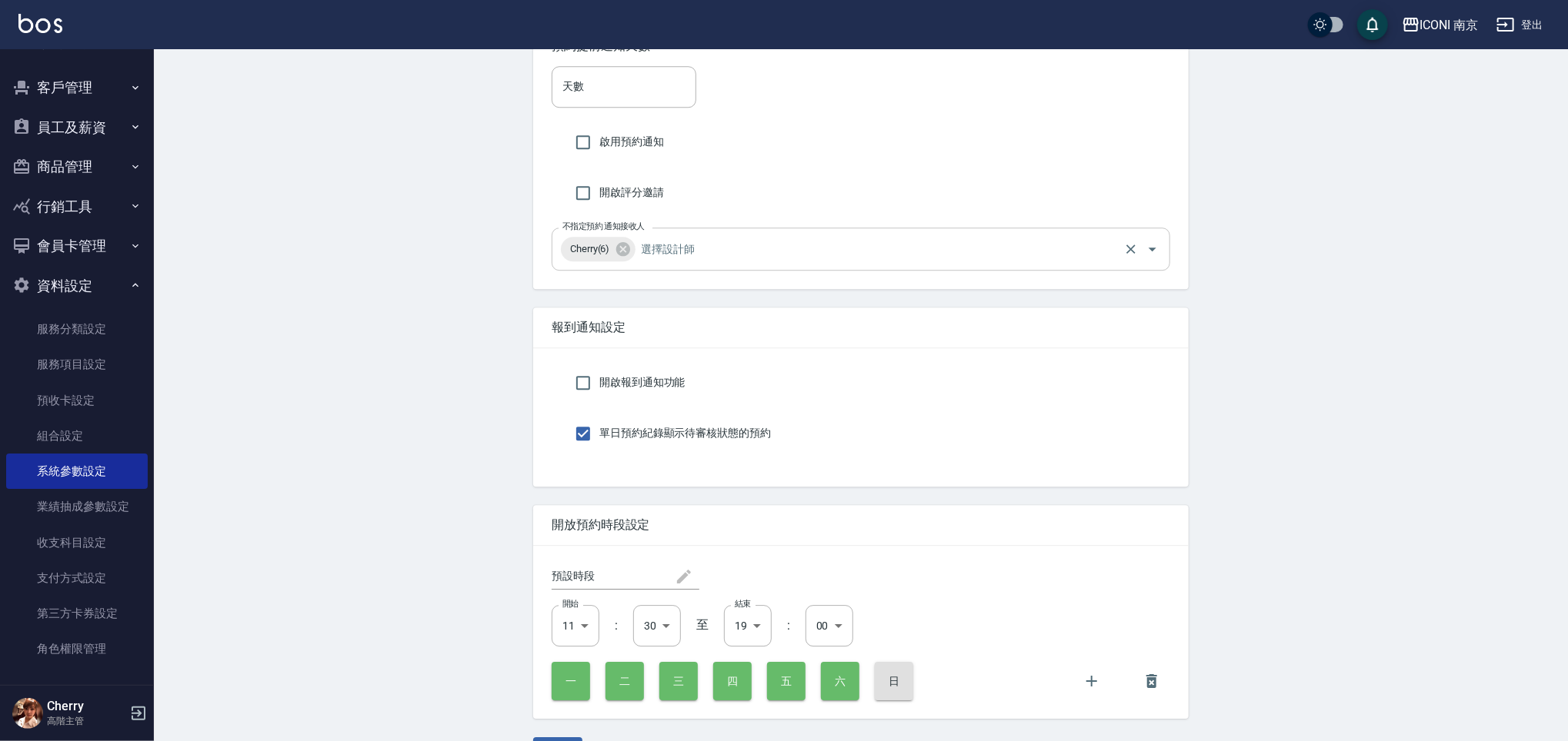
scroll to position [2943, 0]
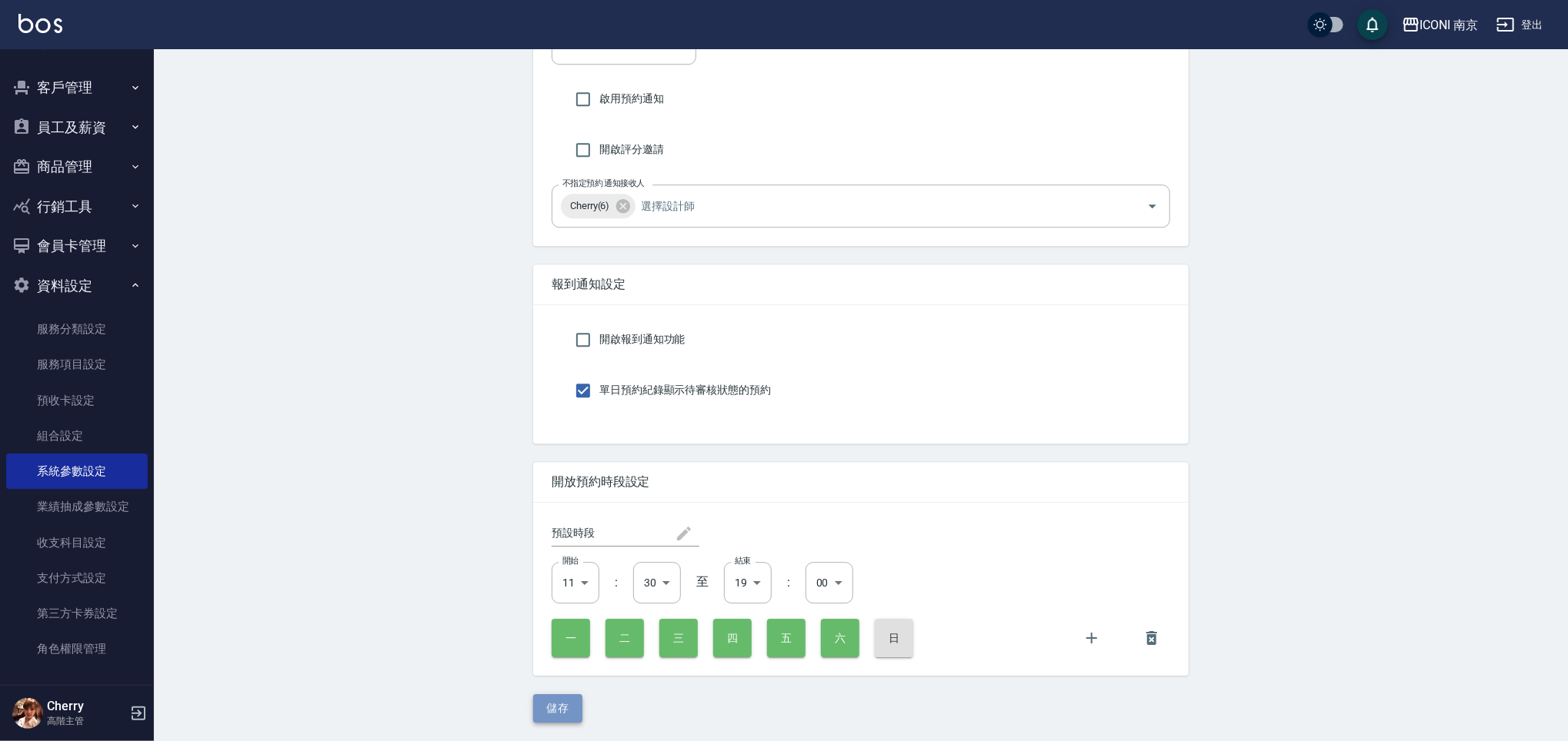
click at [564, 714] on button "儲存" at bounding box center [558, 709] width 49 height 29
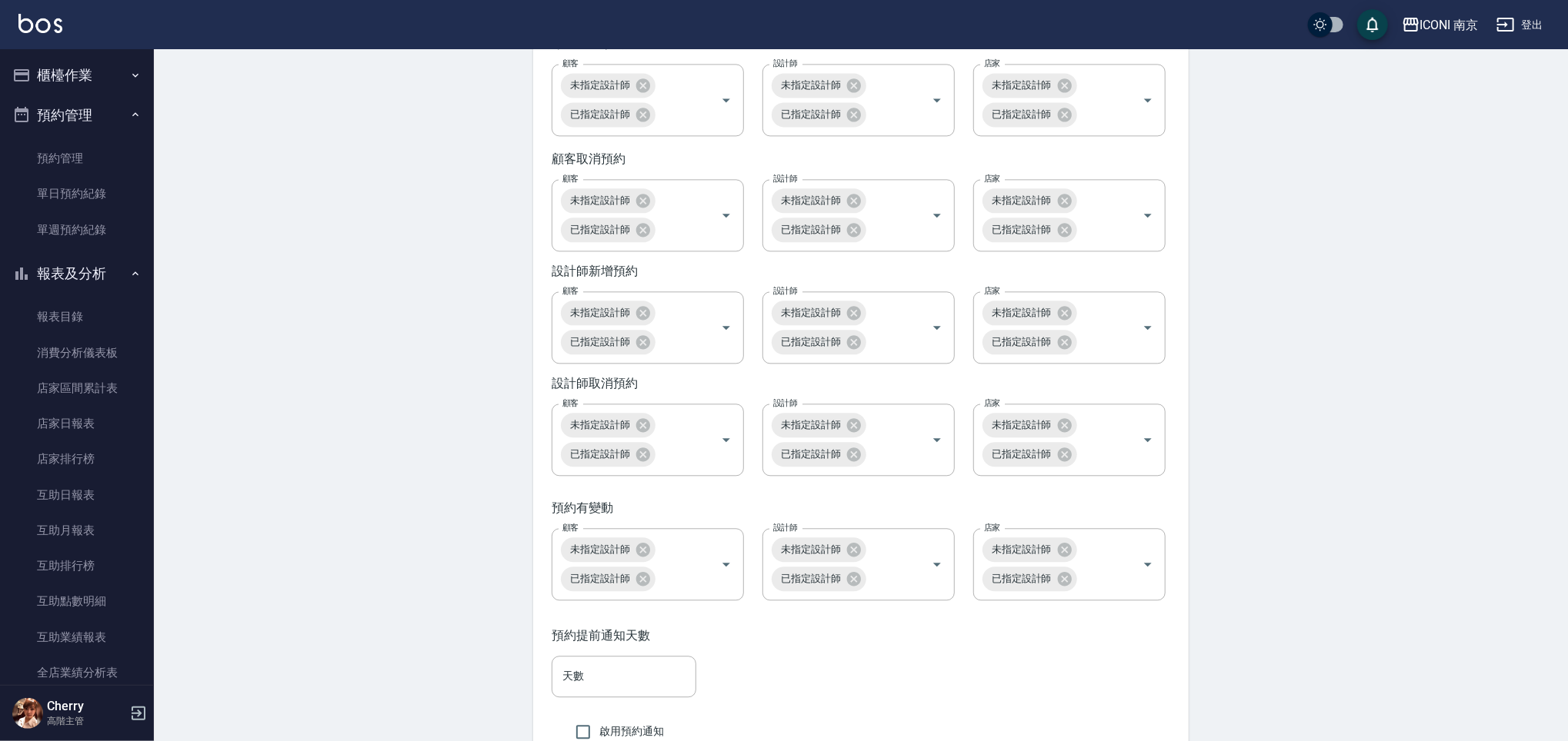
scroll to position [2123, 0]
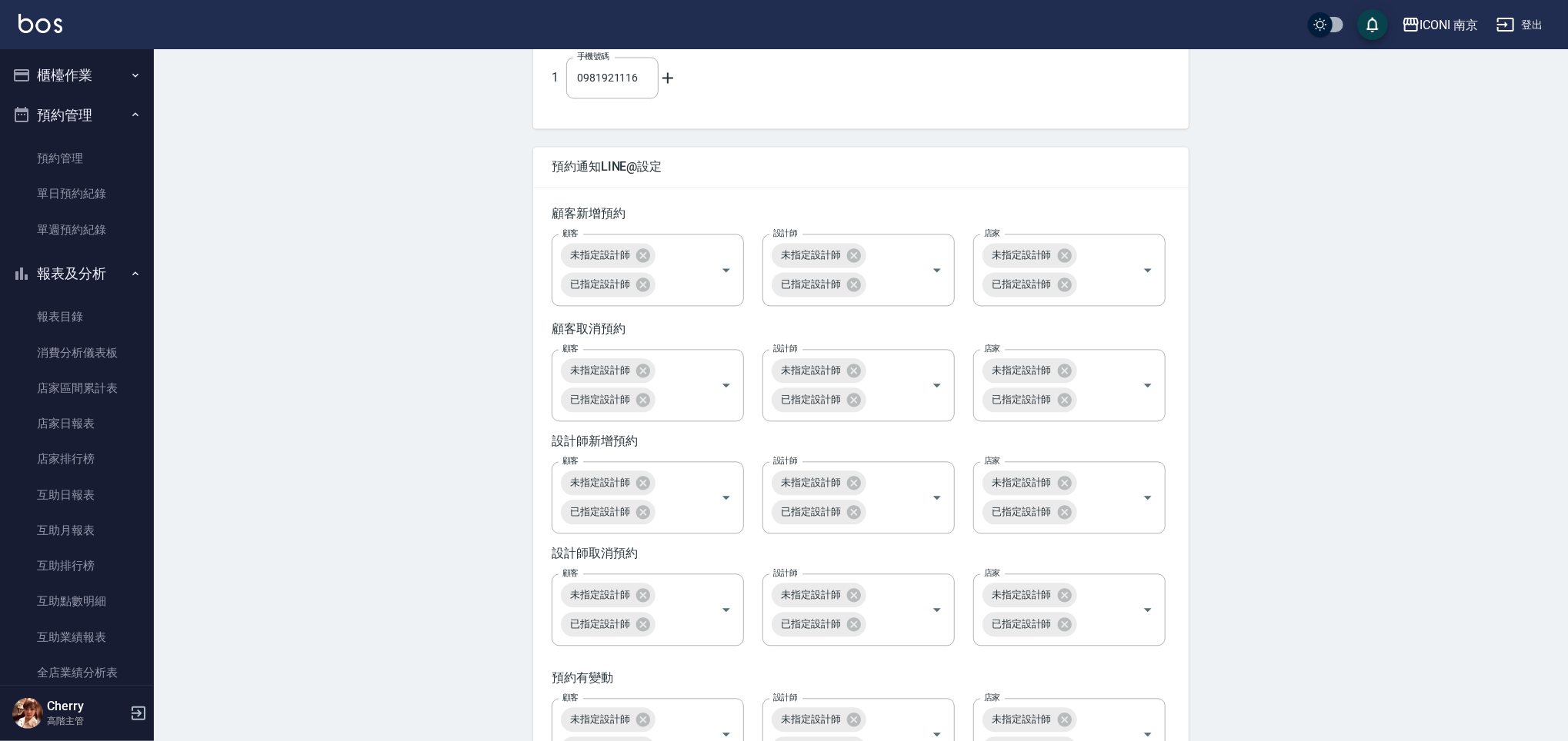
click at [89, 83] on button "櫃檯作業" at bounding box center [77, 75] width 142 height 40
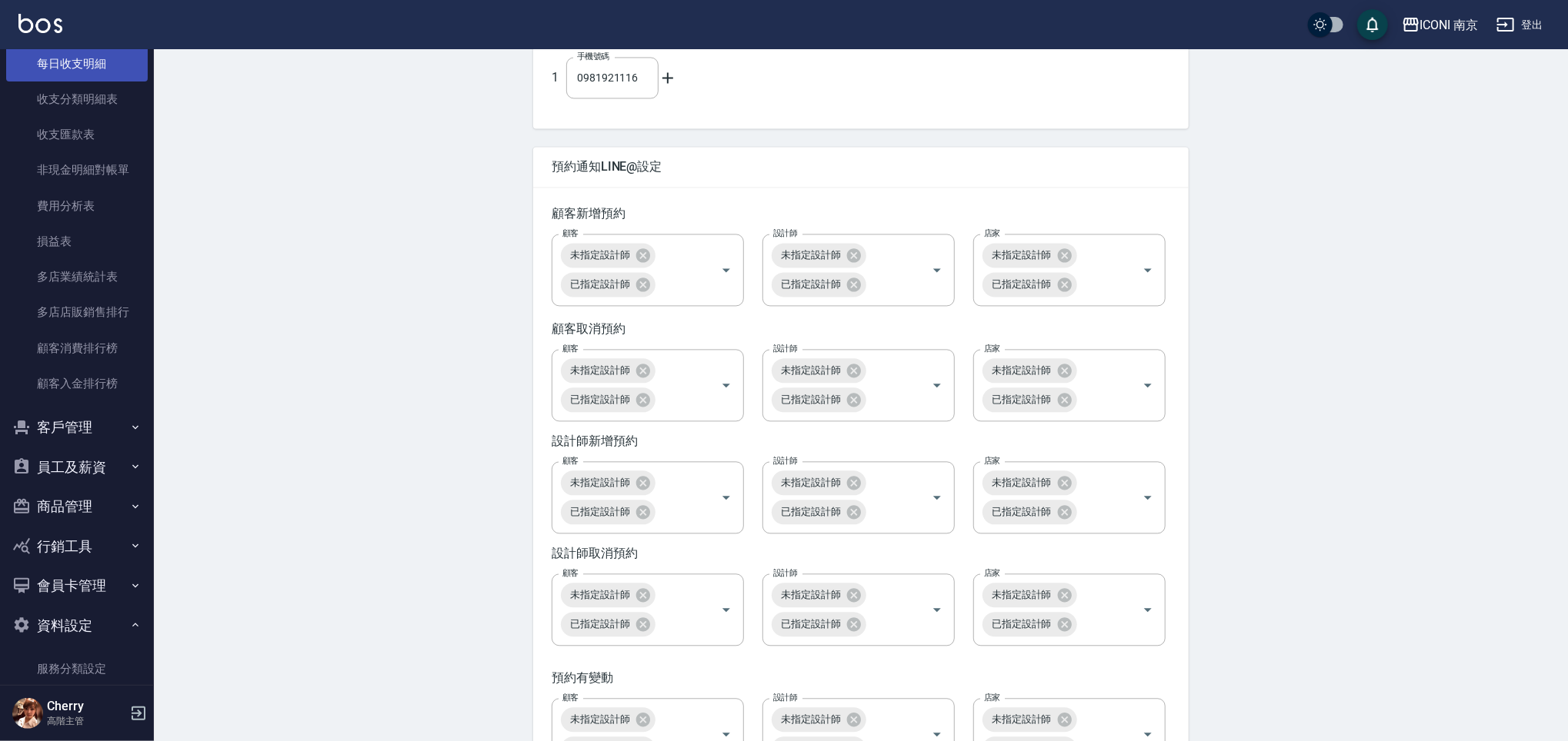
scroll to position [2050, 0]
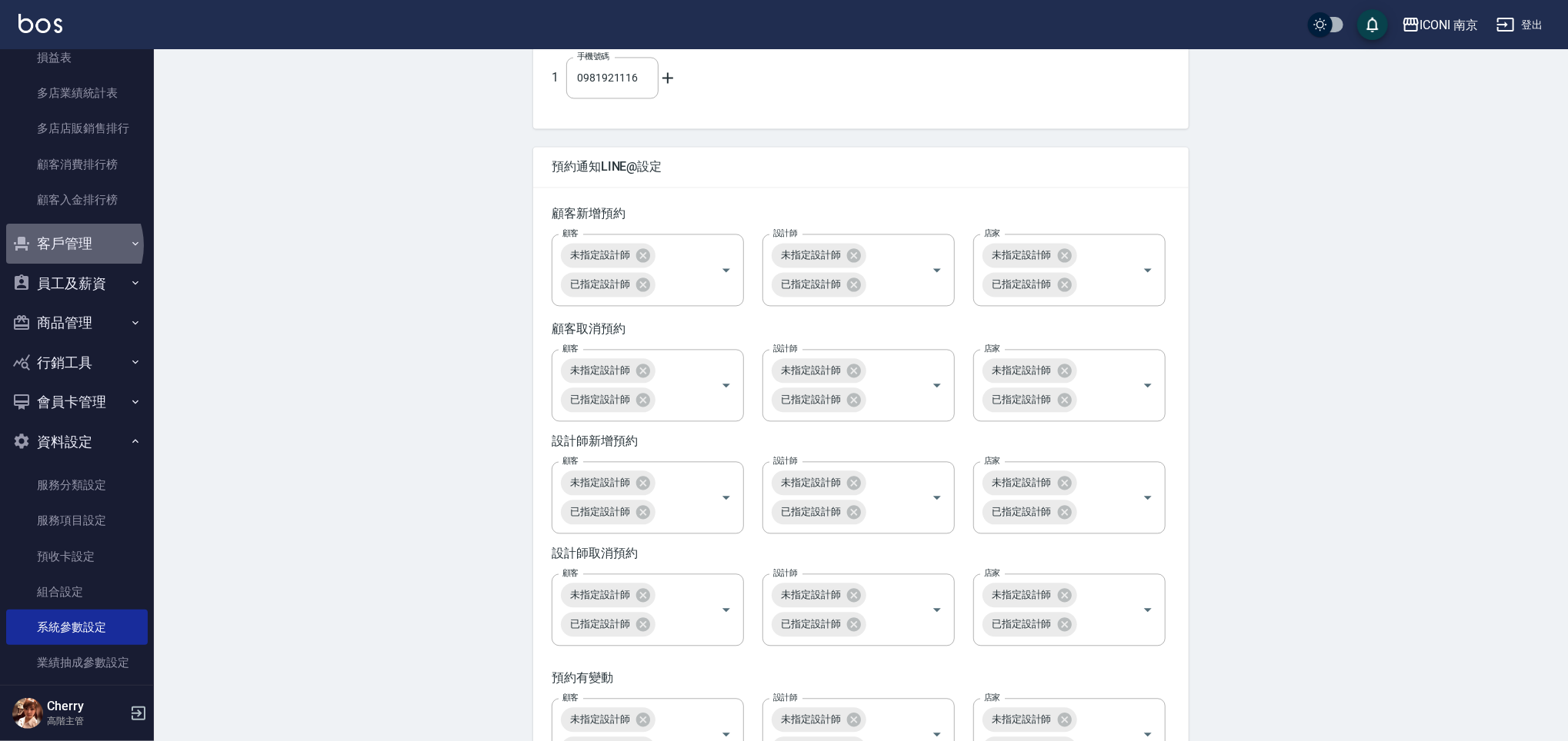
click at [68, 244] on button "客戶管理" at bounding box center [77, 243] width 142 height 40
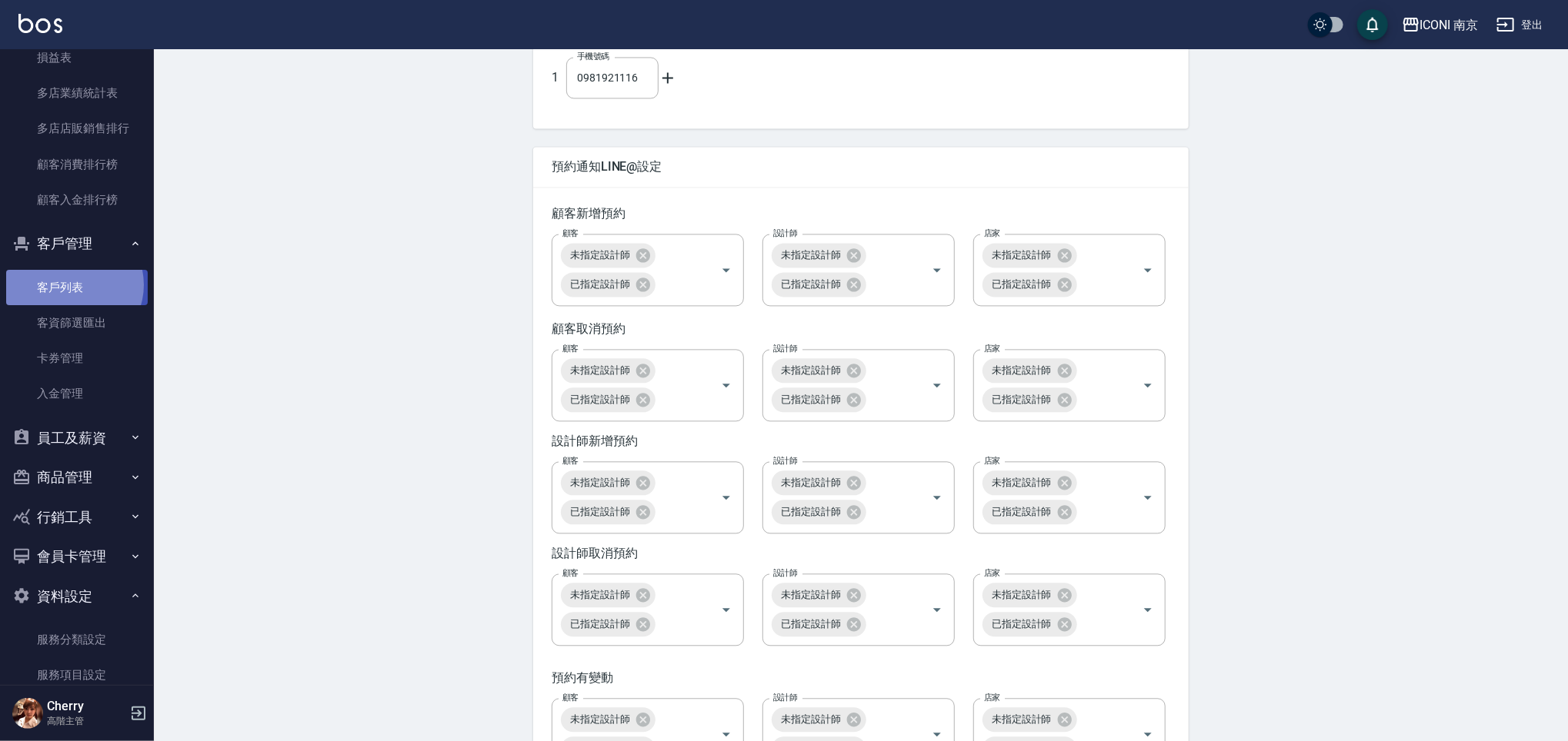
click at [72, 286] on link "客戶列表" at bounding box center [77, 287] width 142 height 35
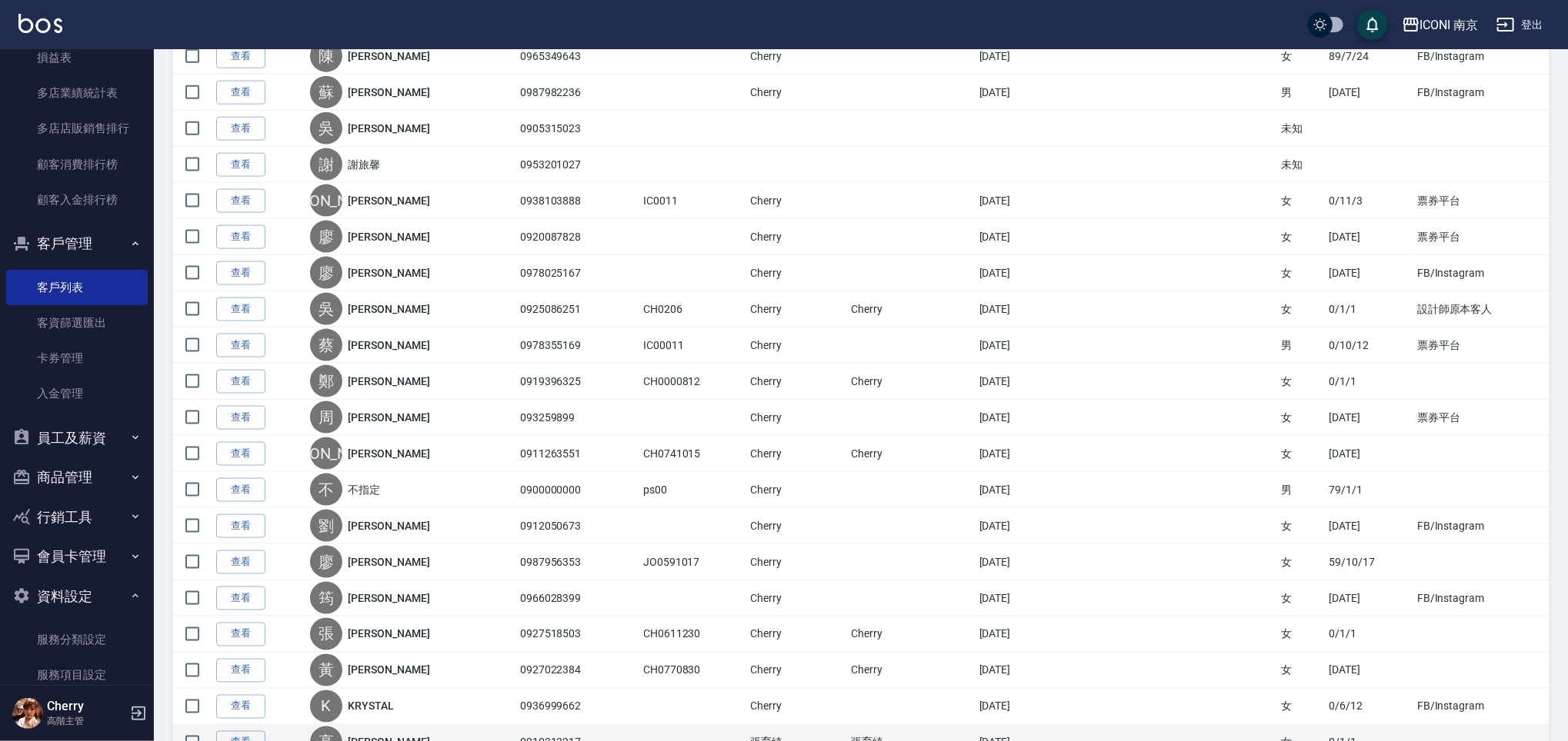
scroll to position [1500, 0]
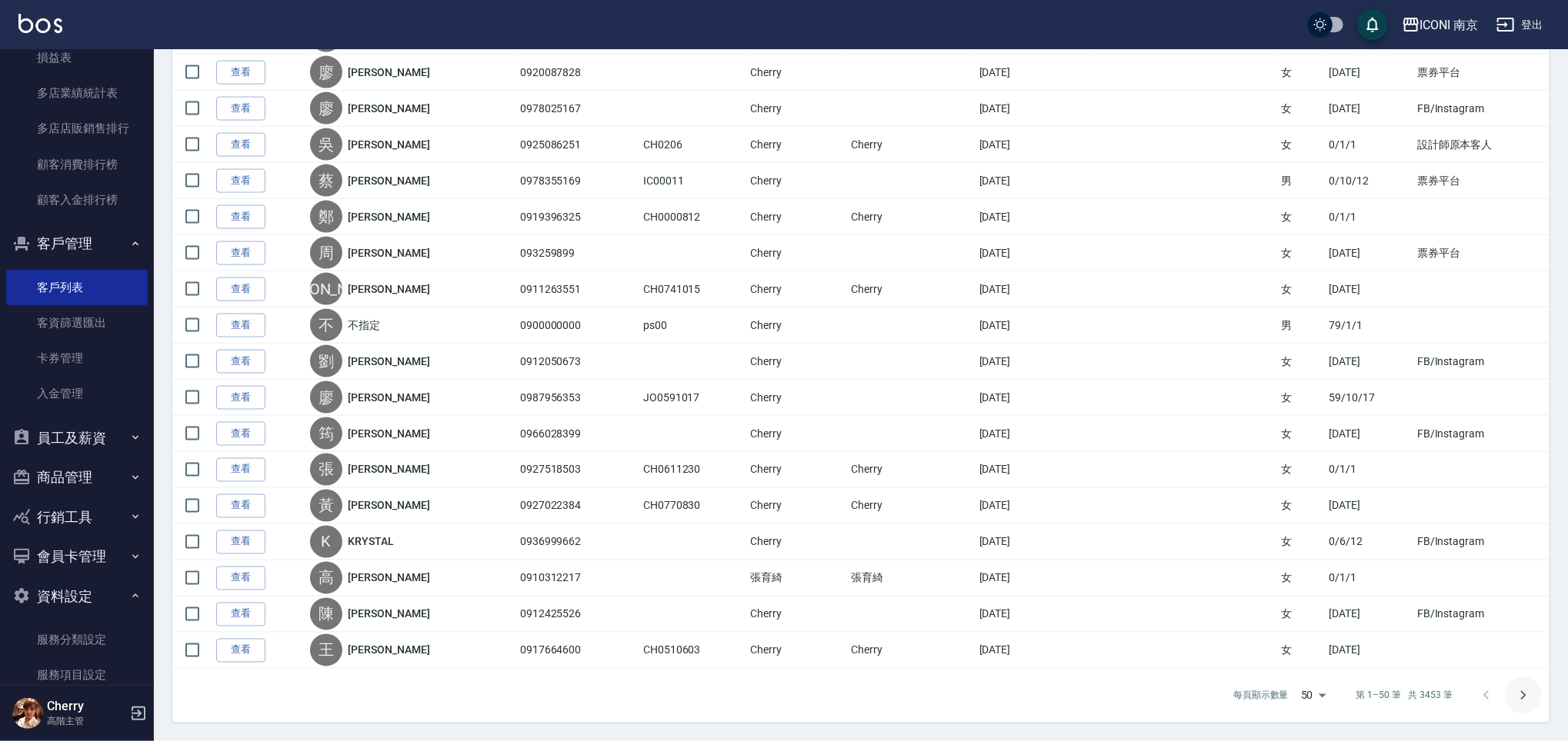
click at [1522, 699] on icon "Go to next page" at bounding box center [1523, 695] width 5 height 9
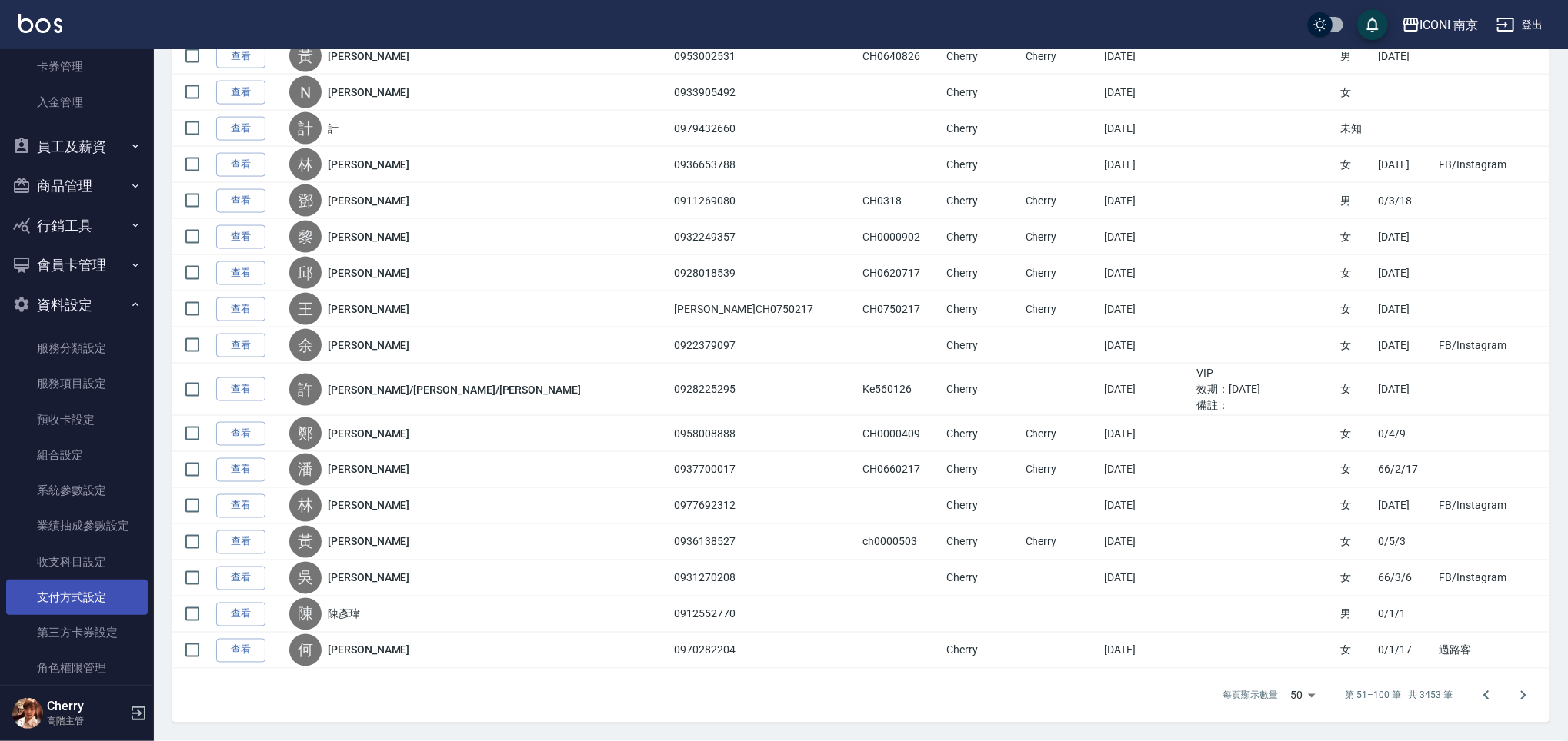
scroll to position [2365, 0]
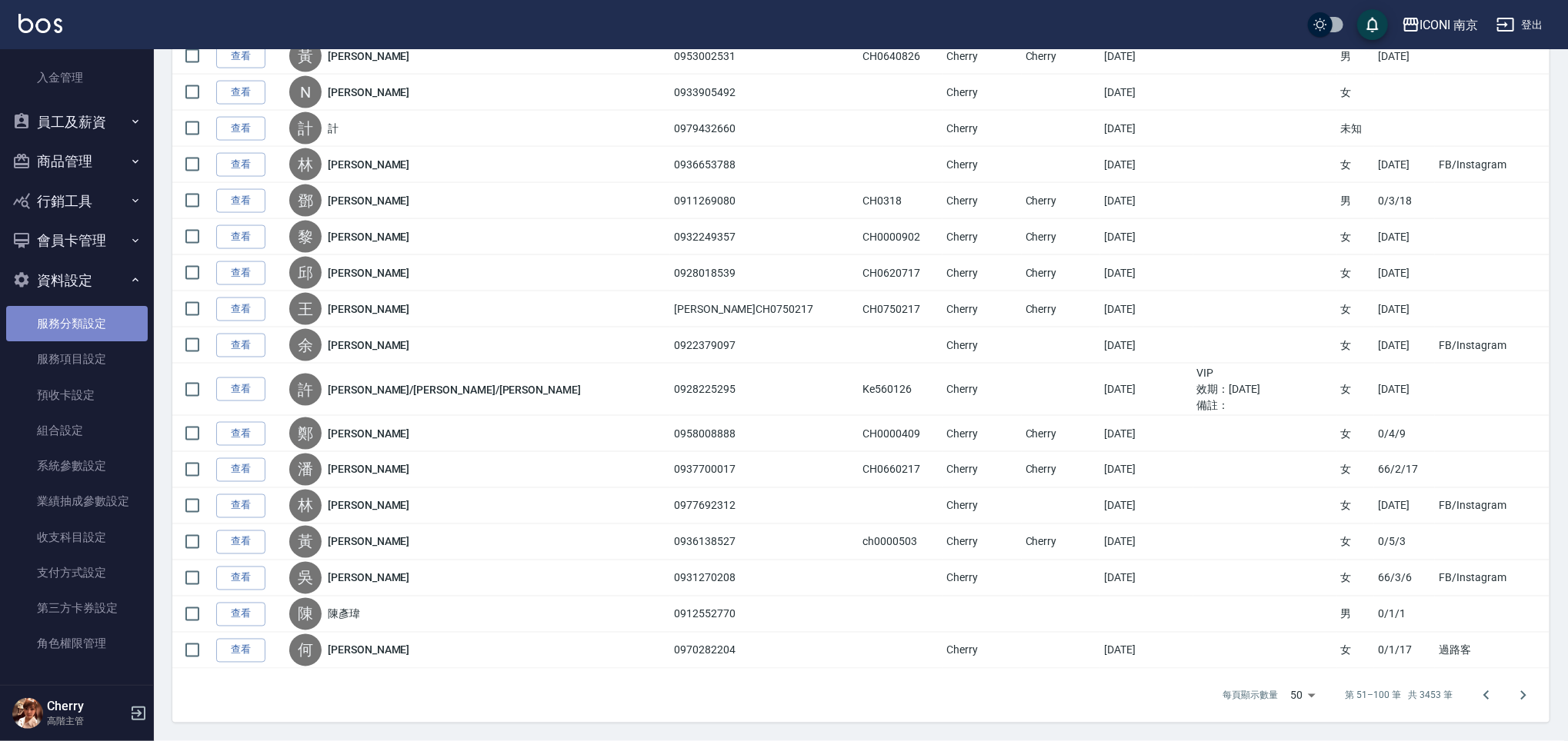
click at [94, 311] on link "服務分類設定" at bounding box center [77, 324] width 142 height 35
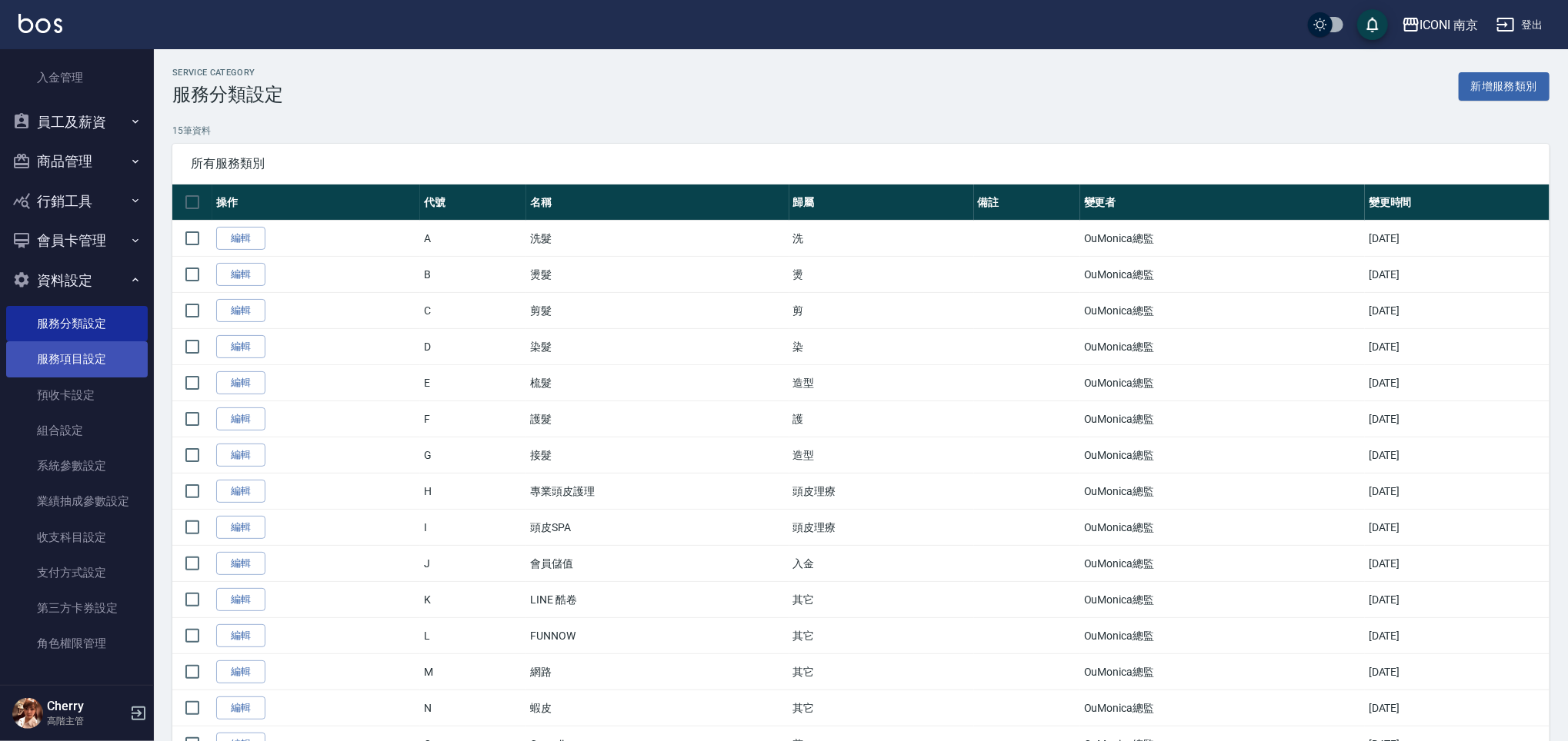
click at [74, 349] on link "服務項目設定" at bounding box center [77, 359] width 142 height 35
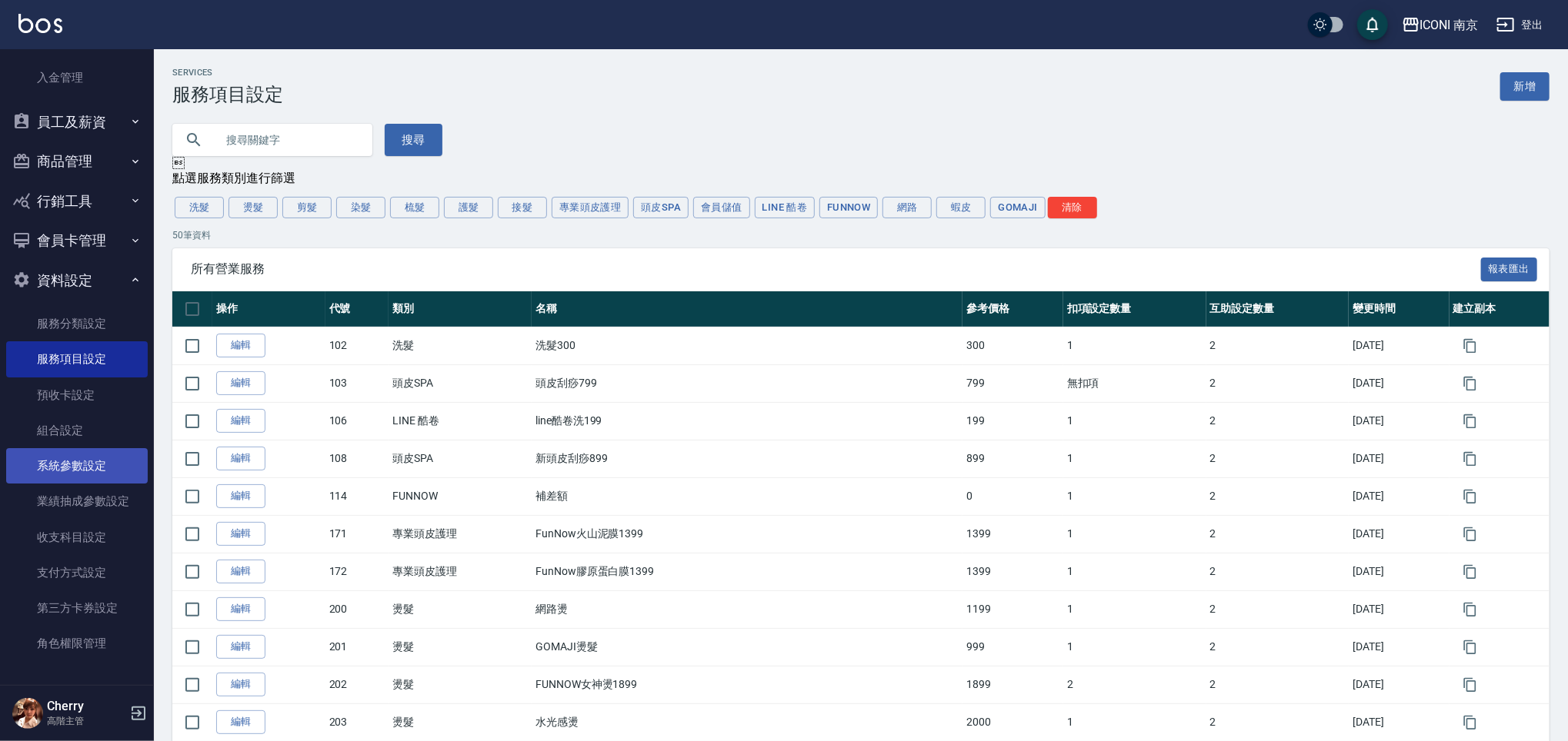
click at [90, 470] on link "系統參數設定" at bounding box center [77, 466] width 142 height 35
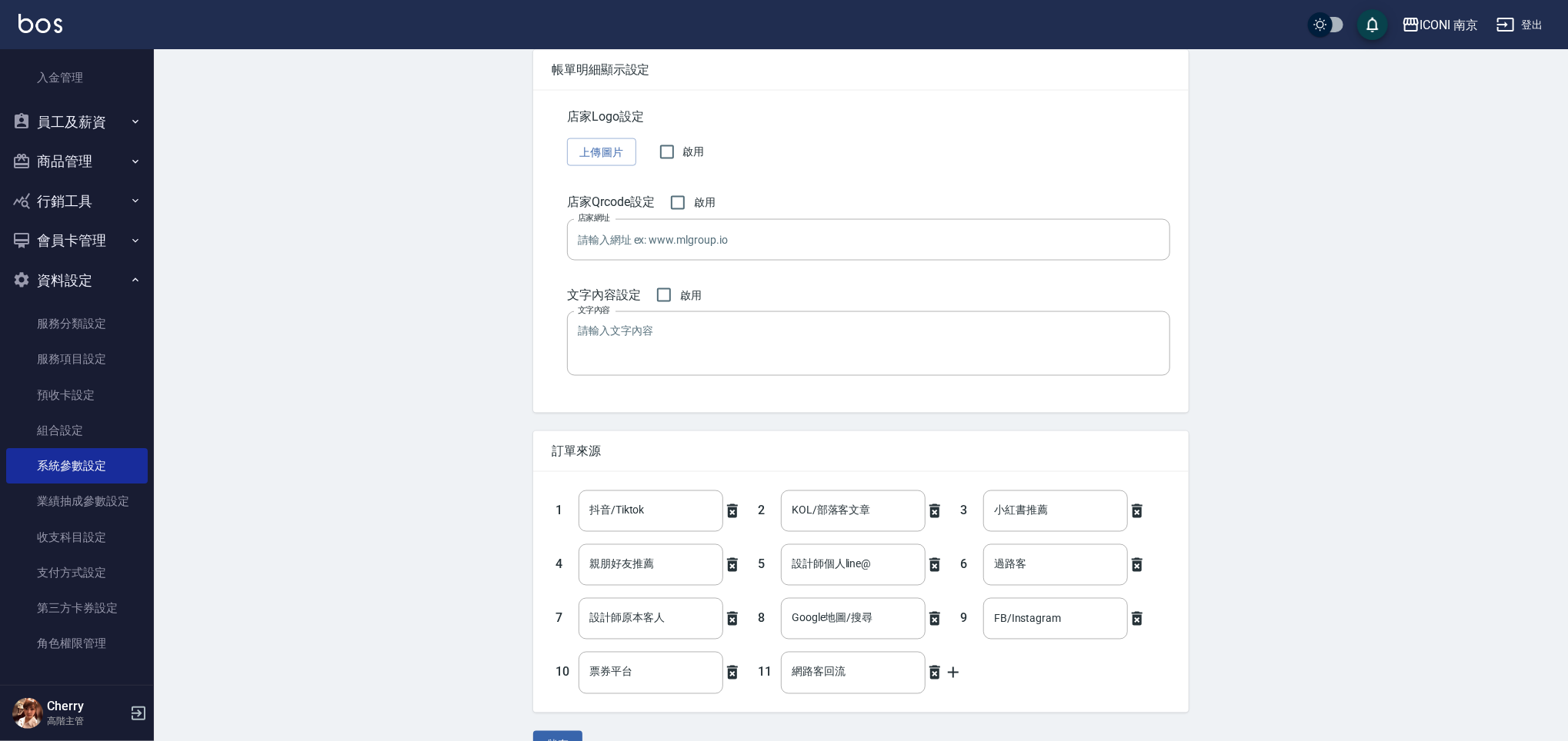
scroll to position [1515, 0]
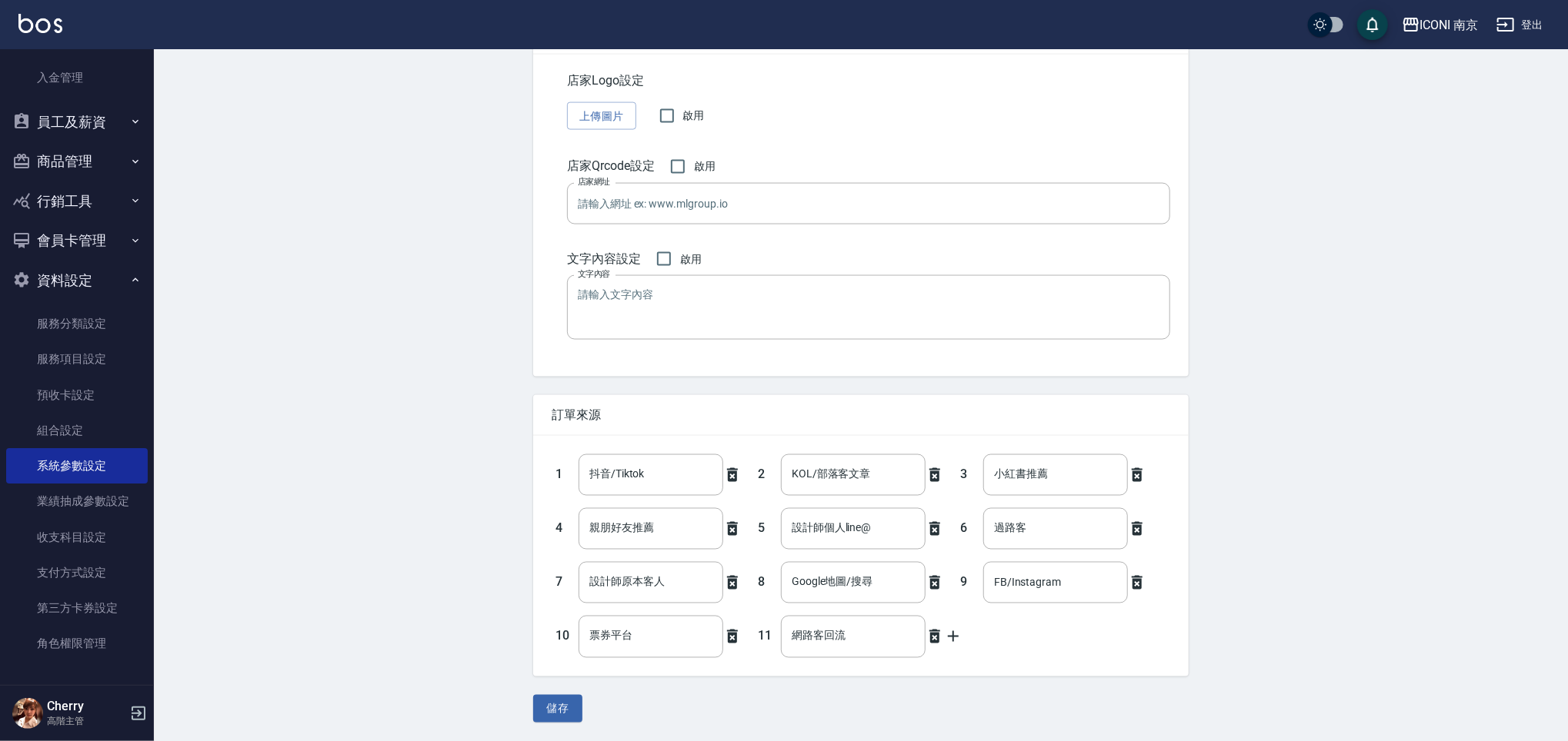
click at [735, 472] on icon at bounding box center [732, 475] width 11 height 13
type input "KOL/部落客文章"
type input "小紅書推薦"
type input "親朋好友推薦"
type input "設計師個人line@"
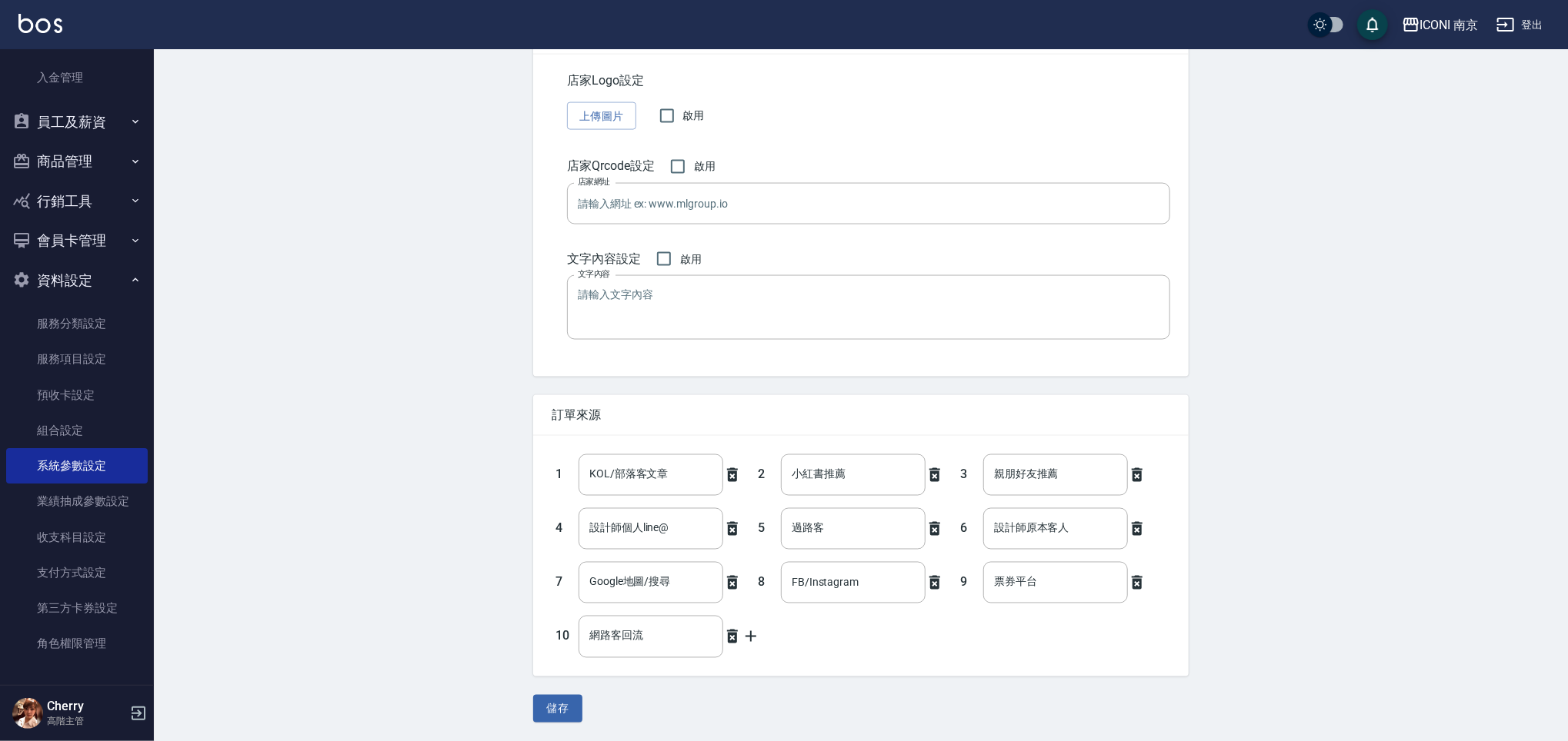
type input "過路客"
type input "設計師原本客人"
type input "Google地圖/搜尋"
type input "FB/Instagram"
type input "票券平台"
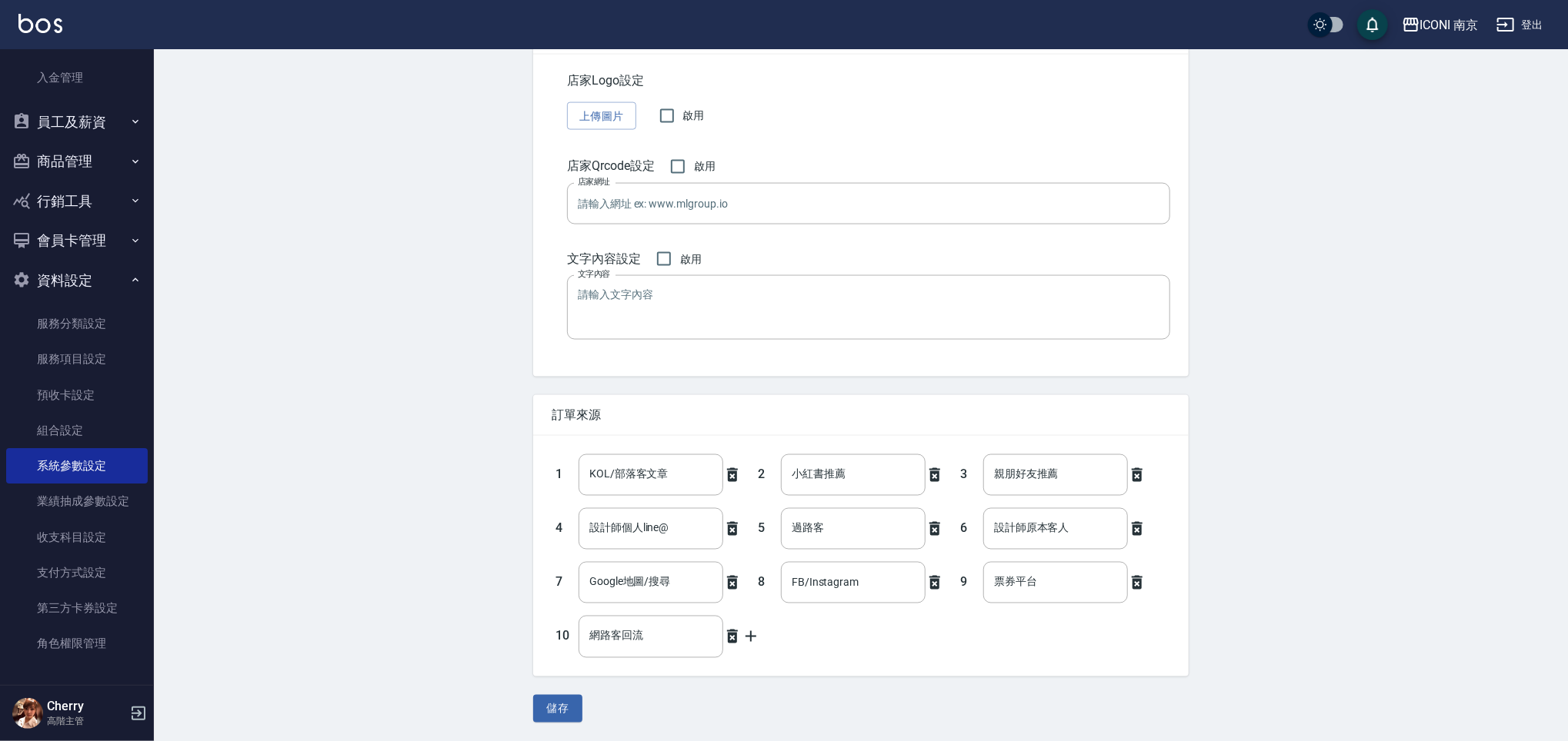
type input "網路客回流"
click at [938, 484] on icon at bounding box center [935, 475] width 19 height 19
type input "親朋好友推薦"
type input "設計師個人line@"
type input "過路客"
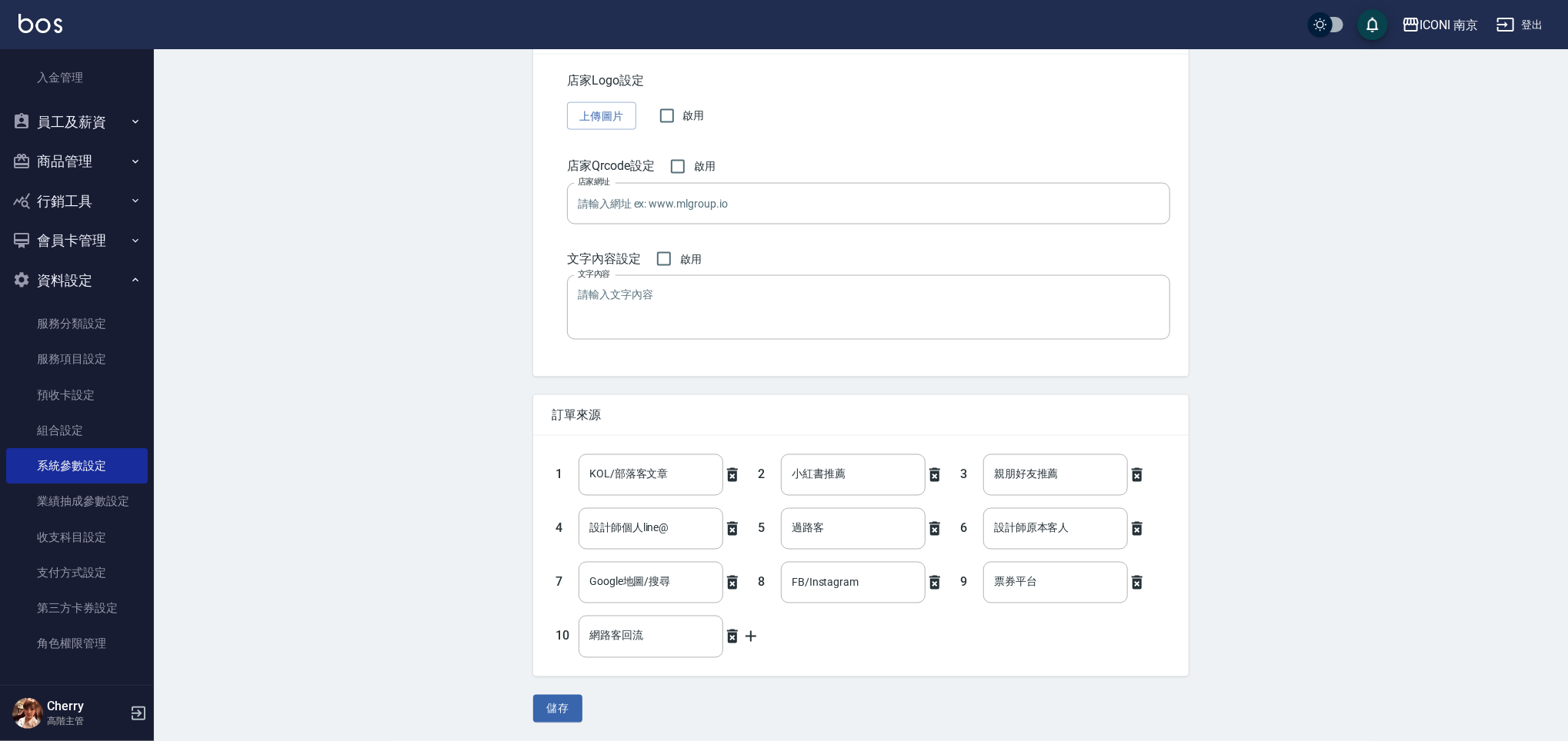
type input "設計師原本客人"
type input "Google地圖/搜尋"
type input "FB/Instagram"
type input "票券平台"
type input "網路客回流"
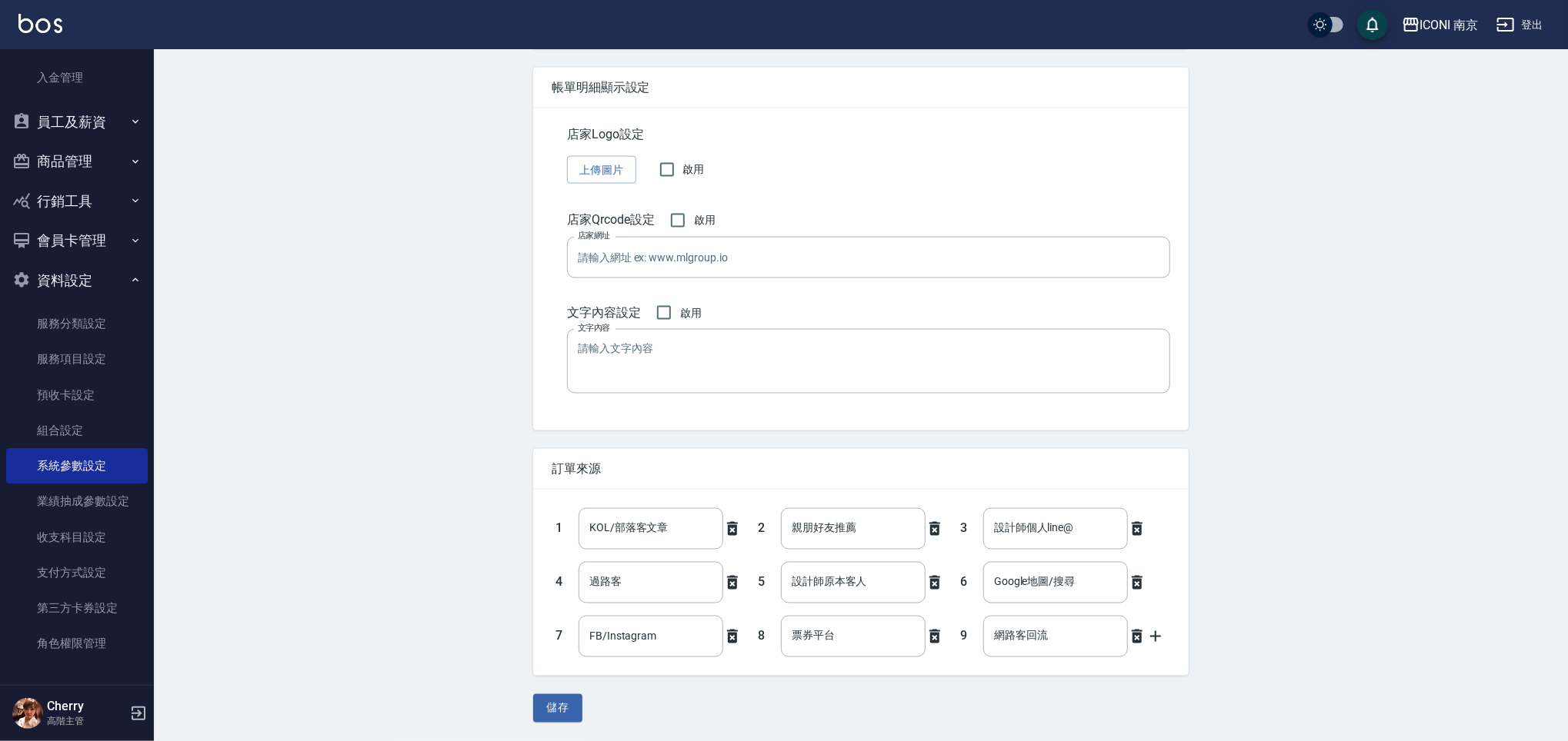
scroll to position [1460, 0]
drag, startPoint x: 862, startPoint y: 529, endPoint x: 784, endPoint y: 525, distance: 78.1
click at [784, 525] on input "親朋好友推薦" at bounding box center [853, 529] width 144 height 41
click at [1159, 641] on icon at bounding box center [1156, 636] width 19 height 19
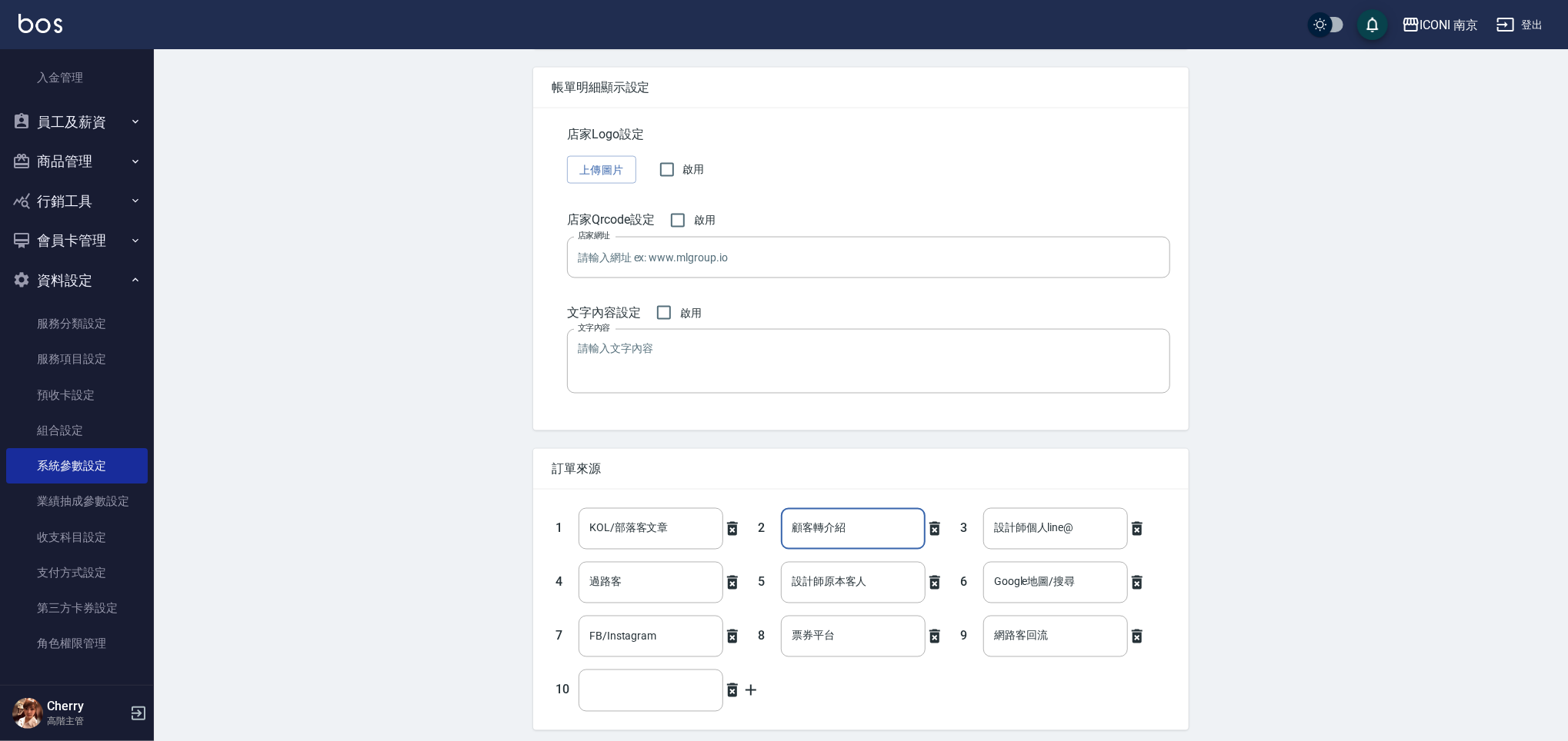
click at [795, 533] on input "顧客轉介紹" at bounding box center [853, 529] width 144 height 41
click at [845, 528] on input "原顧客轉介紹" at bounding box center [853, 529] width 144 height 41
type input "原顧客轉介紹"
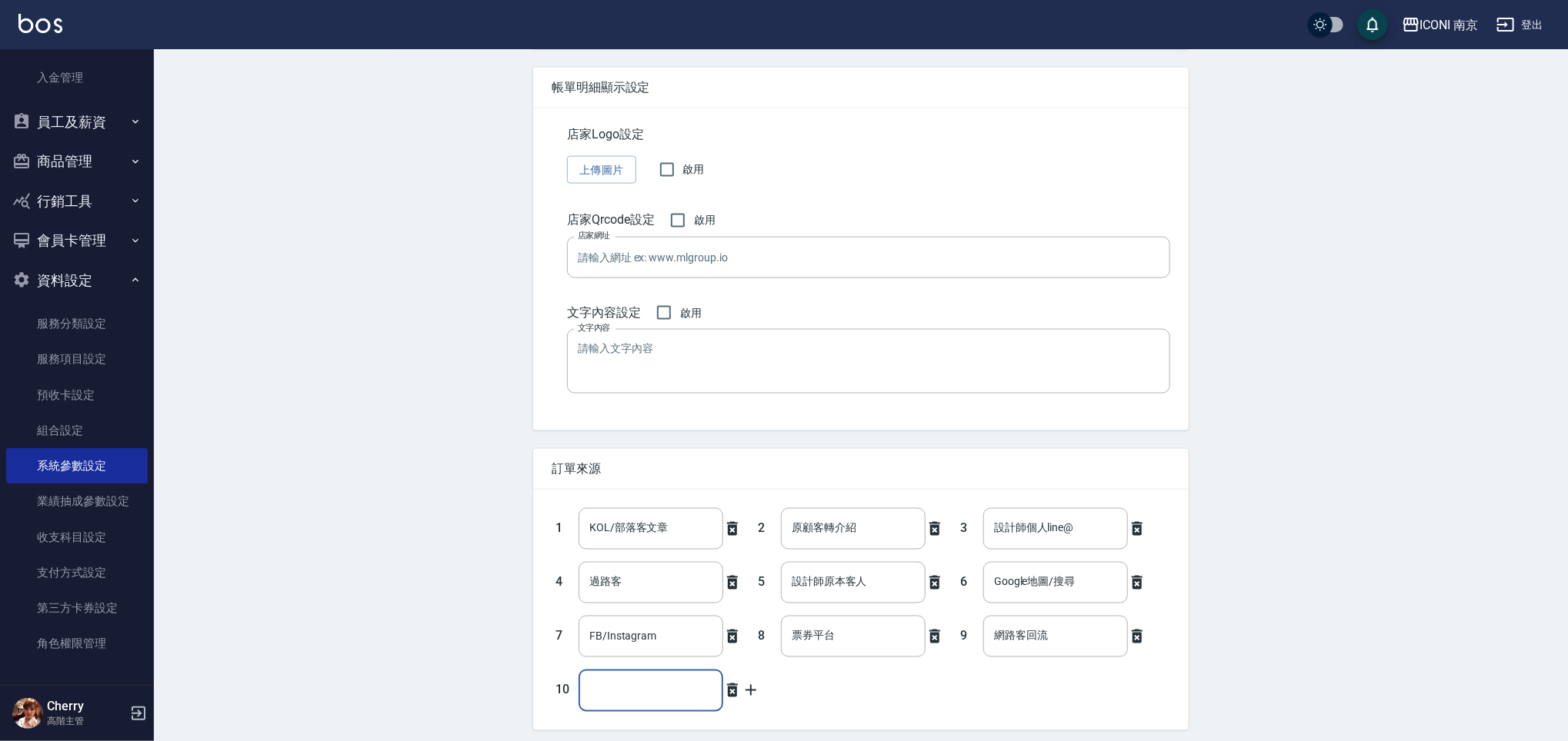
drag, startPoint x: 626, startPoint y: 711, endPoint x: 626, endPoint y: 702, distance: 9.0
click at [624, 711] on input "text" at bounding box center [650, 690] width 144 height 41
click at [626, 702] on input "text" at bounding box center [650, 690] width 144 height 41
paste input "原顧客轉介紹"
click at [601, 699] on input "原顧客轉介紹" at bounding box center [650, 690] width 144 height 41
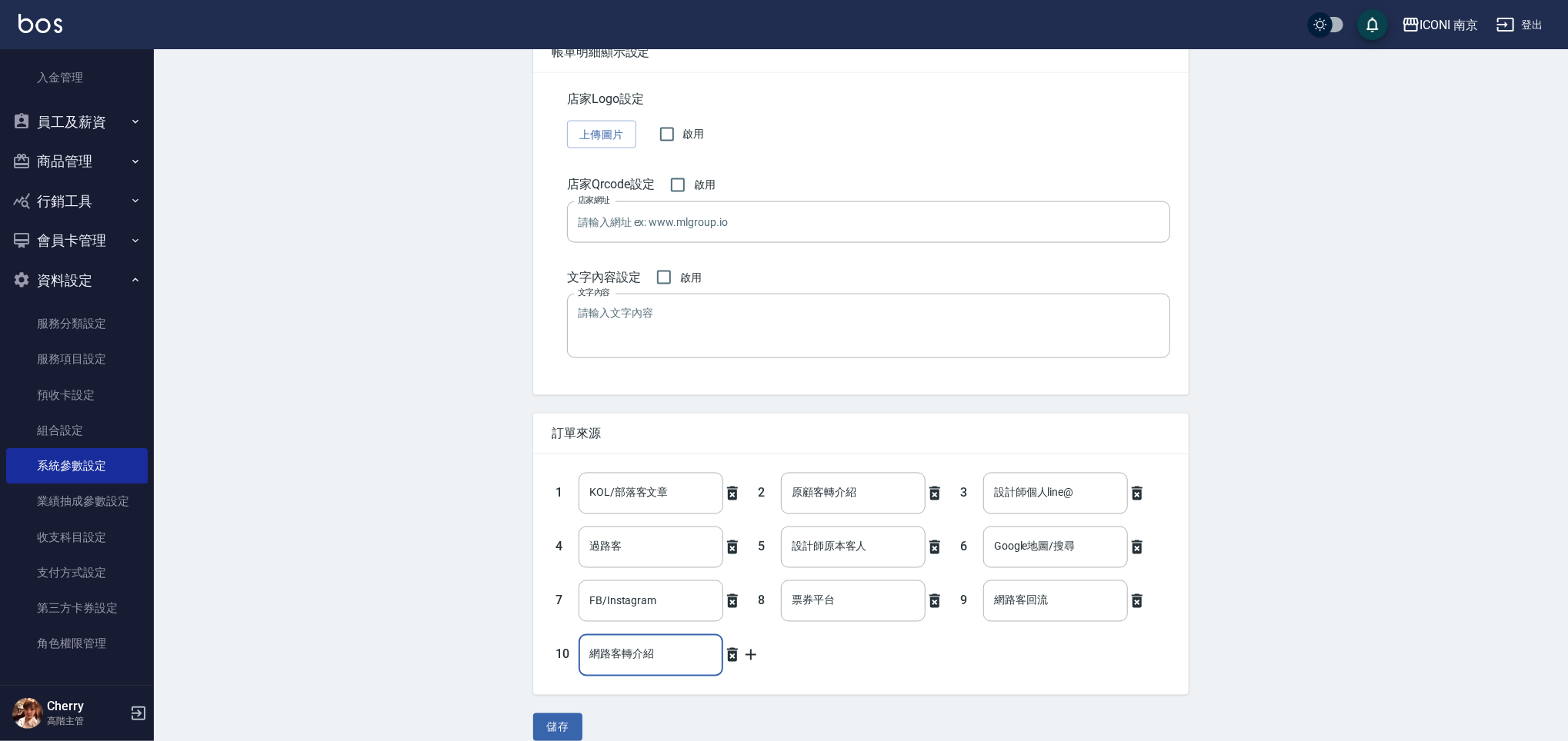
scroll to position [1515, 0]
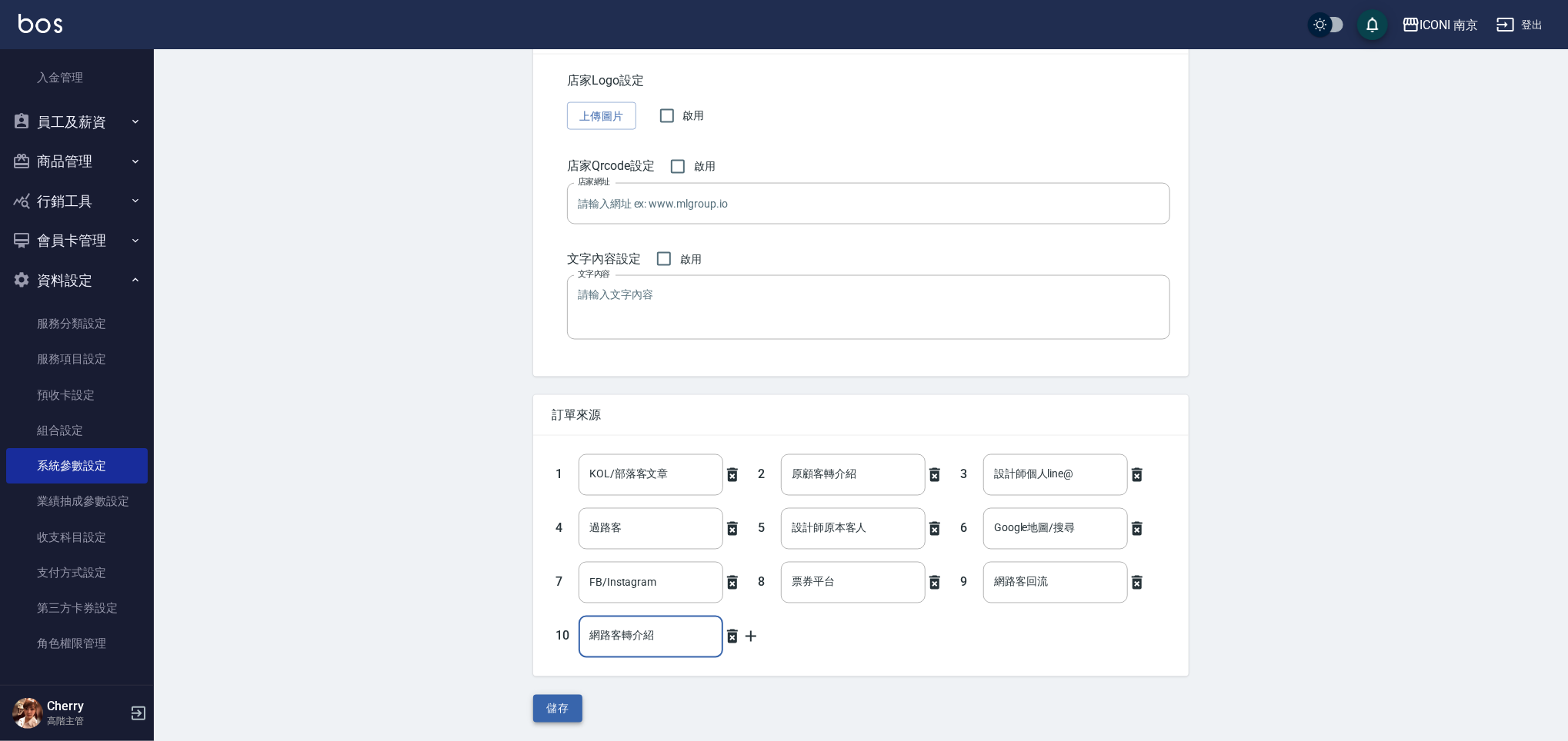
type input "網路客轉介紹"
click at [558, 712] on button "儲存" at bounding box center [558, 710] width 49 height 29
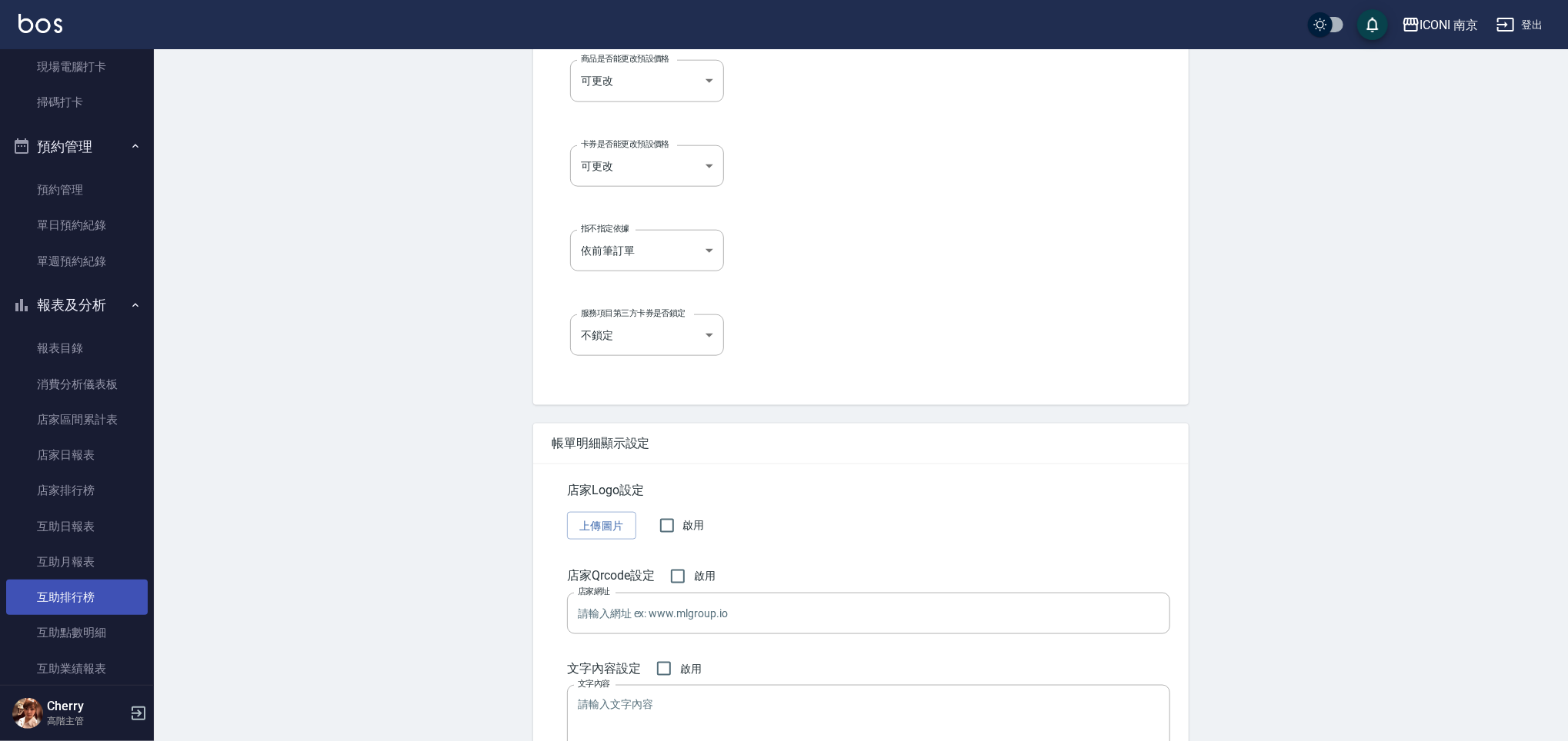
scroll to position [410, 0]
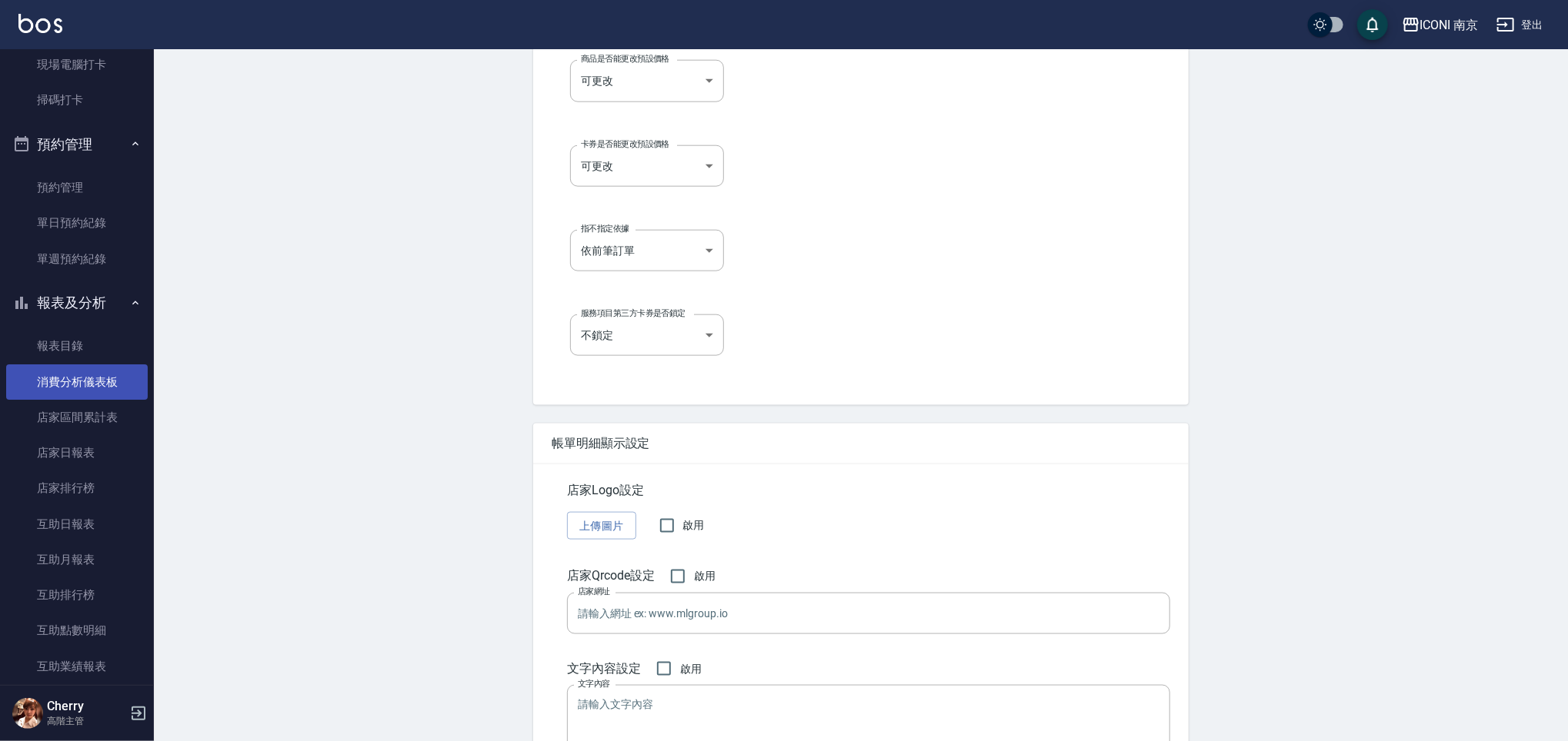
click at [75, 380] on link "消費分析儀表板" at bounding box center [77, 382] width 142 height 35
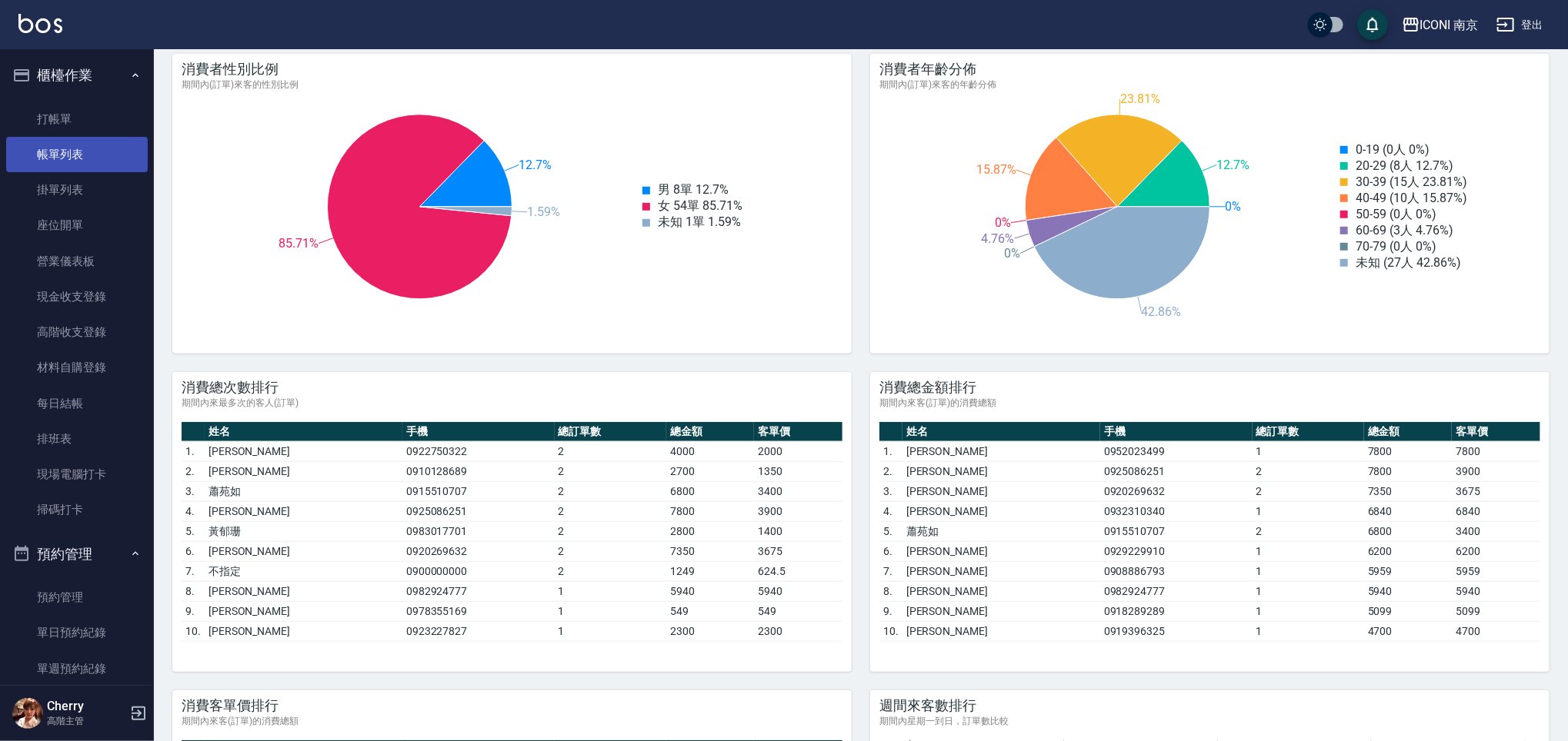
scroll to position [205, 0]
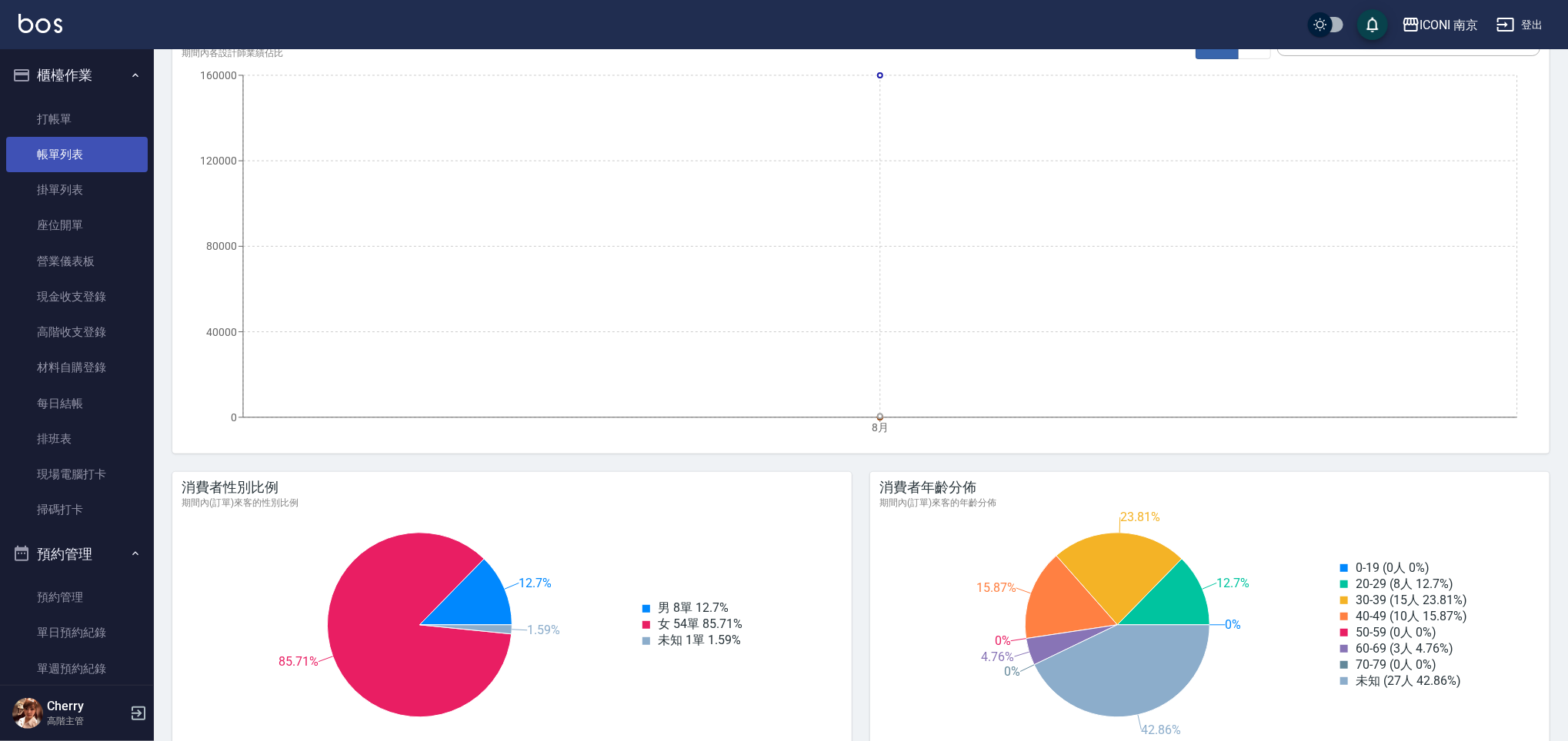
click at [57, 156] on link "帳單列表" at bounding box center [77, 154] width 142 height 35
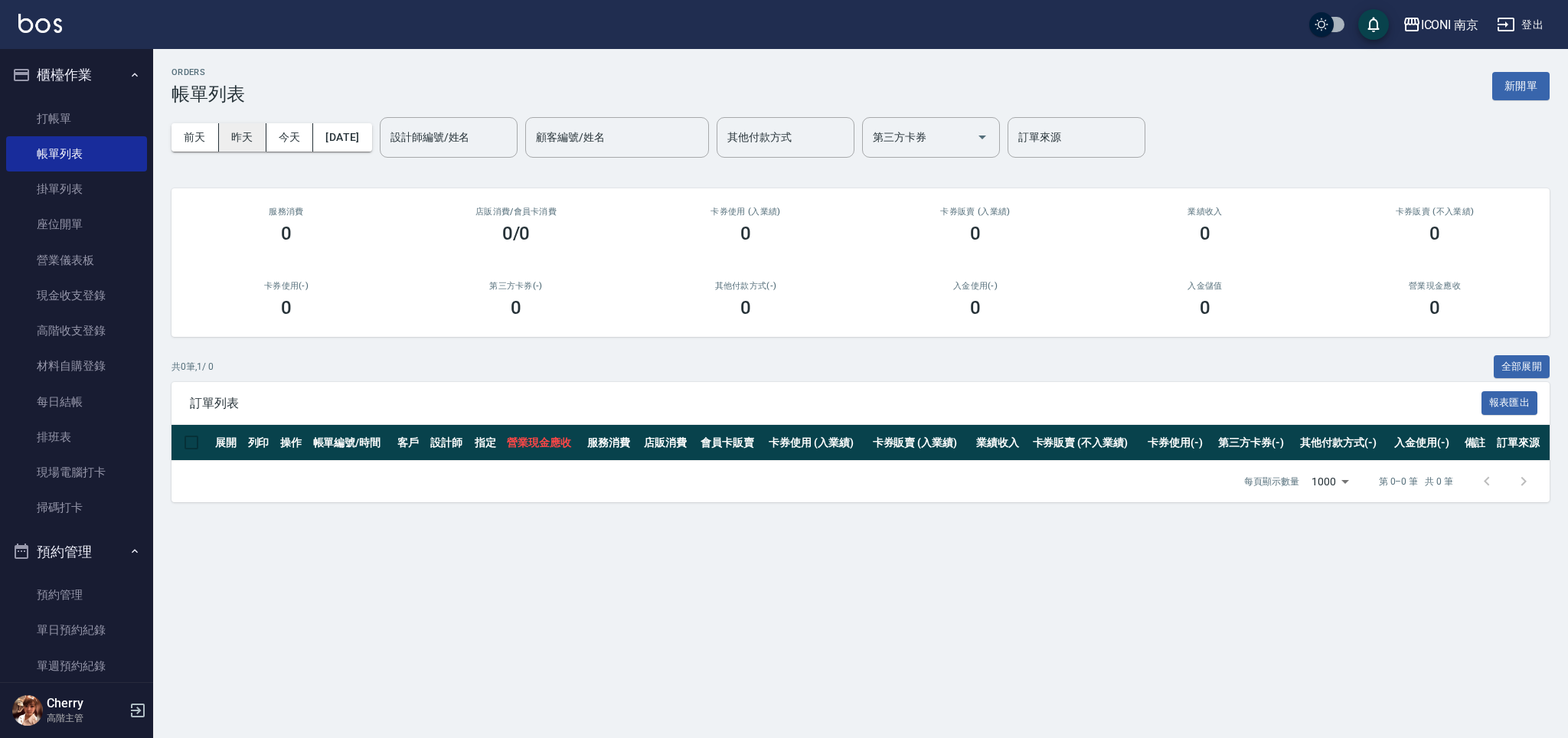
click at [257, 139] on button "昨天" at bounding box center [243, 138] width 48 height 29
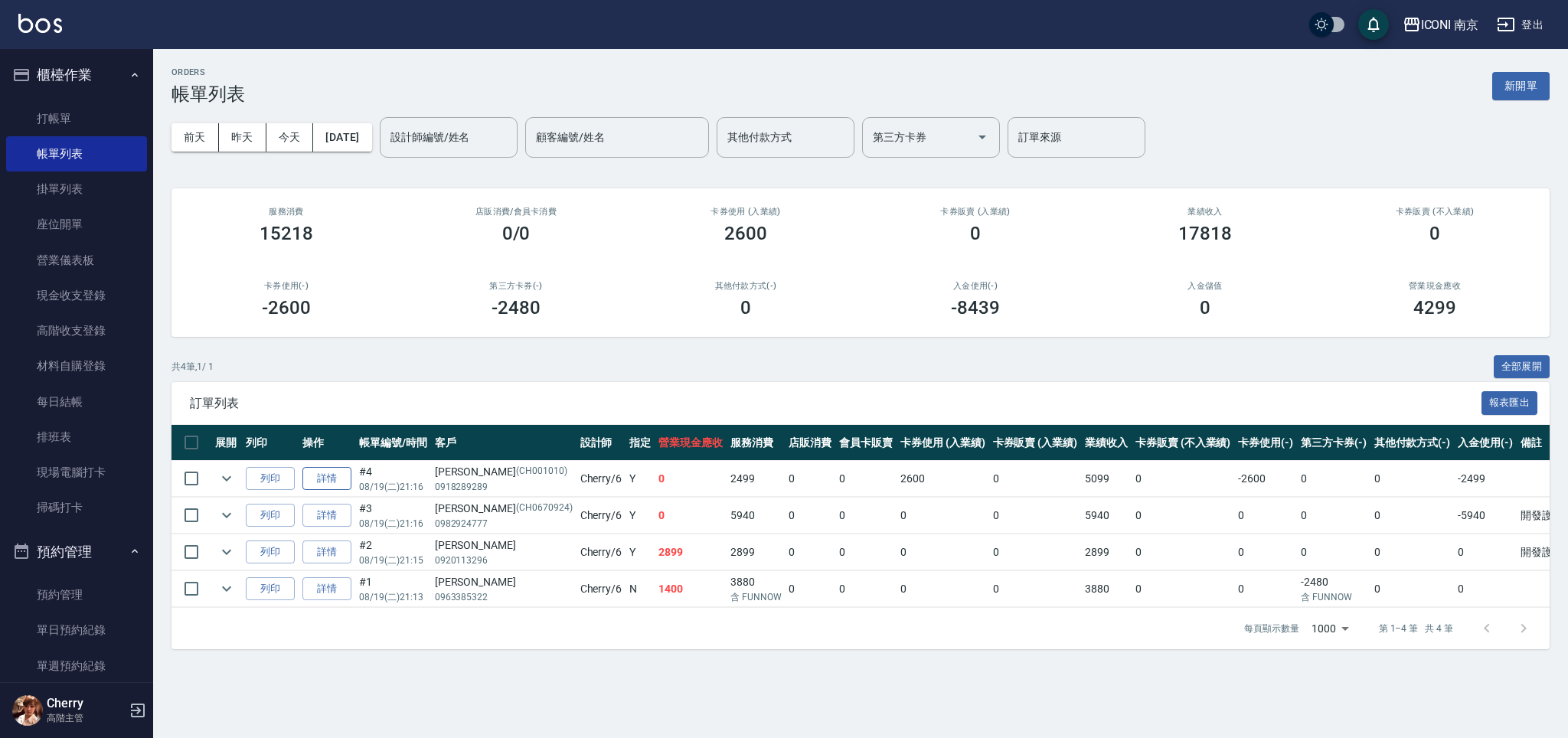
click at [327, 474] on link "詳情" at bounding box center [327, 479] width 49 height 24
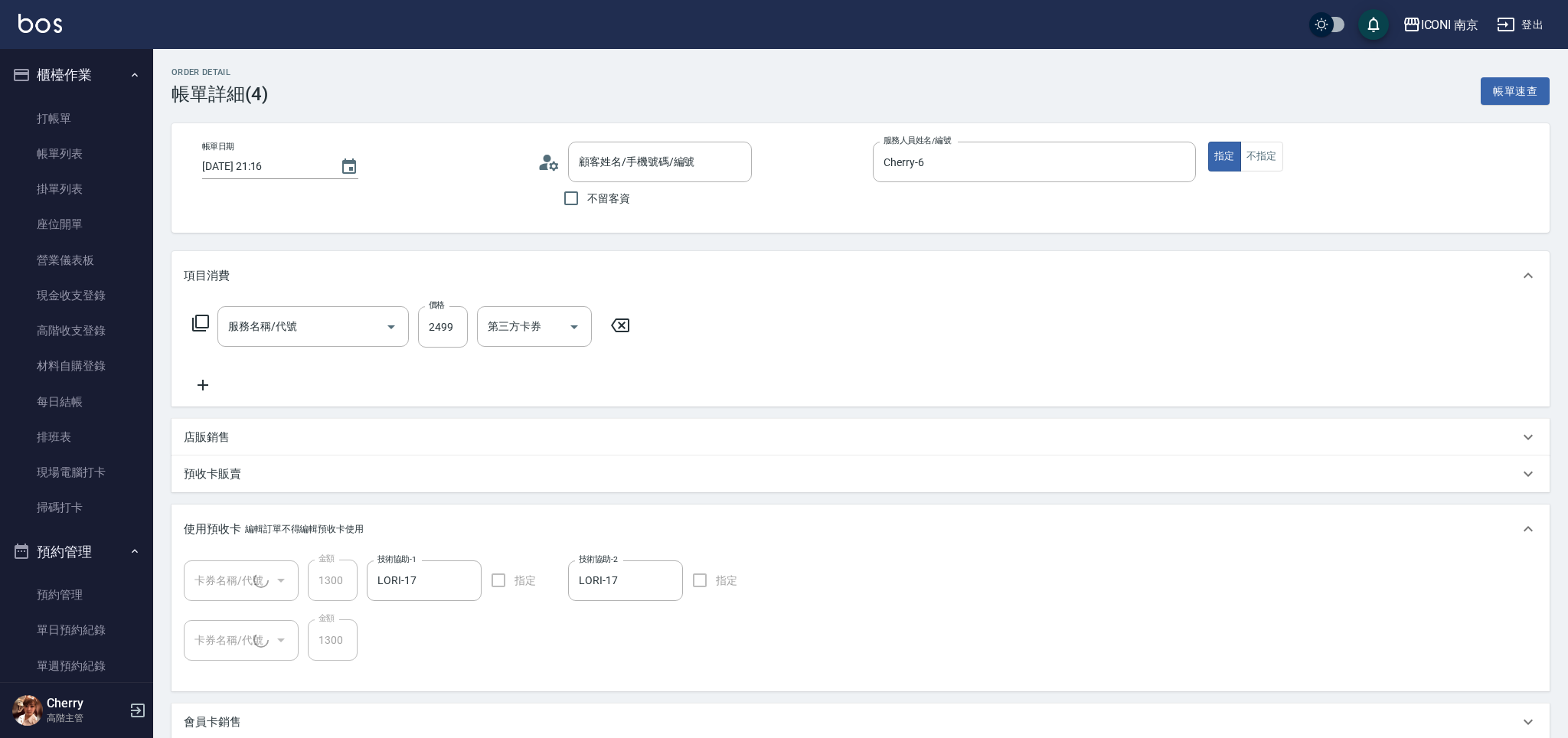
type input "[DATE] 21:16"
type input "Cherry-6"
type input "RENATA膜鏡護髮2800(672)"
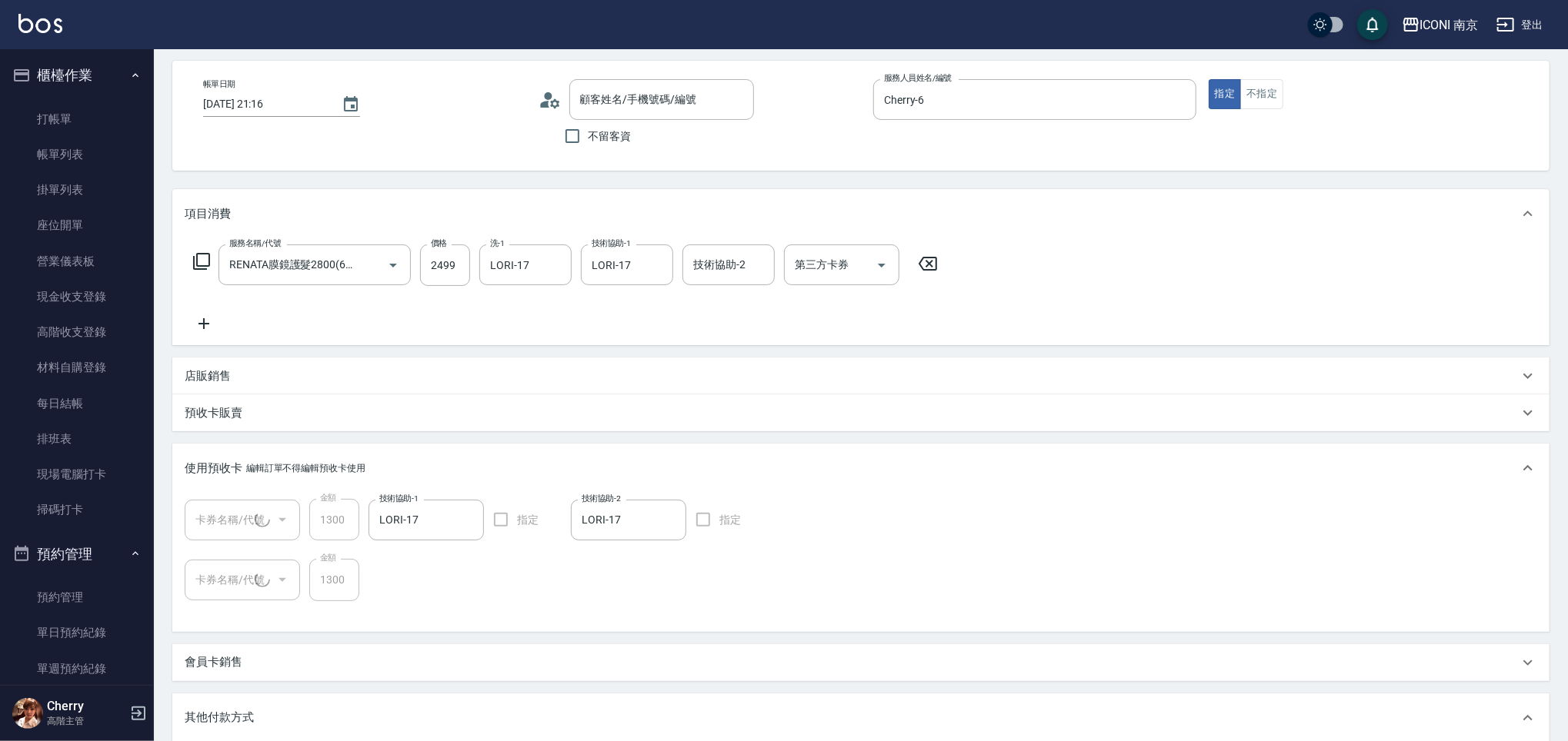
type input "[PERSON_NAME]/0918289289/CH001010"
type input "頭皮面膜卡10次送1次(1/2)"
type input "頭皮面膜卡10次送1次(2/2)"
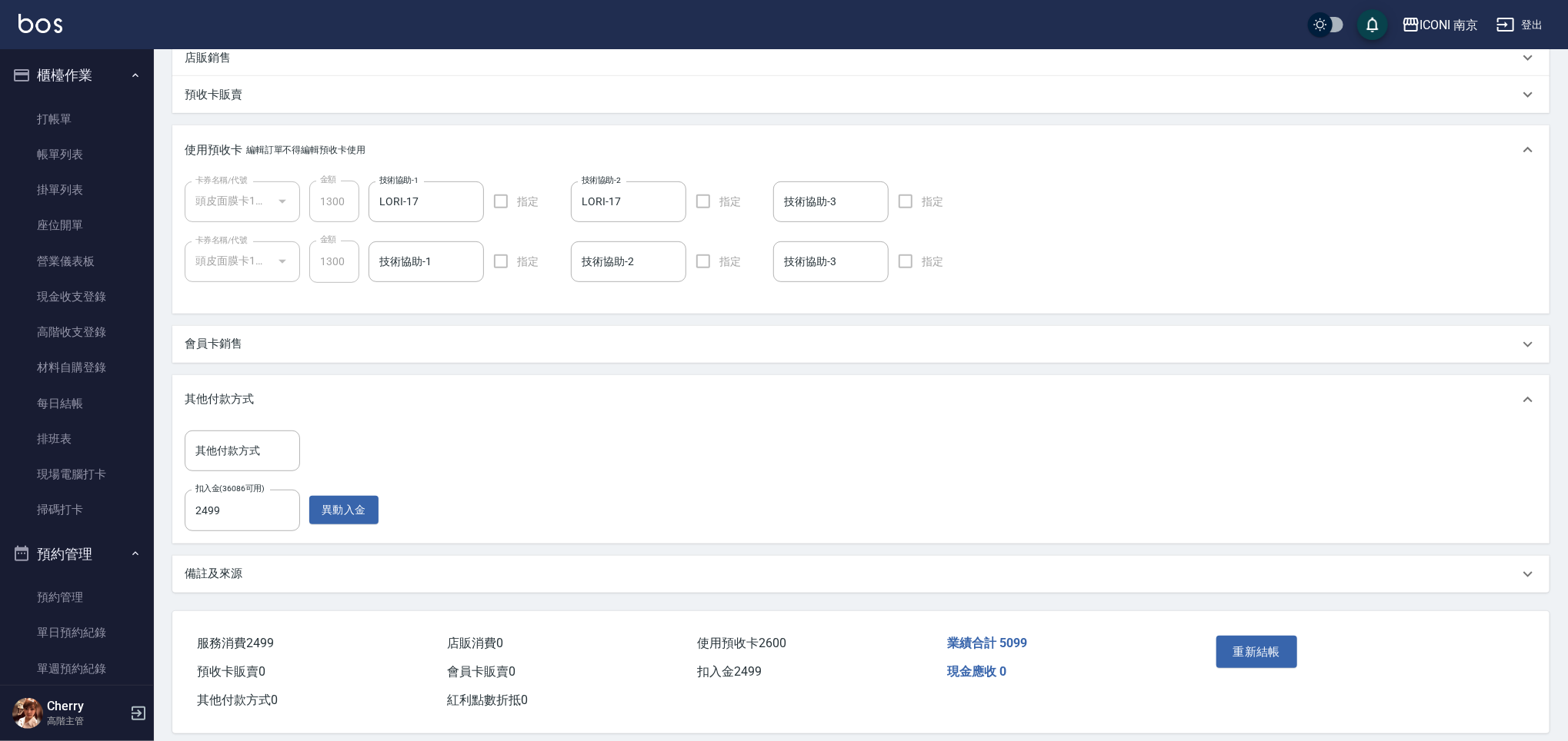
click at [267, 561] on div "備註及來源" at bounding box center [860, 574] width 1377 height 37
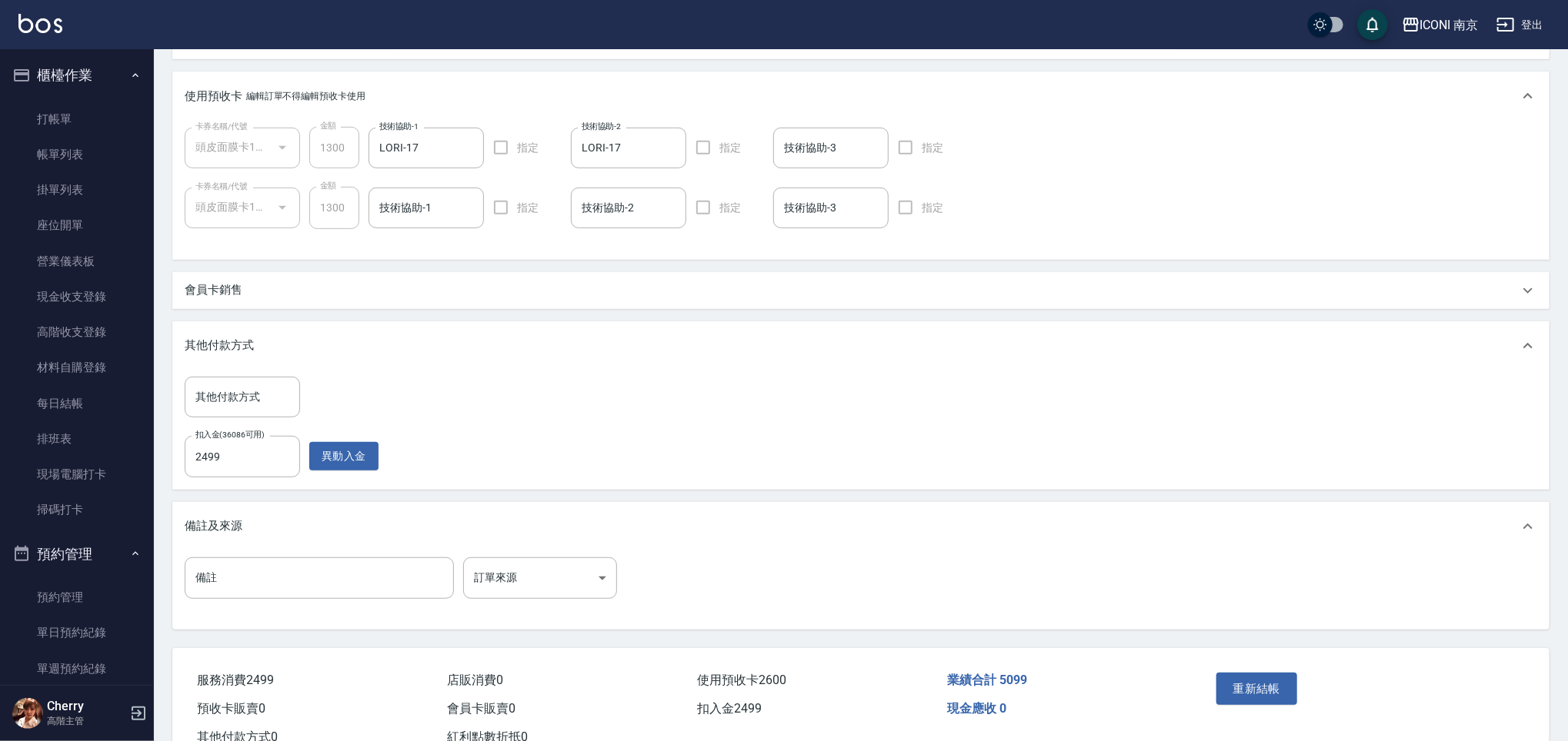
scroll to position [486, 0]
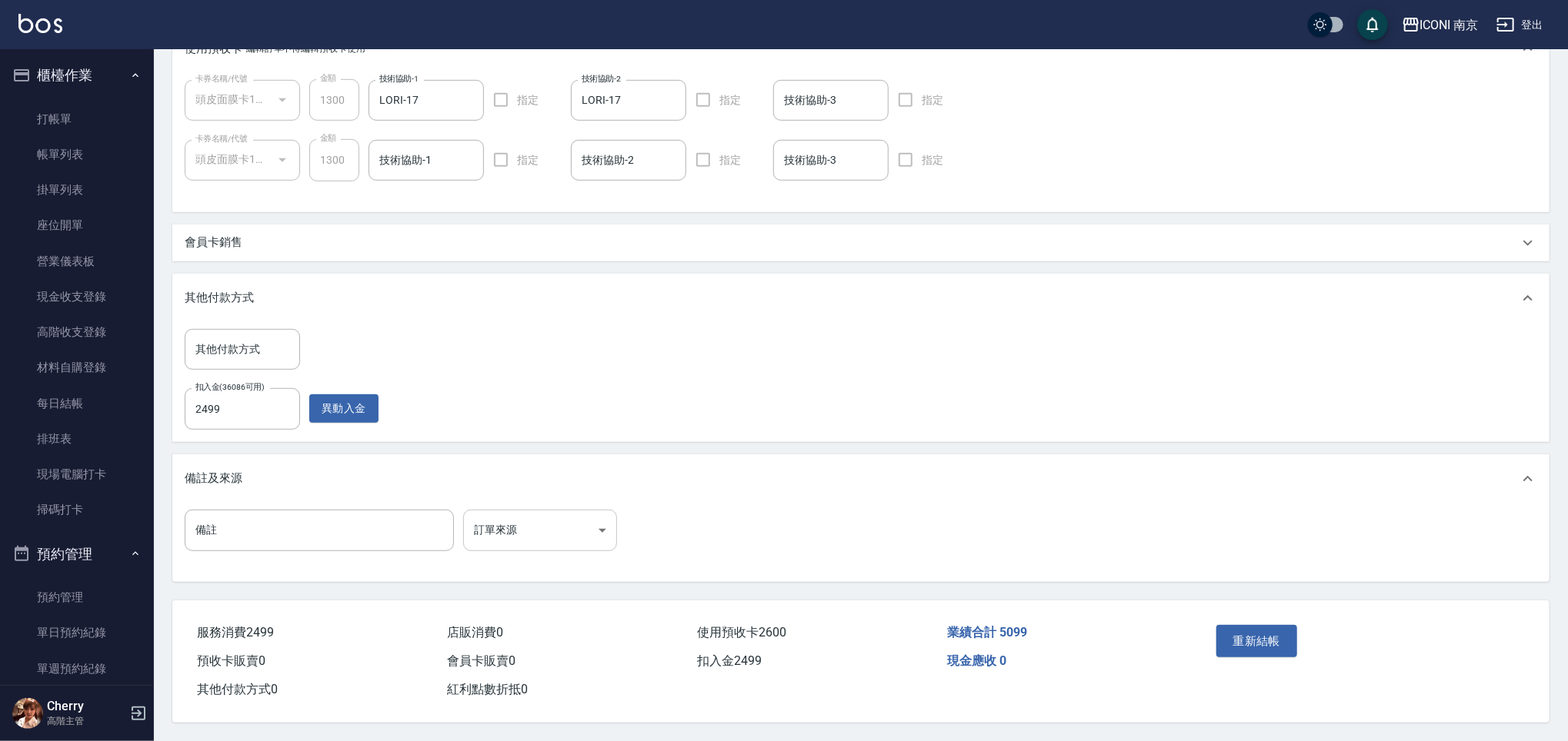
click at [543, 527] on body "ICONI 南京 登出 櫃檯作業 打帳單 帳單列表 掛單列表 座位開單 營業儀表板 現金收支登錄 高階收支登錄 材料自購登錄 每日結帳 排班表 現場電腦打卡 …" at bounding box center [784, 129] width 1568 height 1224
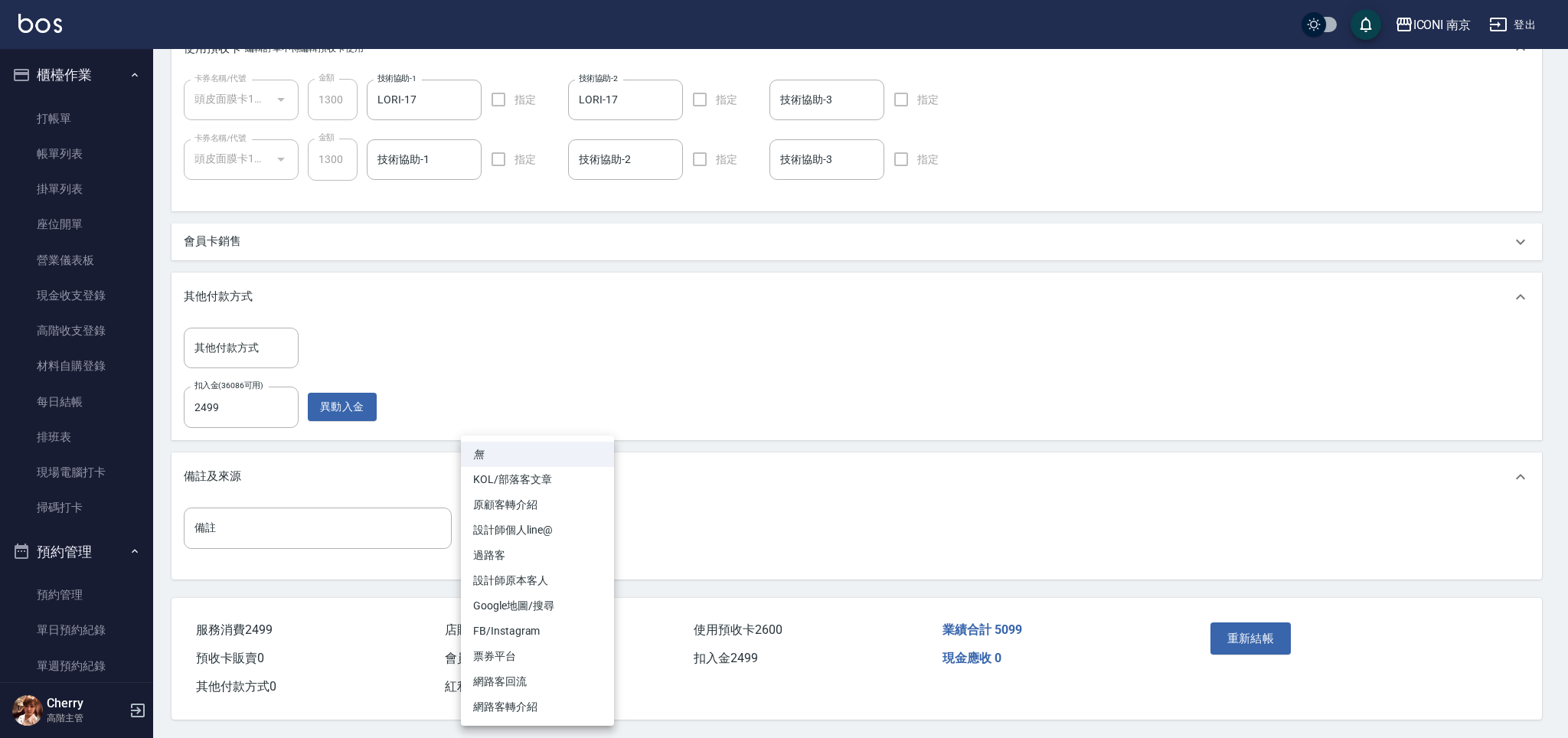
click at [541, 582] on li "設計師原本客人" at bounding box center [537, 581] width 153 height 25
type input "設計師原本客人"
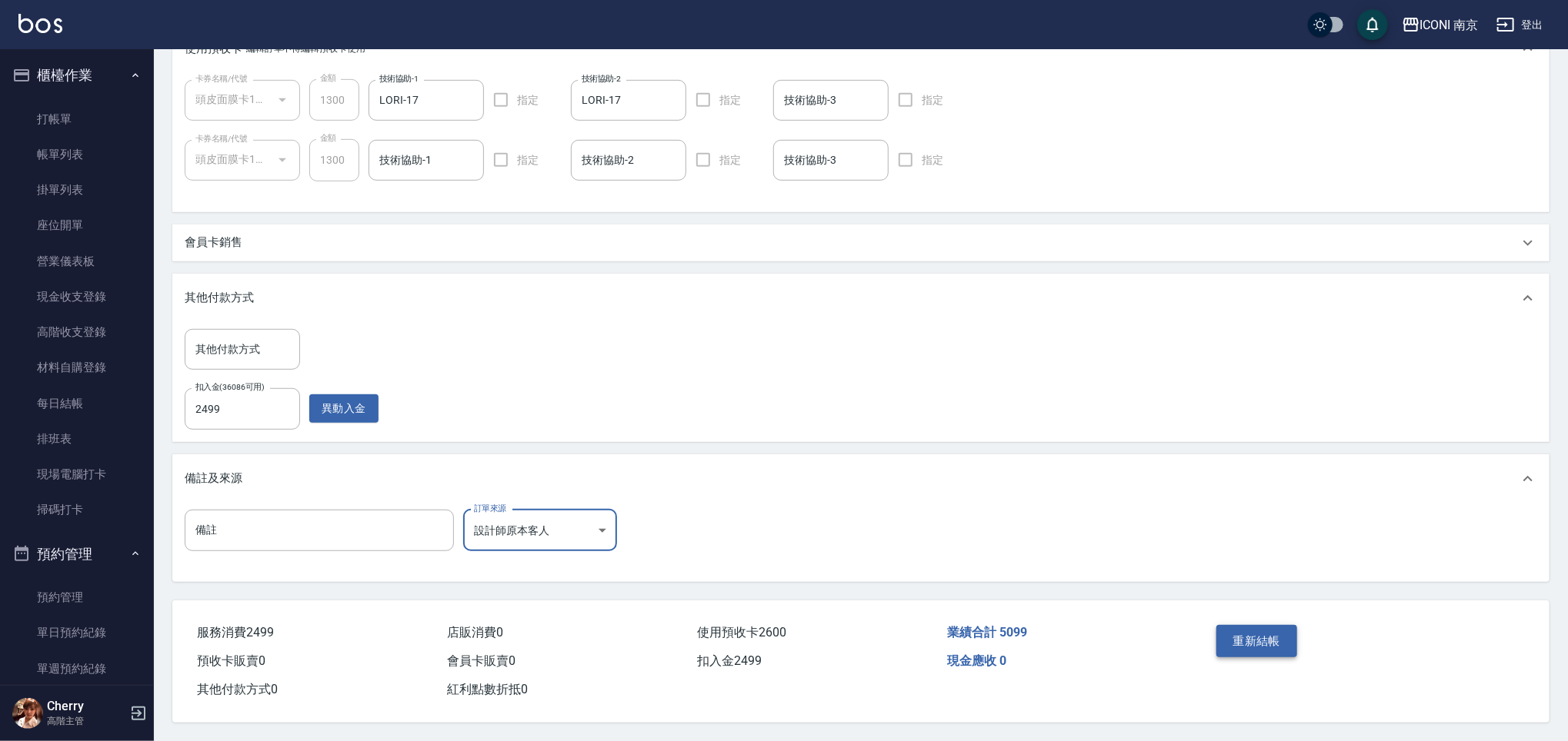
click at [1242, 647] on button "重新結帳" at bounding box center [1257, 642] width 82 height 32
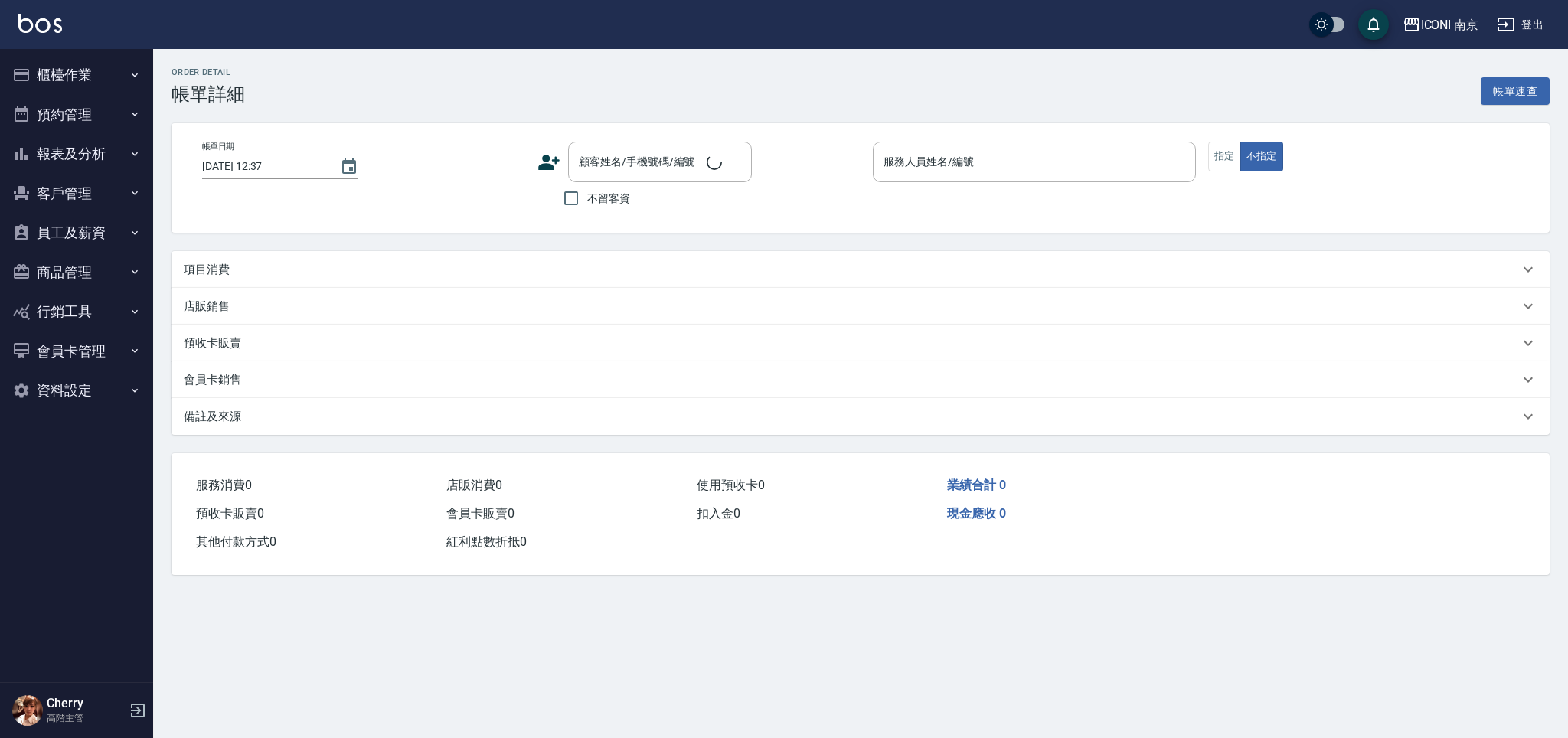
type input "[DATE] 11:30"
type input "Cherry-6"
type input "縮毛1299 (11:00)"
